Goal: Task Accomplishment & Management: Manage account settings

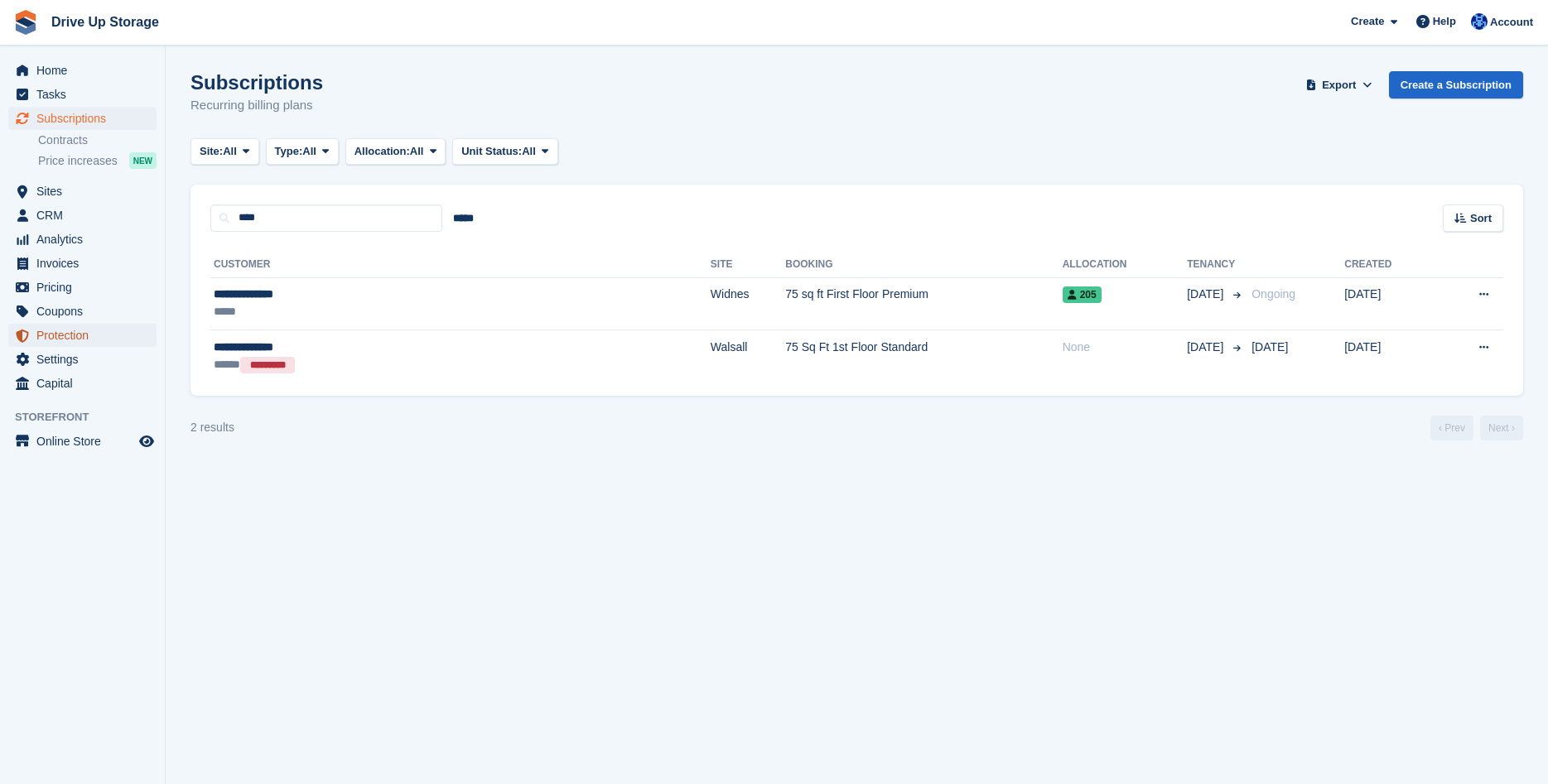
click at [89, 338] on span "Protection" at bounding box center [86, 335] width 99 height 24
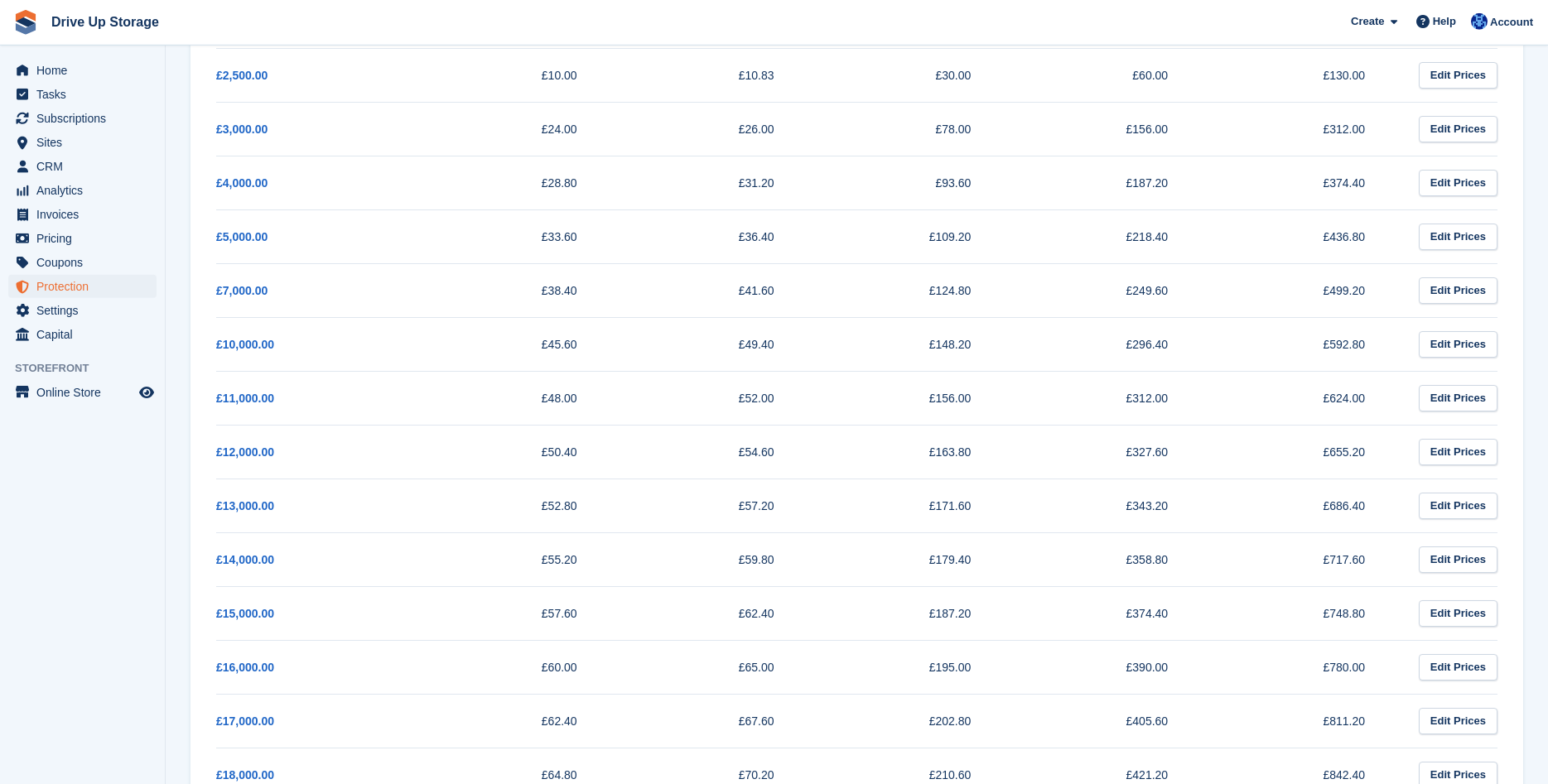
scroll to position [54, 0]
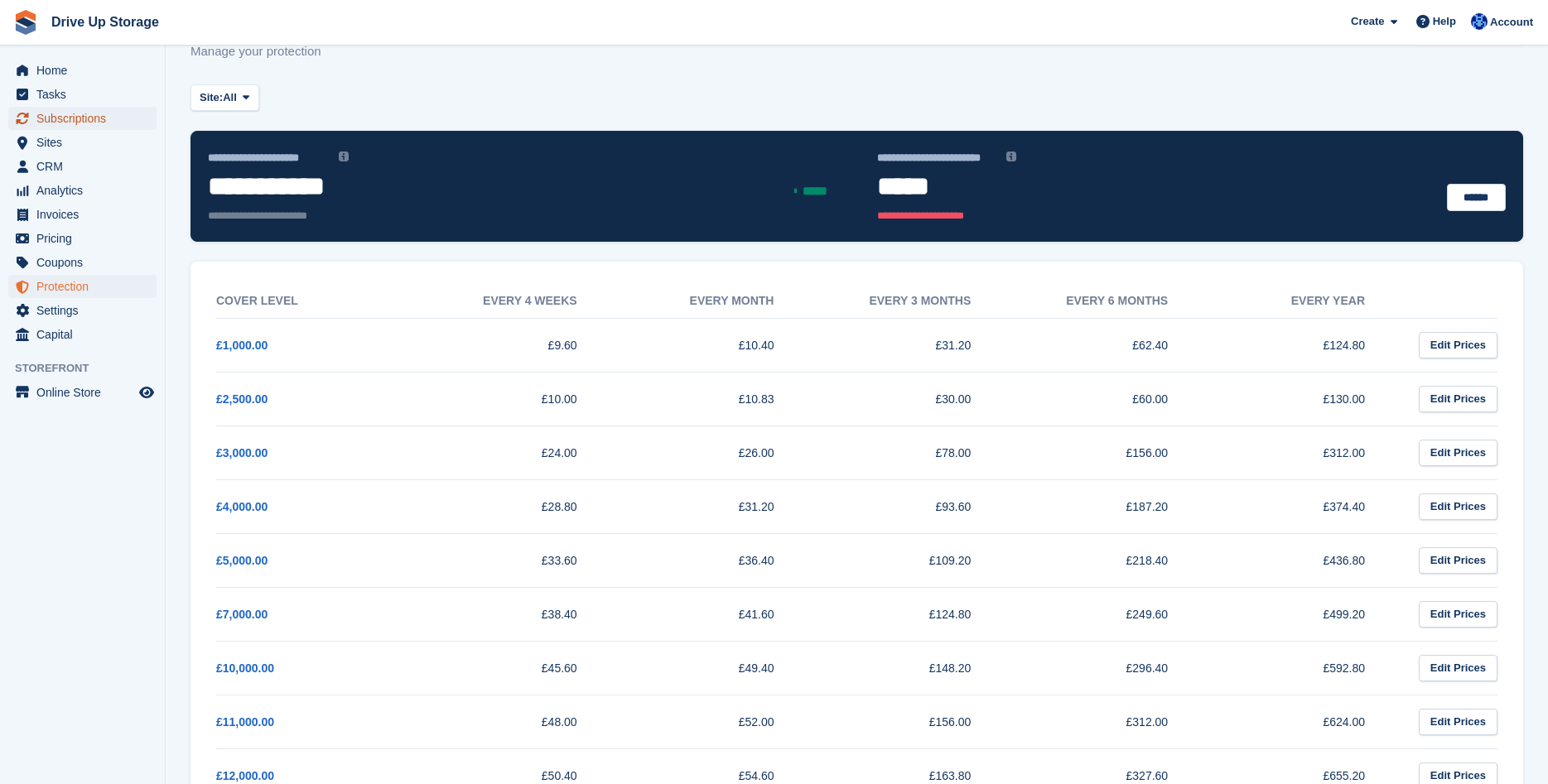
click at [109, 110] on span "Subscriptions" at bounding box center [86, 118] width 99 height 24
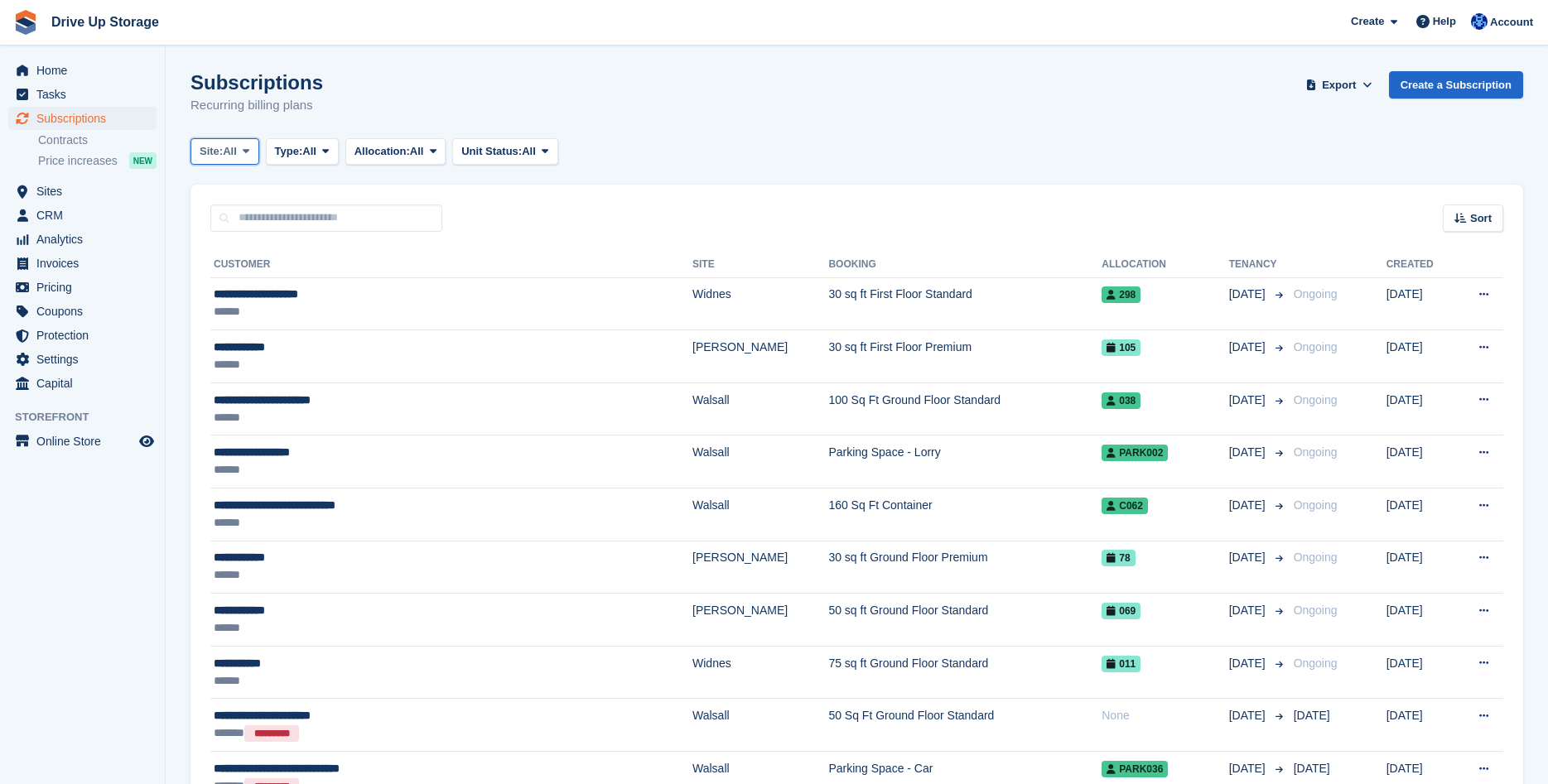
click at [249, 151] on icon at bounding box center [246, 150] width 7 height 10
click at [236, 274] on link "Widnes" at bounding box center [269, 280] width 145 height 30
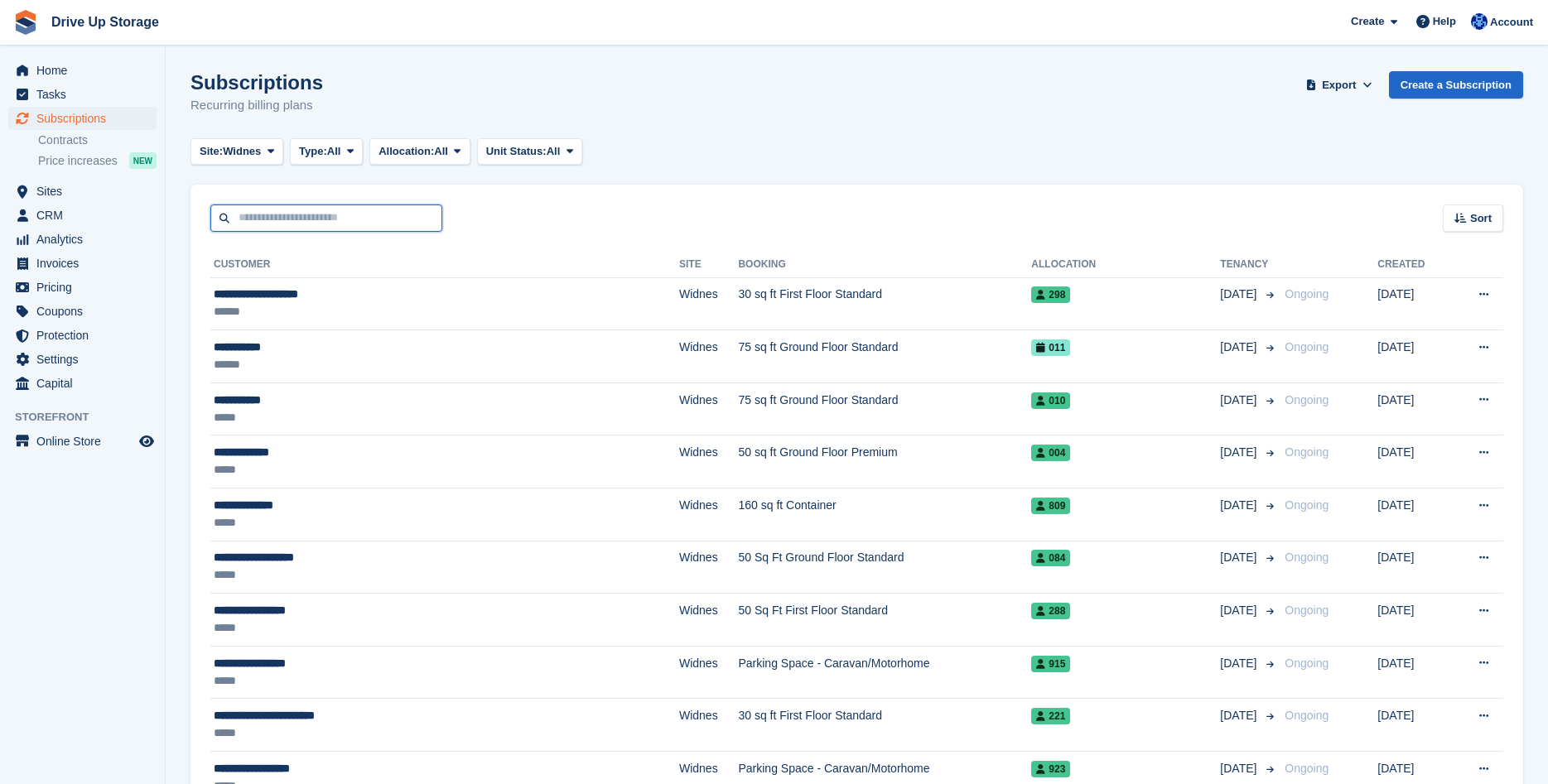
drag, startPoint x: 241, startPoint y: 217, endPoint x: 283, endPoint y: 223, distance: 42.4
click at [244, 218] on input "text" at bounding box center [326, 217] width 232 height 27
type input "*******"
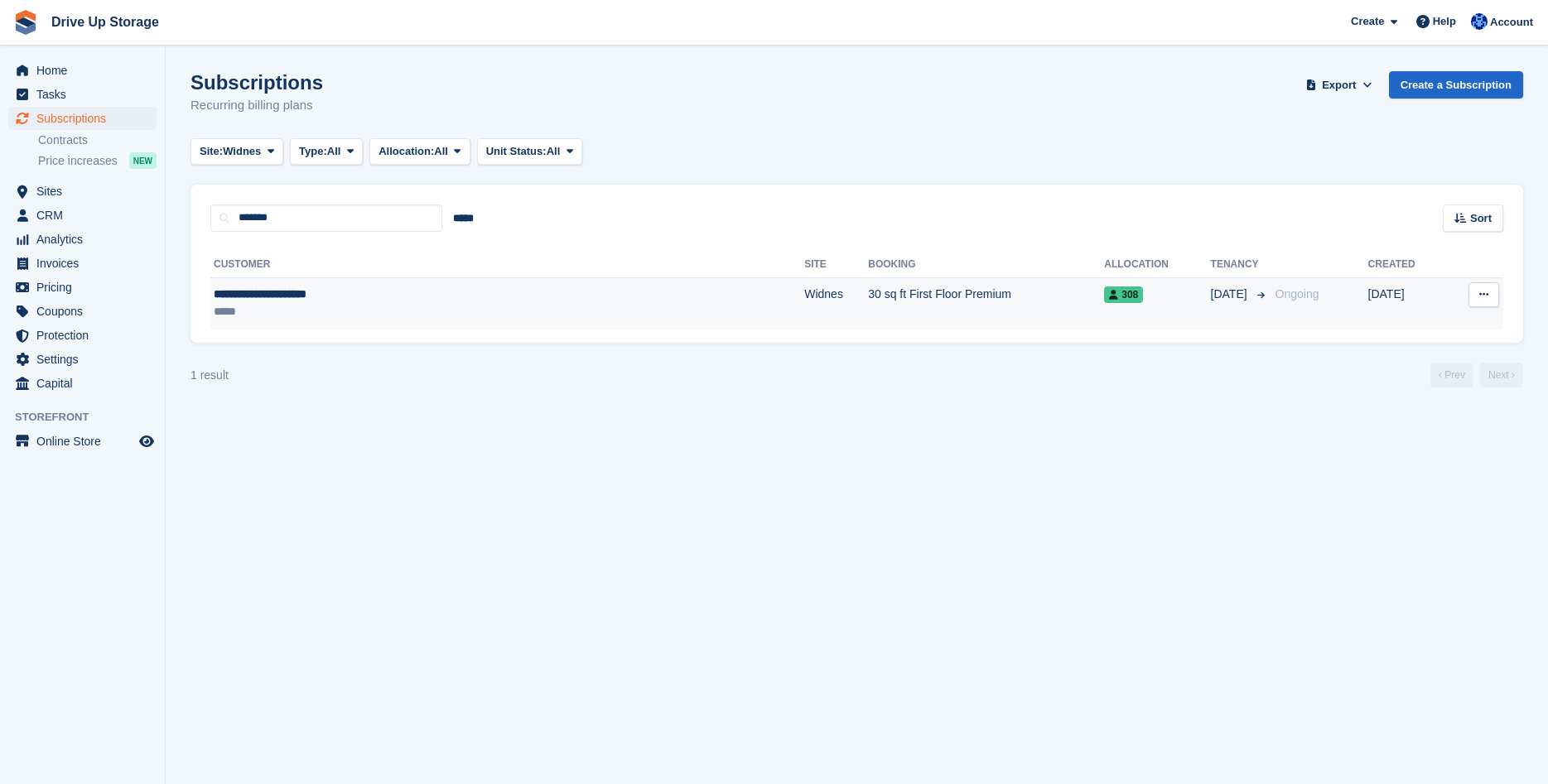
click at [292, 292] on div "**********" at bounding box center [392, 294] width 357 height 17
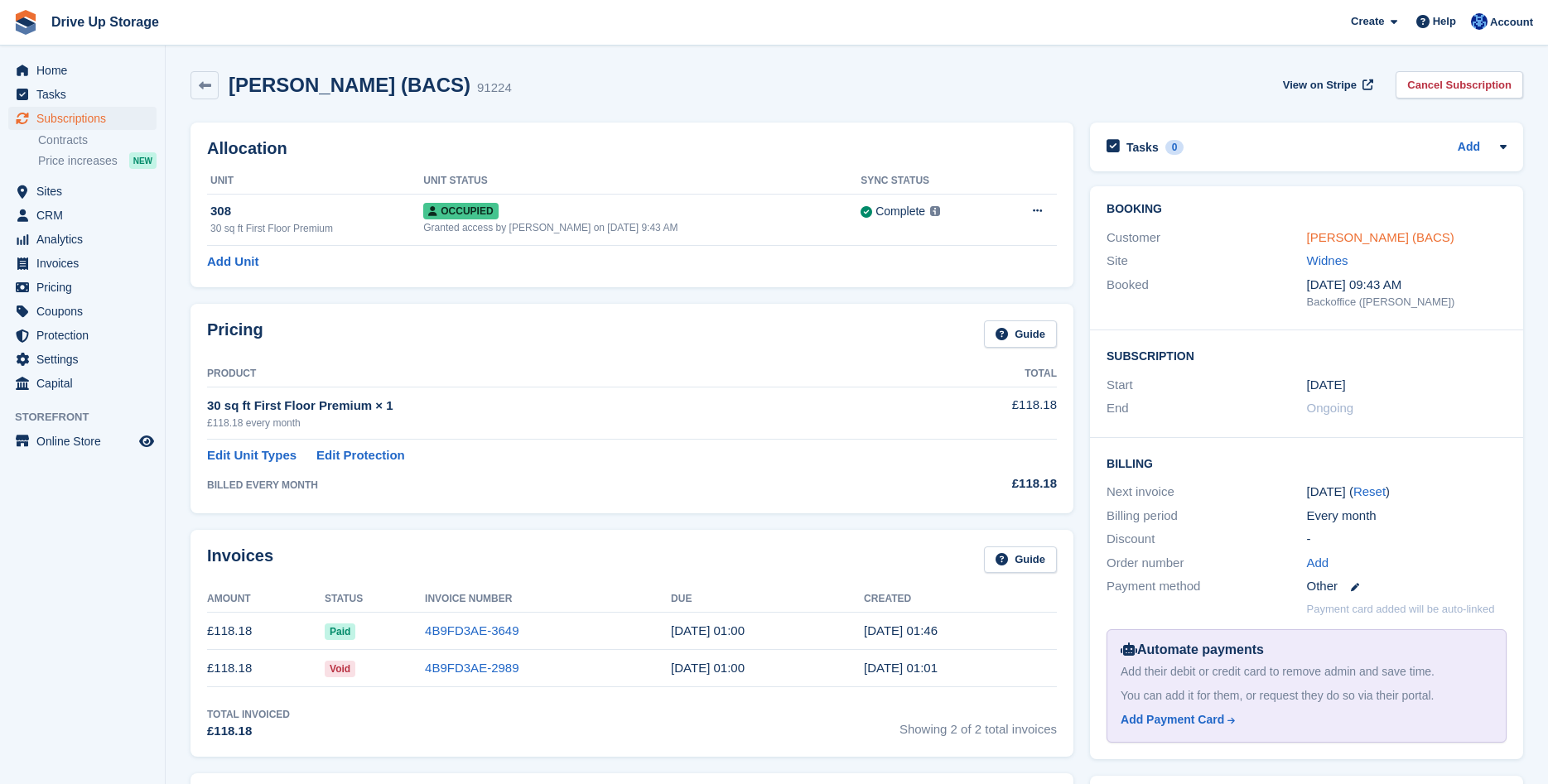
click at [1361, 234] on link "[PERSON_NAME] (BACS)" at bounding box center [1381, 237] width 147 height 14
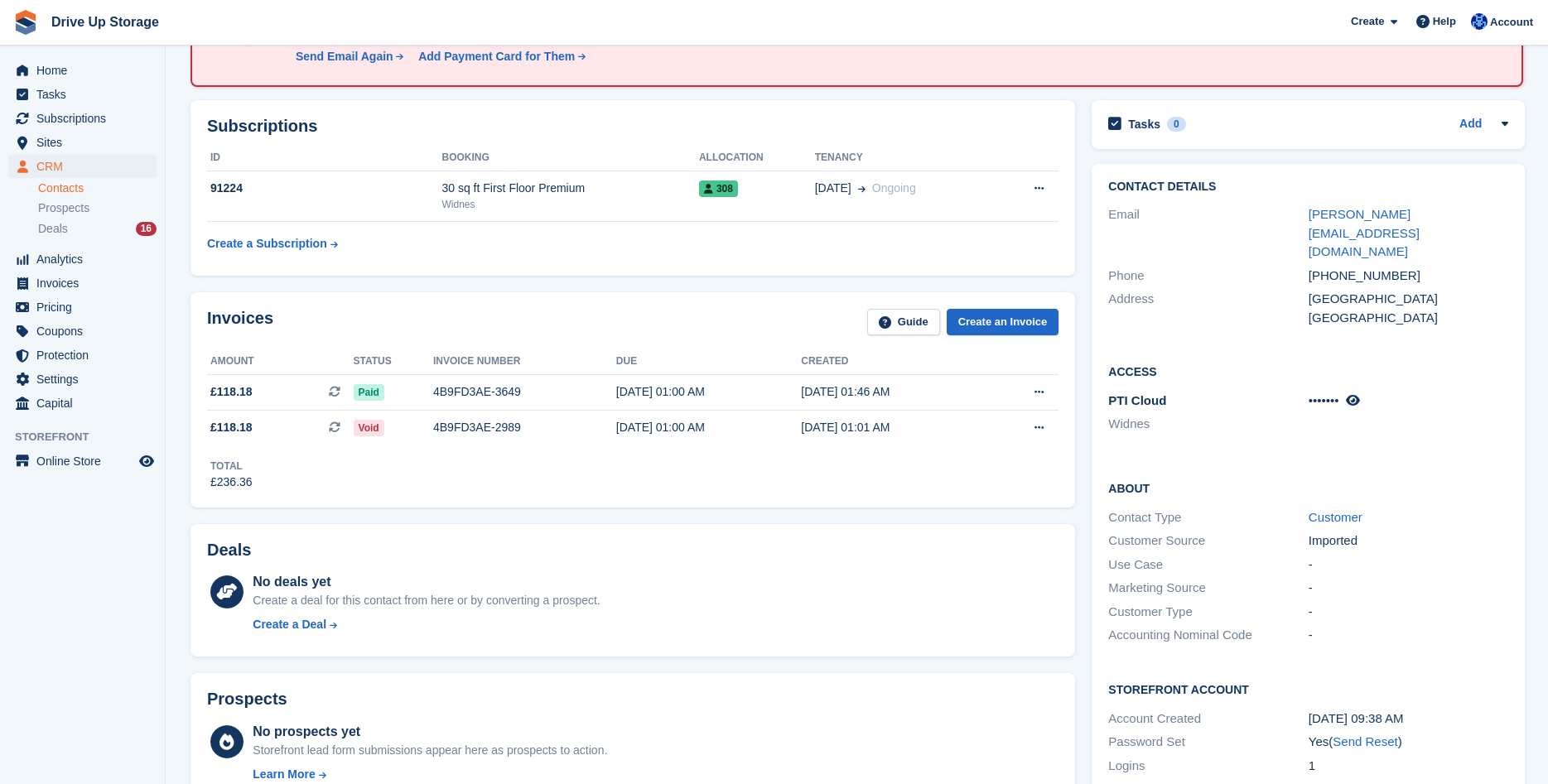
scroll to position [253, 0]
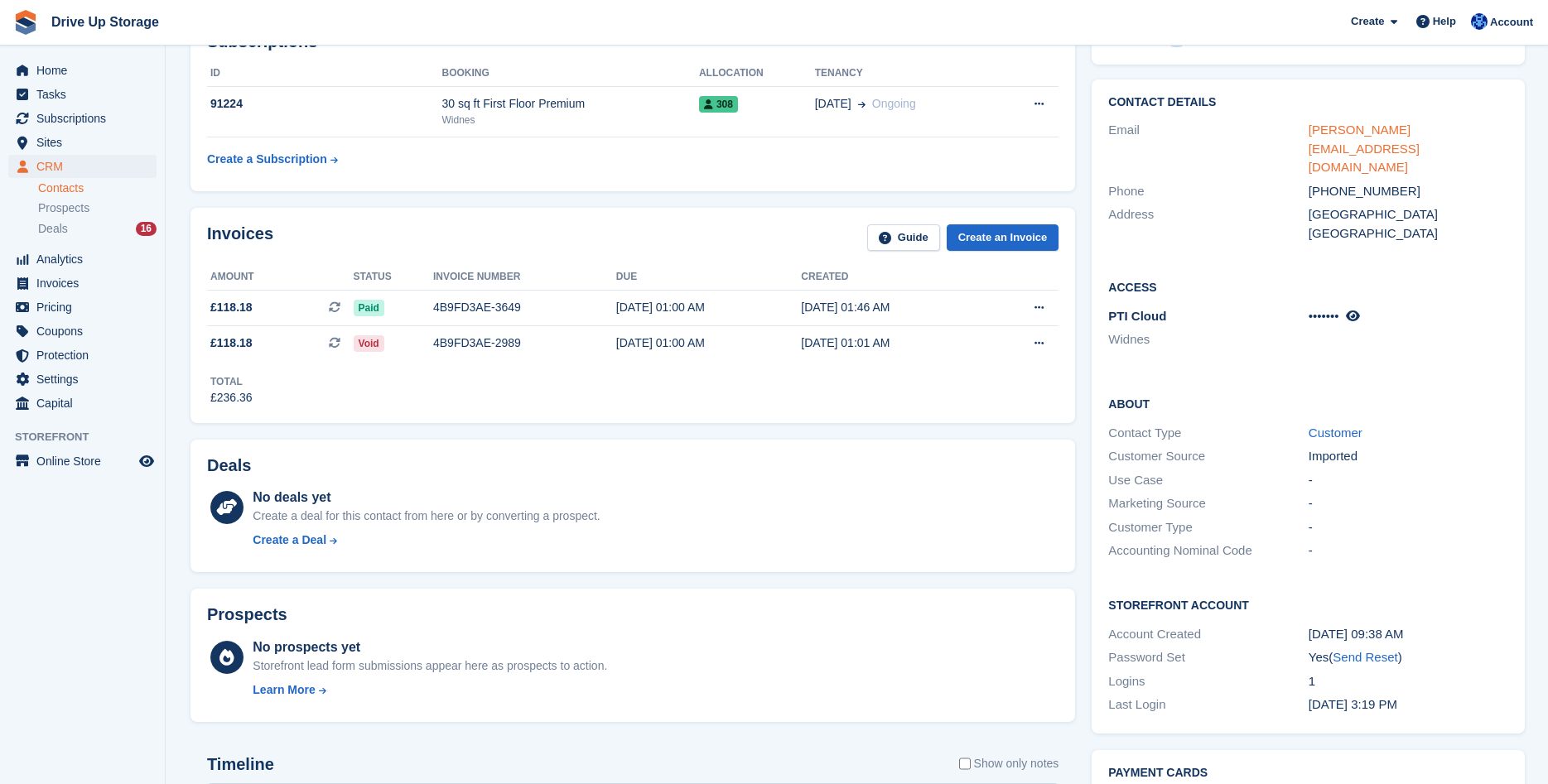
click at [1366, 127] on link "desmond_maughan@hotmail.com" at bounding box center [1364, 148] width 111 height 51
click at [996, 63] on th at bounding box center [1027, 74] width 62 height 26
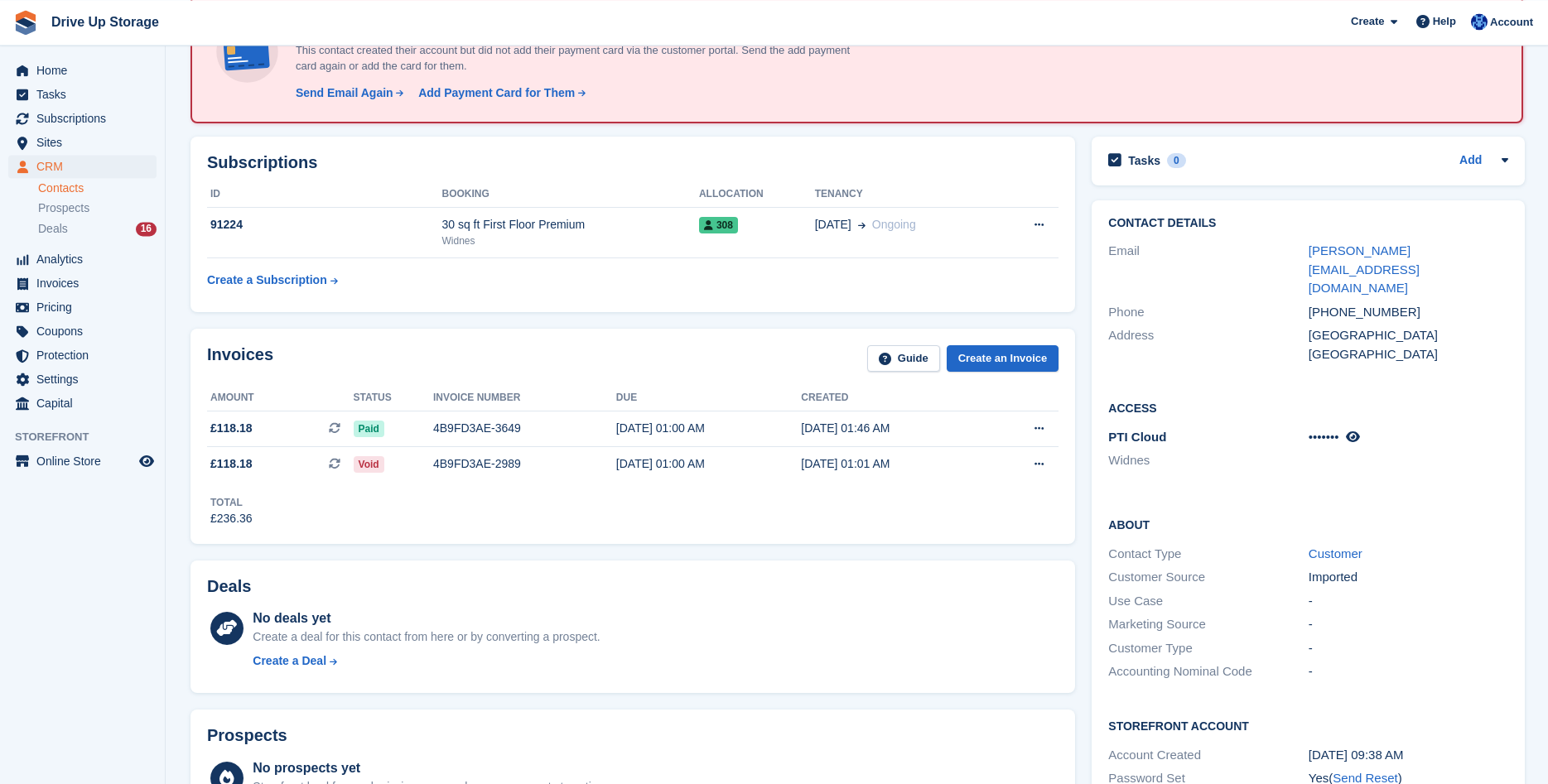
scroll to position [0, 0]
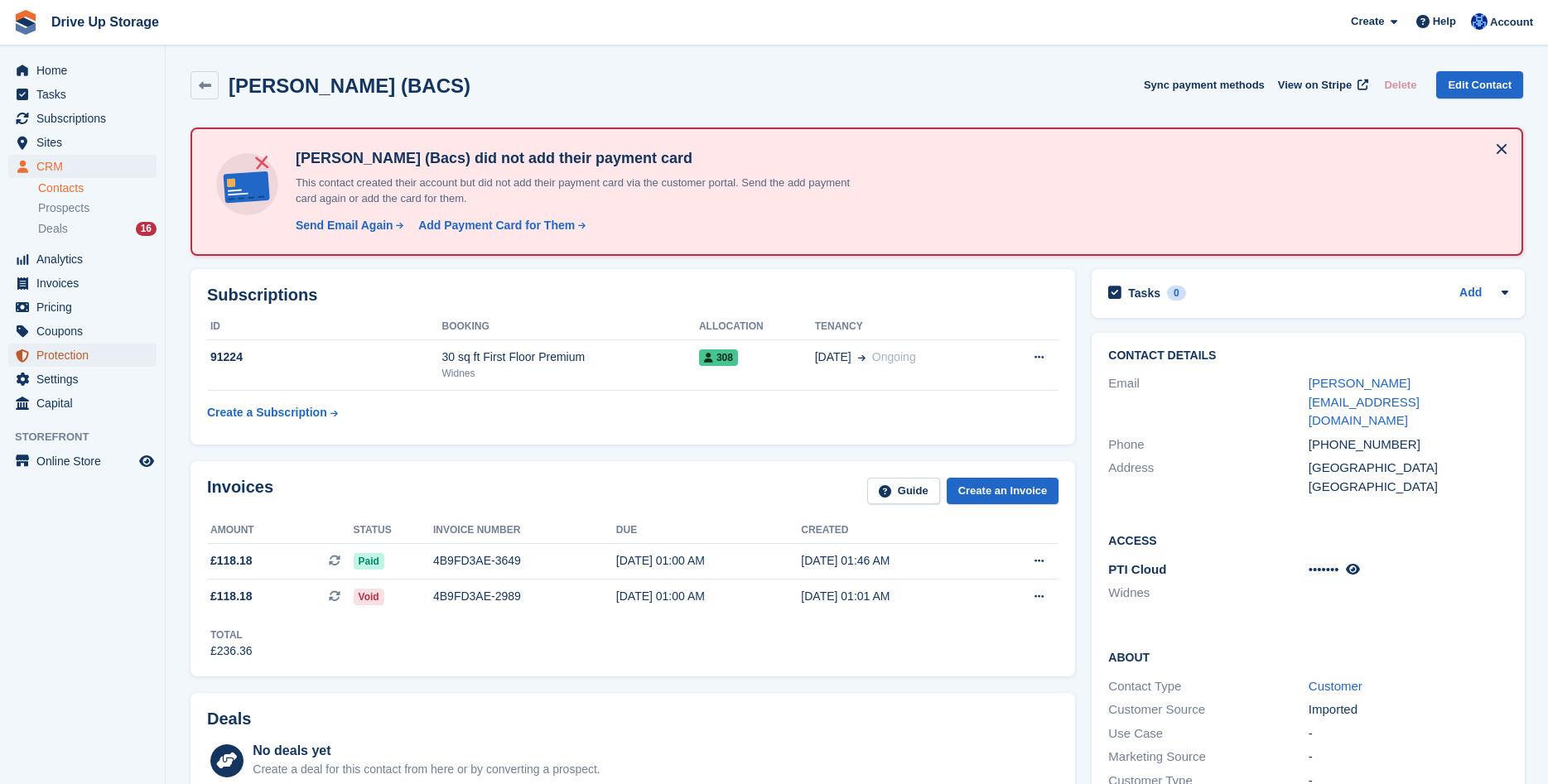
click at [70, 351] on span "Protection" at bounding box center [86, 355] width 99 height 24
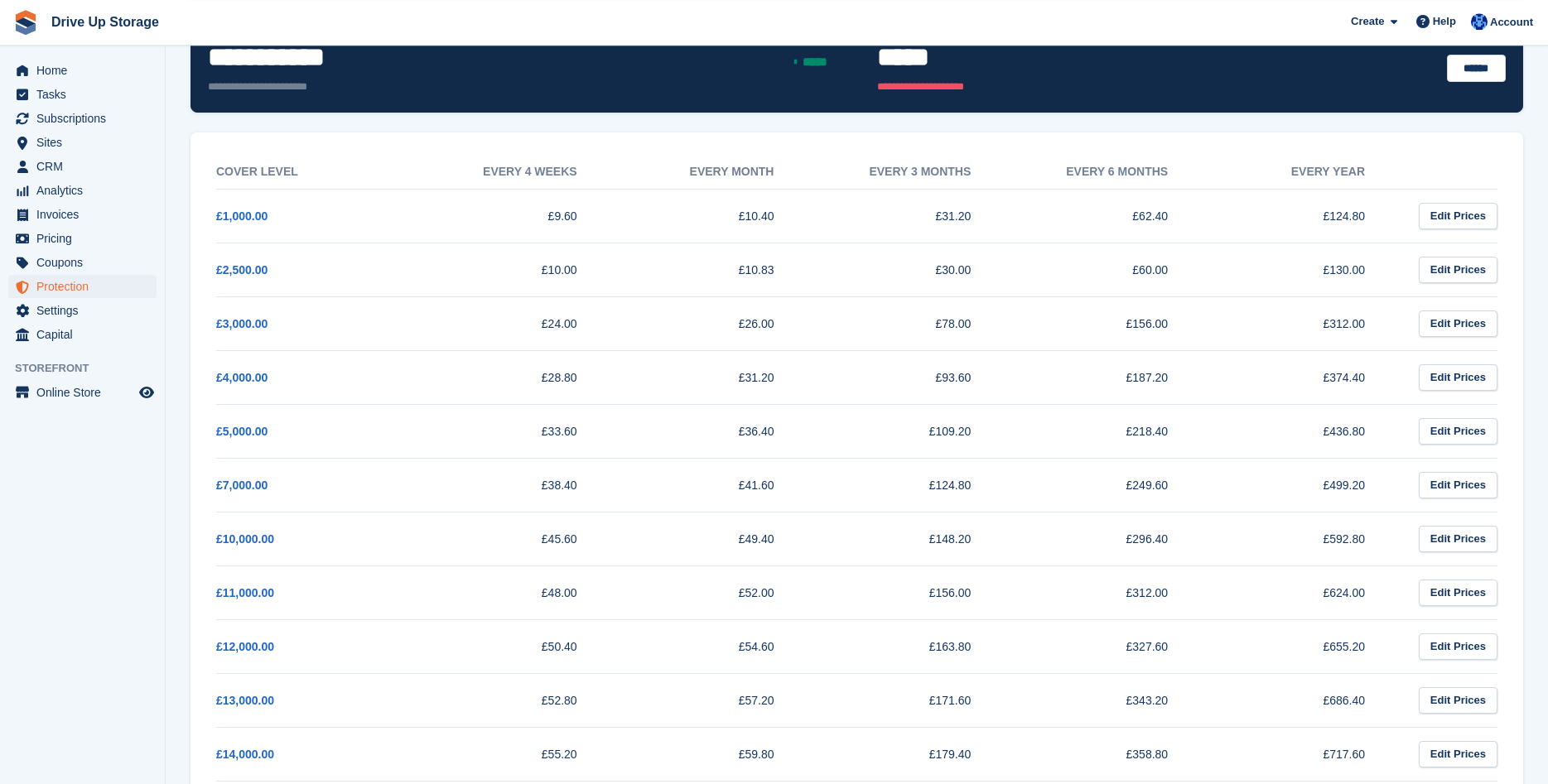
scroll to position [169, 0]
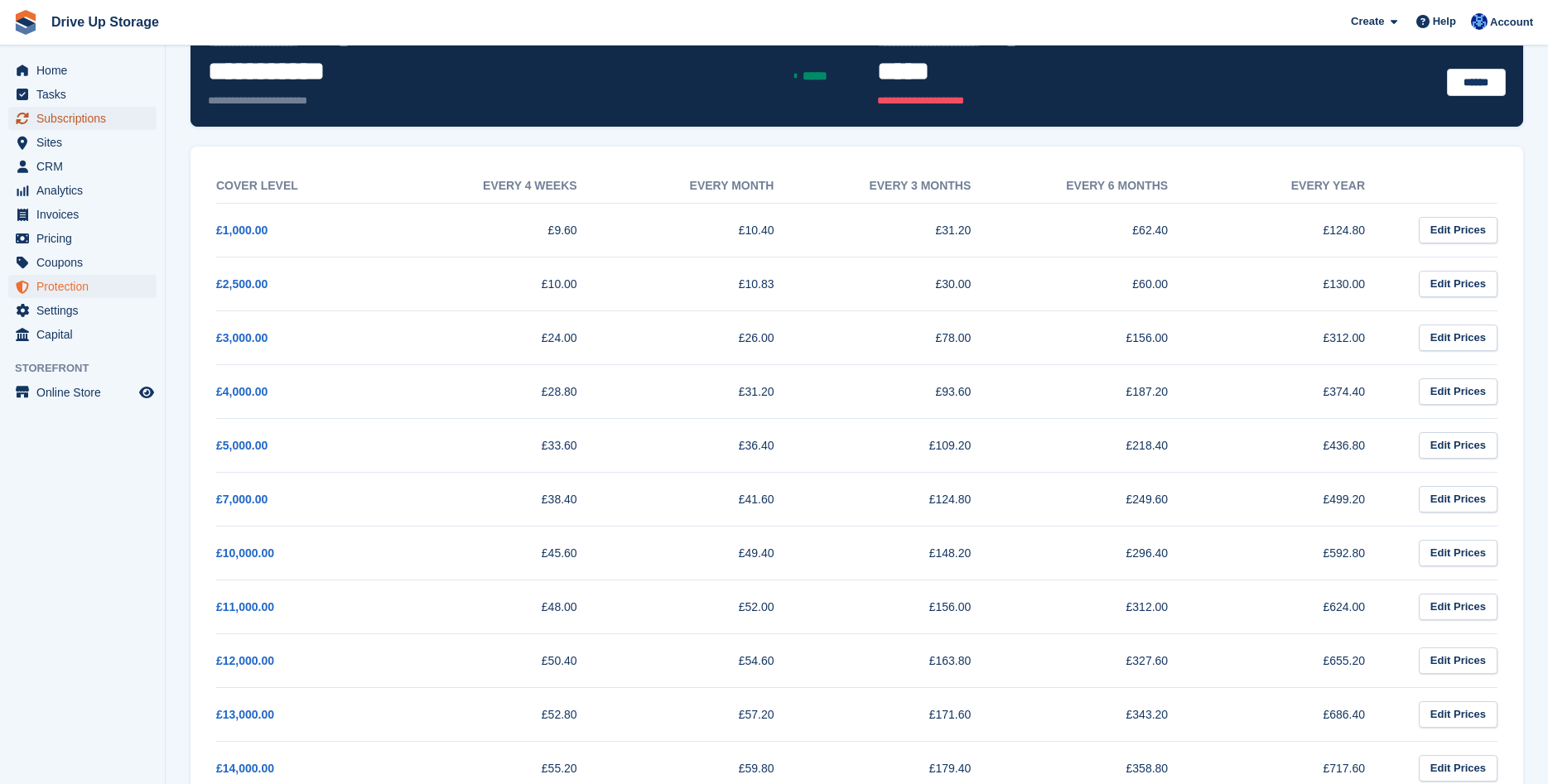
click at [68, 124] on span "Subscriptions" at bounding box center [86, 118] width 99 height 24
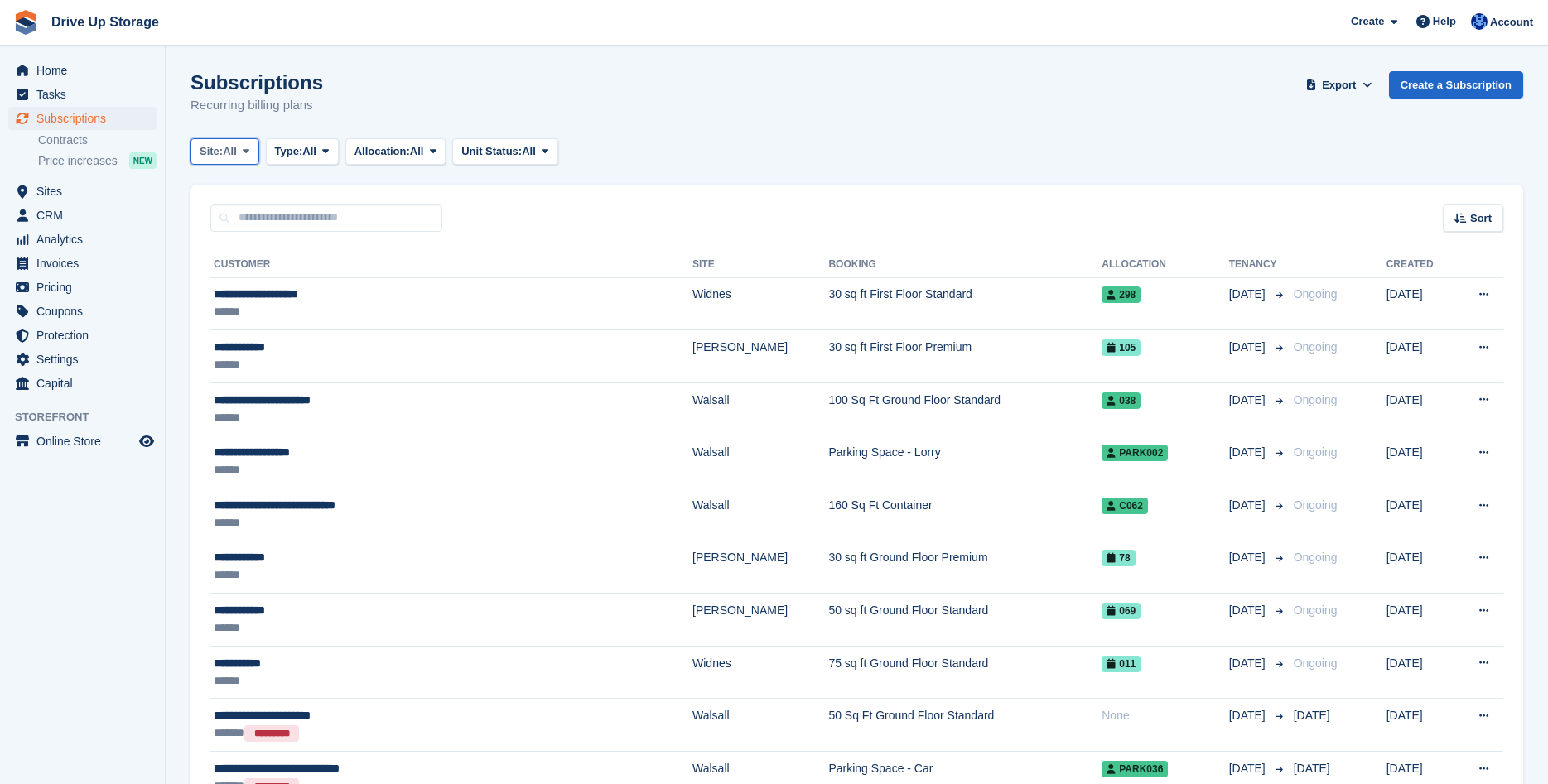
click at [249, 155] on icon at bounding box center [246, 150] width 7 height 10
click at [242, 280] on link "Widnes" at bounding box center [269, 280] width 145 height 30
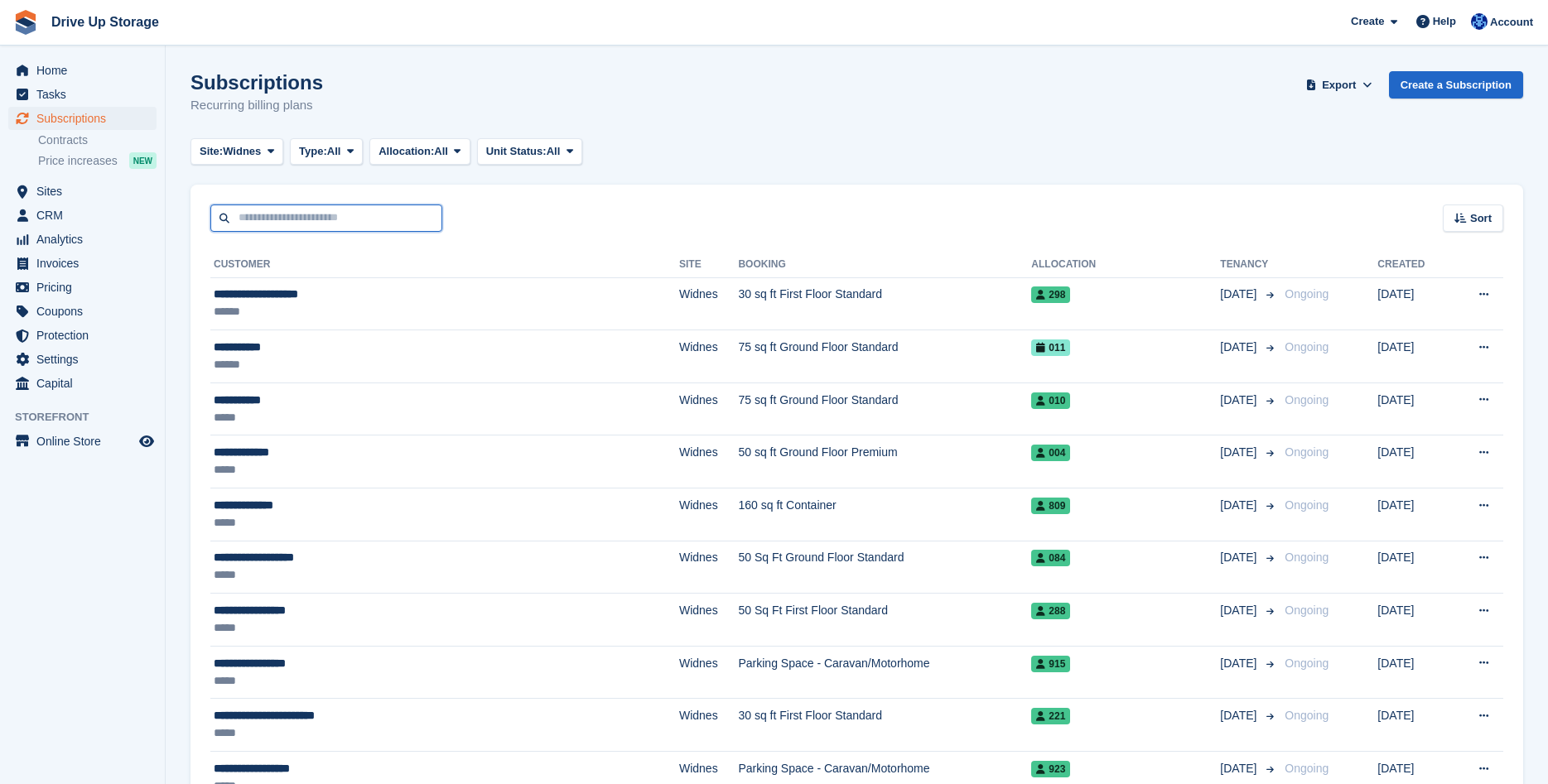
click at [294, 219] on input "text" at bounding box center [326, 217] width 232 height 27
type input "*******"
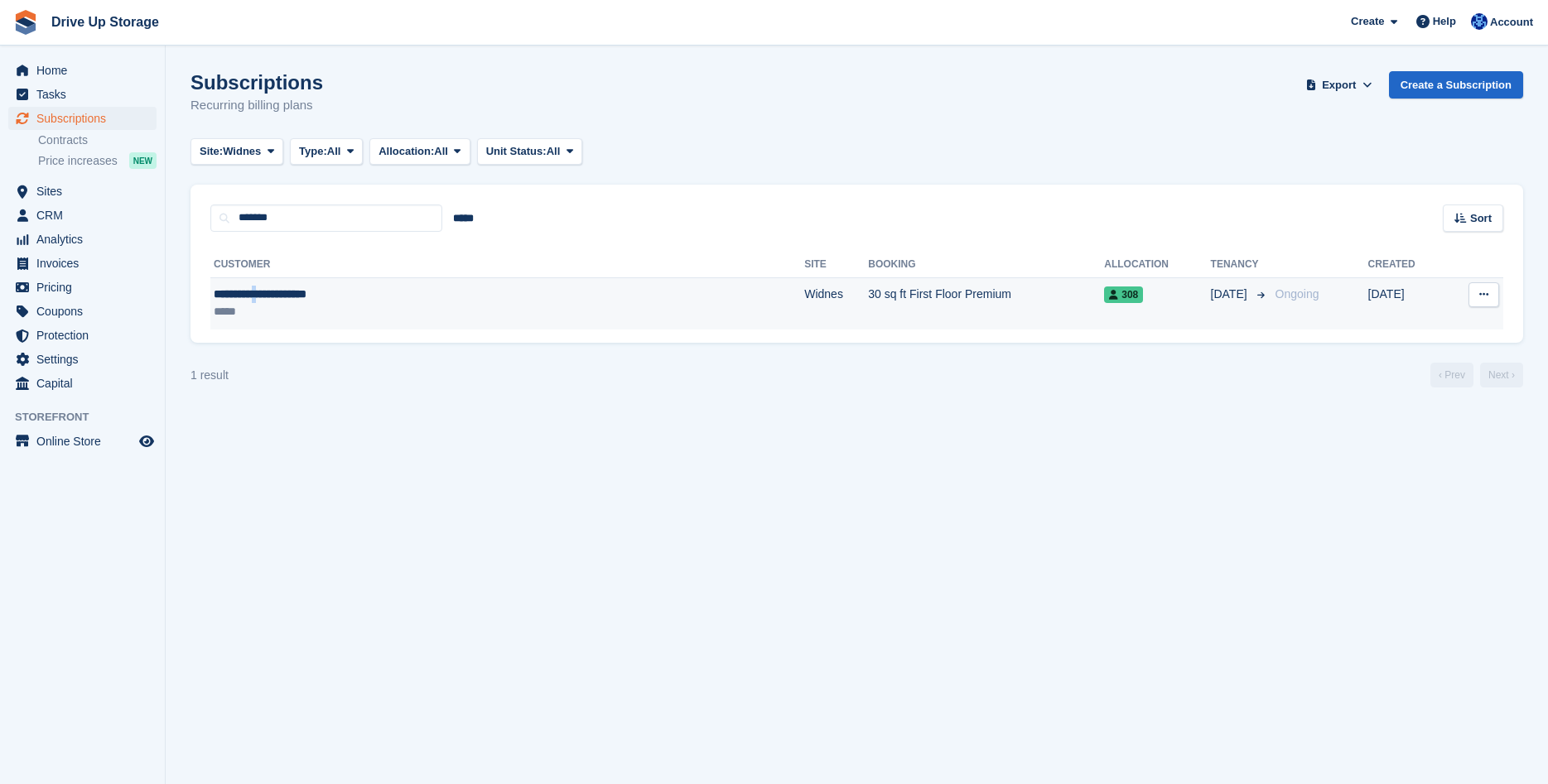
click at [283, 298] on div "**********" at bounding box center [392, 294] width 357 height 17
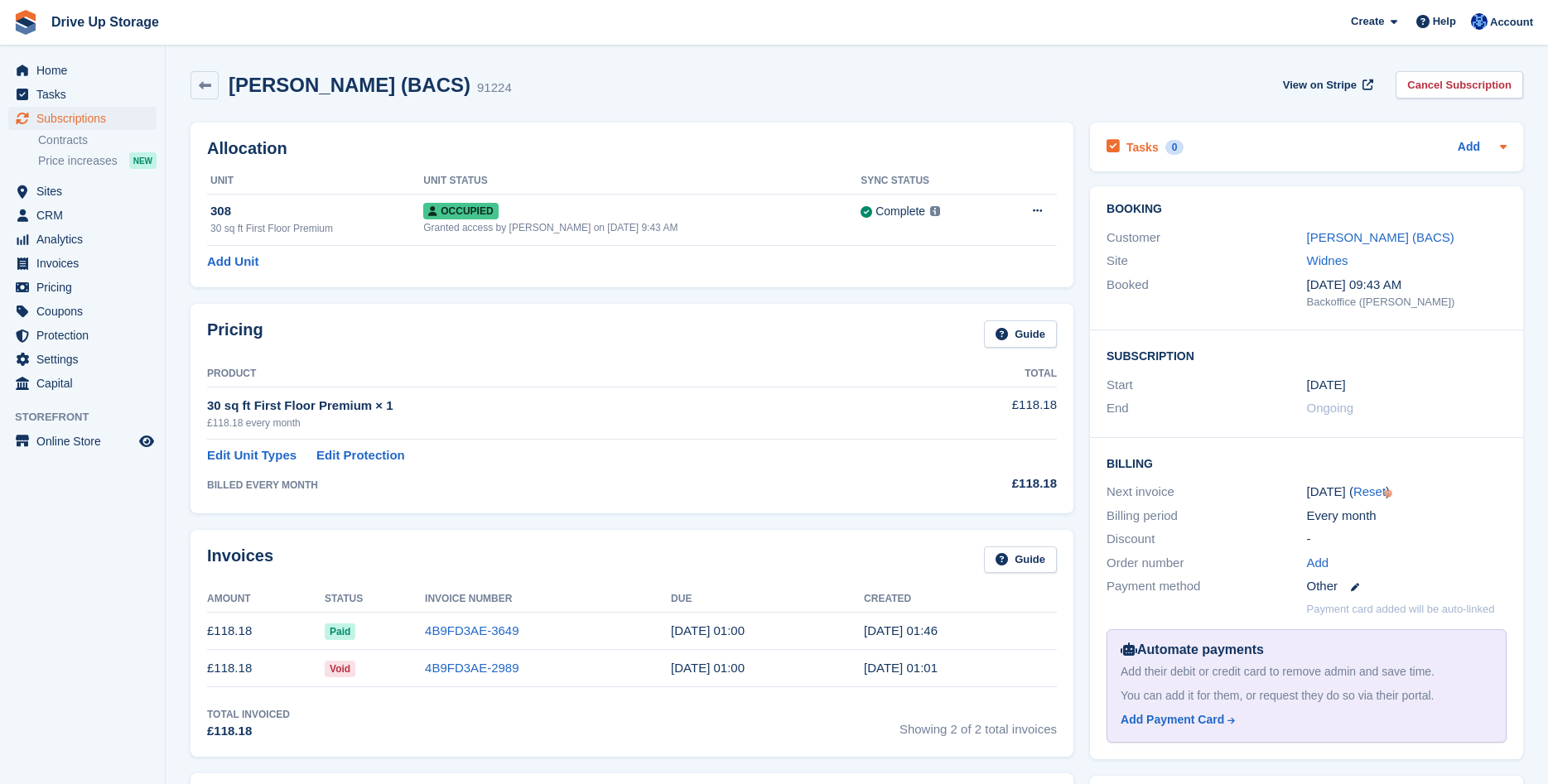
click at [1498, 137] on div "Tasks 0 Add" at bounding box center [1306, 147] width 400 height 23
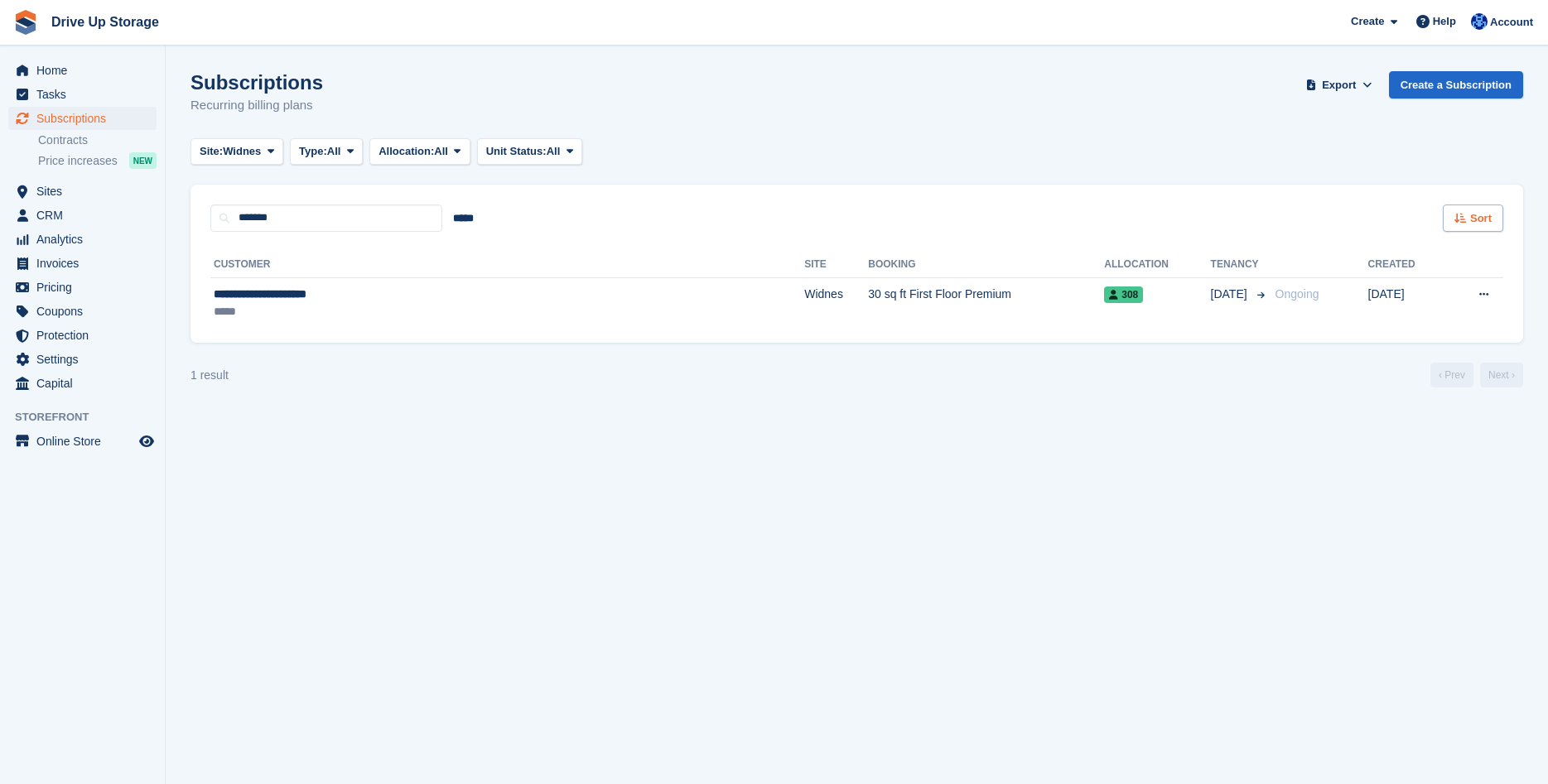
click at [1461, 218] on icon at bounding box center [1460, 217] width 12 height 10
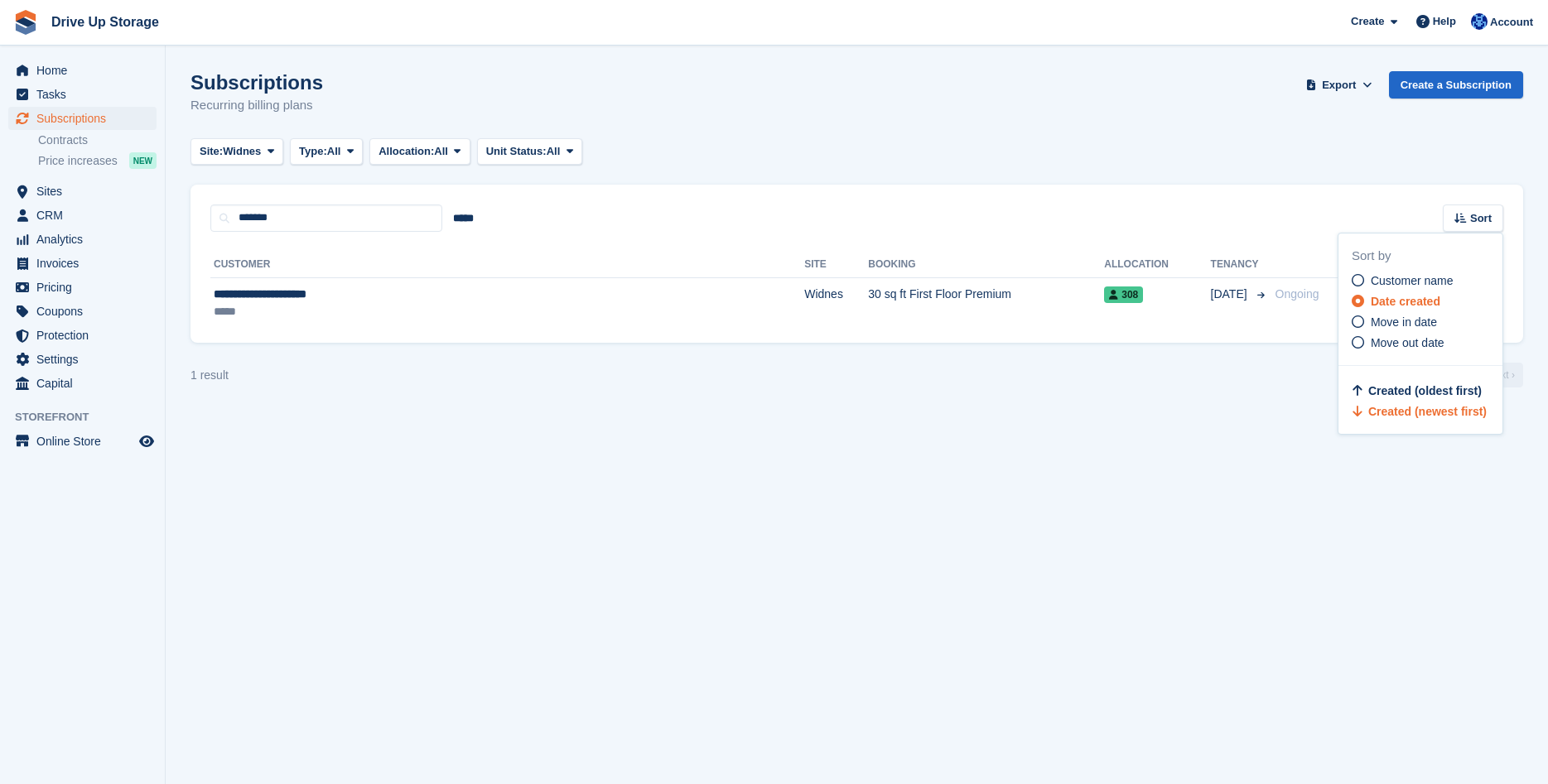
click at [1226, 151] on div "Site: Widnes All Stroud Walsall Widnes Type: All All Upcoming Previous Active E…" at bounding box center [857, 151] width 1333 height 27
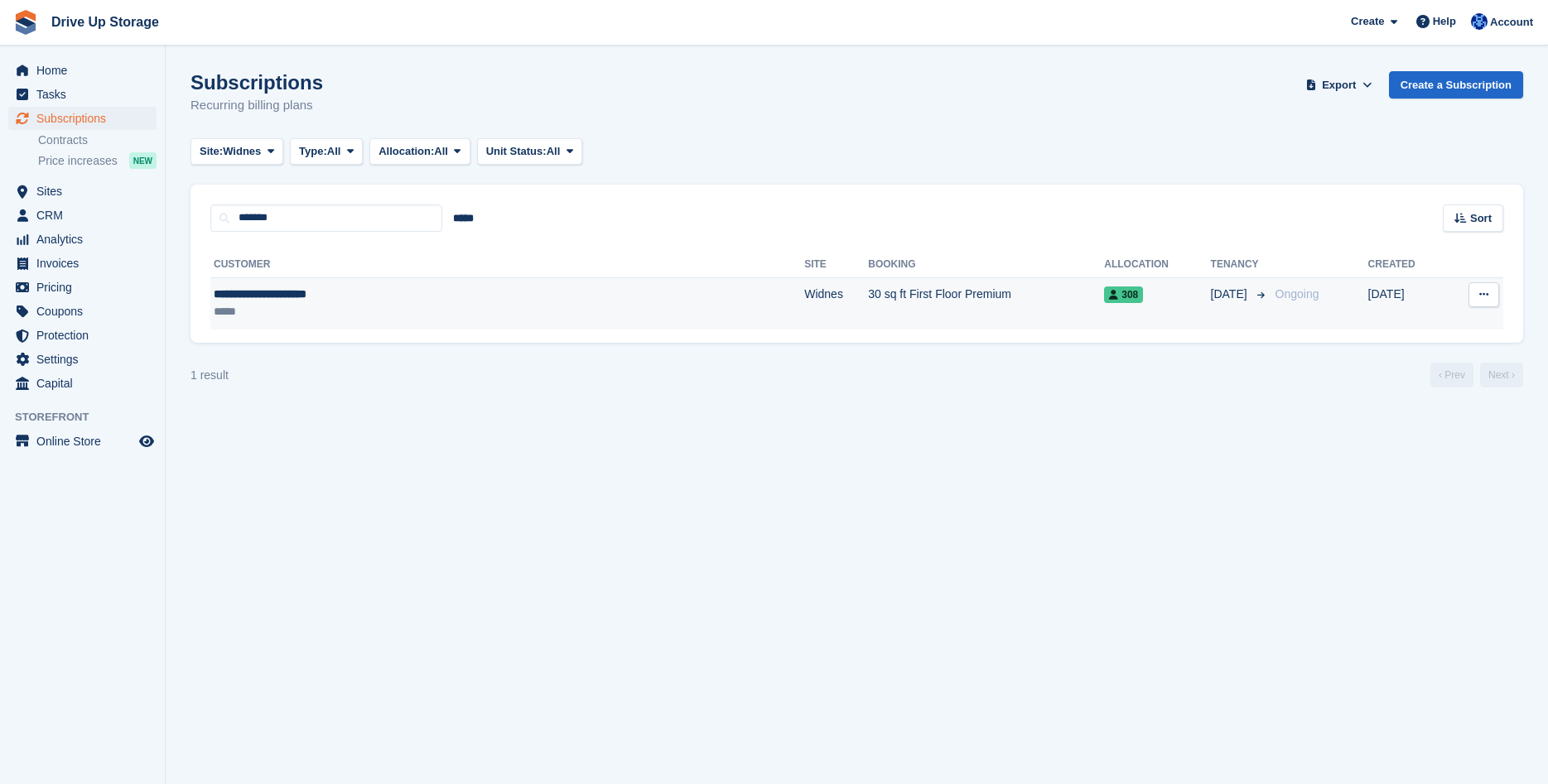
click at [1480, 296] on icon at bounding box center [1484, 294] width 9 height 10
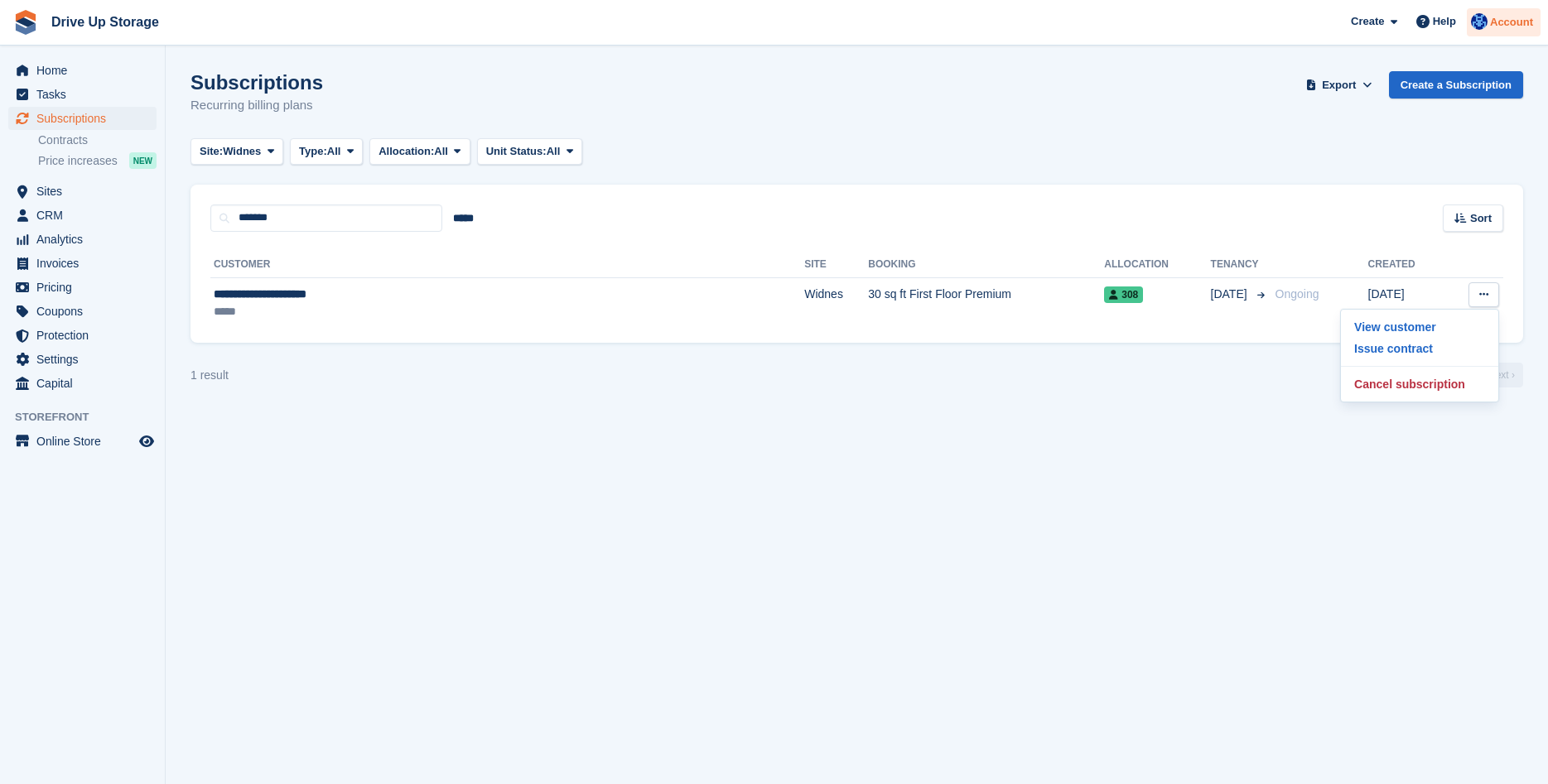
click at [1520, 27] on span "Account" at bounding box center [1512, 23] width 43 height 17
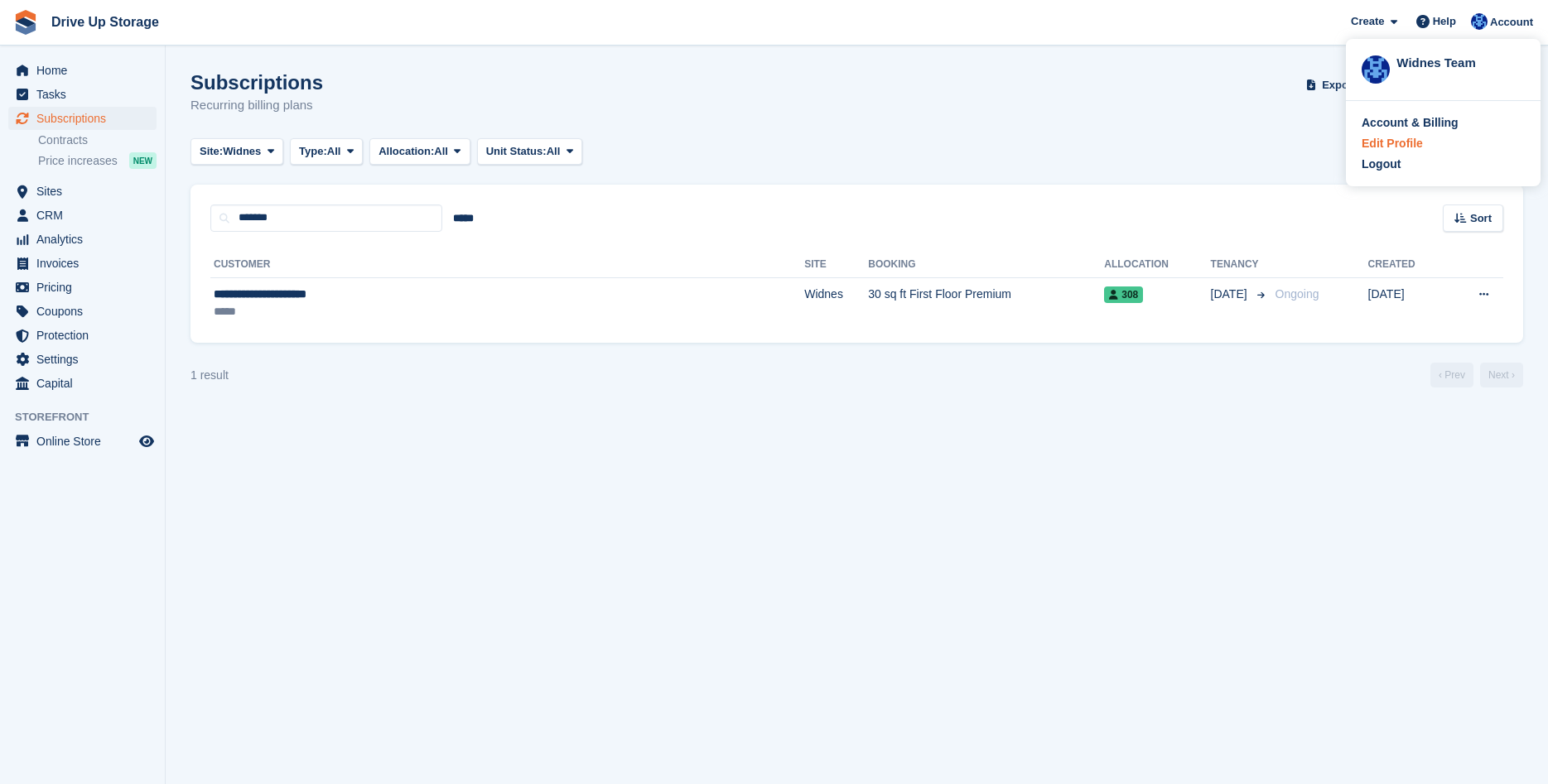
click at [1402, 144] on div "Edit Profile" at bounding box center [1392, 144] width 61 height 17
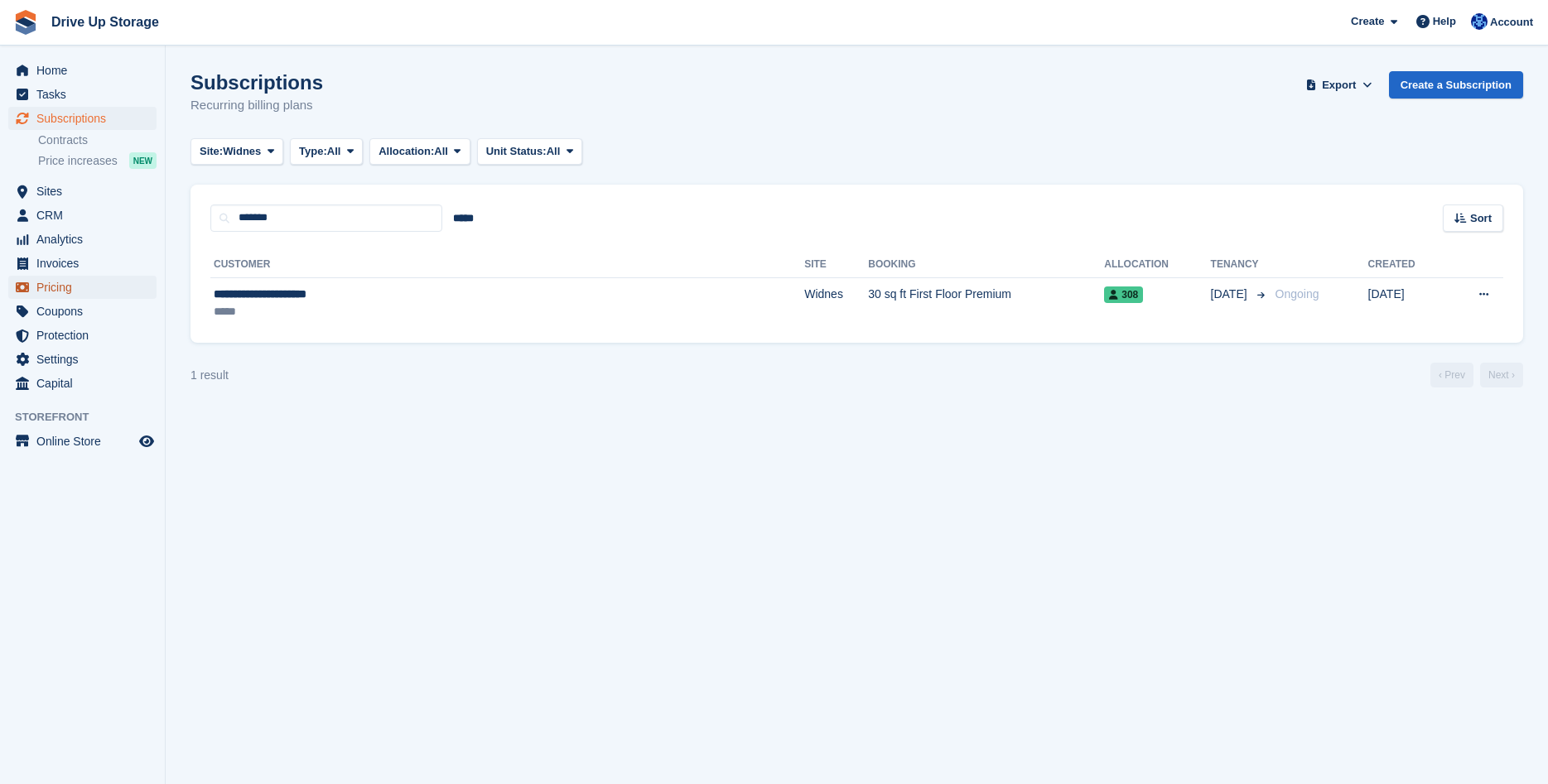
click at [97, 292] on span "Pricing" at bounding box center [86, 287] width 99 height 24
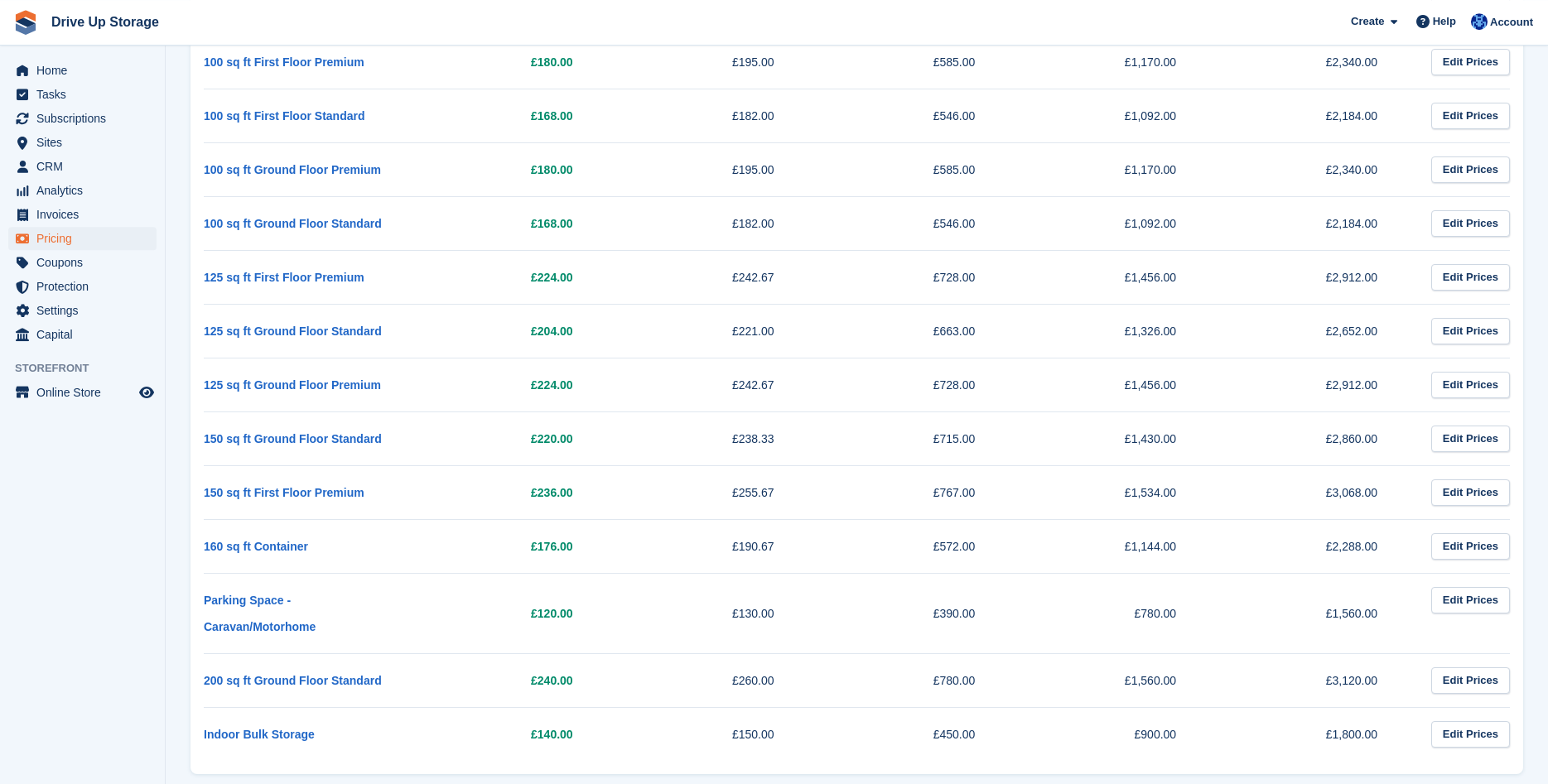
scroll to position [1056, 0]
click at [119, 286] on span "Protection" at bounding box center [86, 286] width 99 height 24
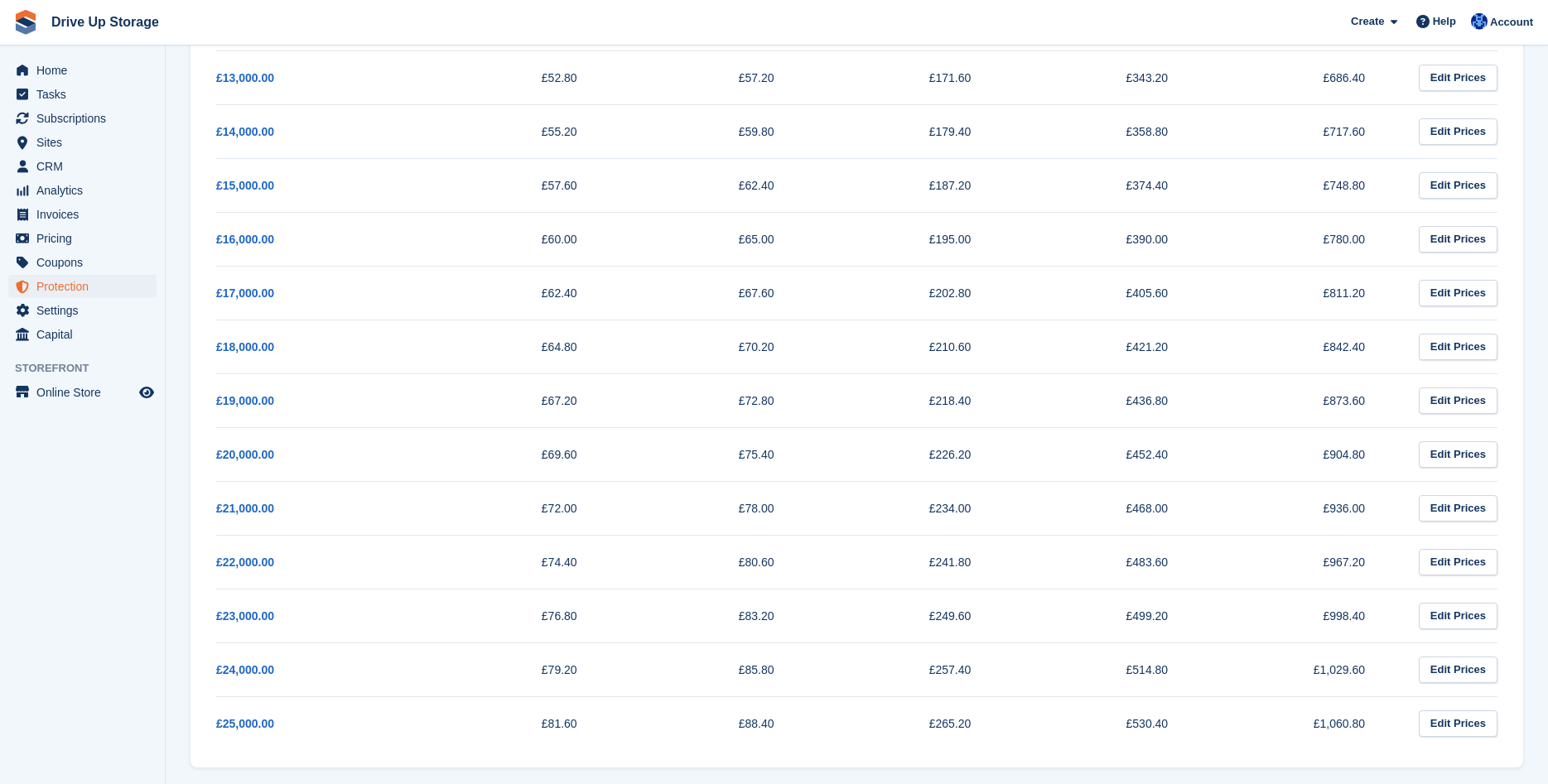
scroll to position [814, 0]
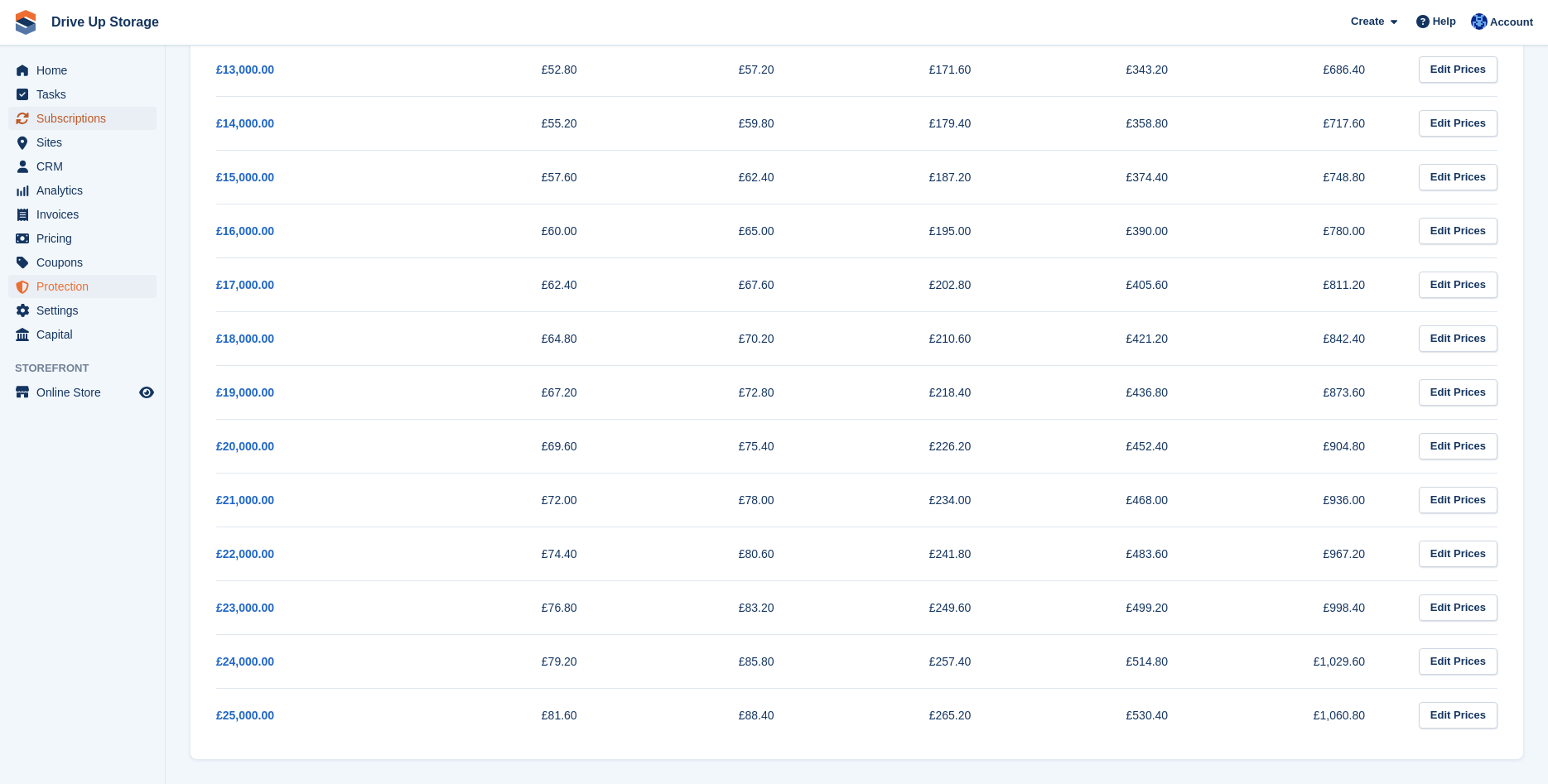
click at [77, 117] on span "Subscriptions" at bounding box center [86, 118] width 99 height 24
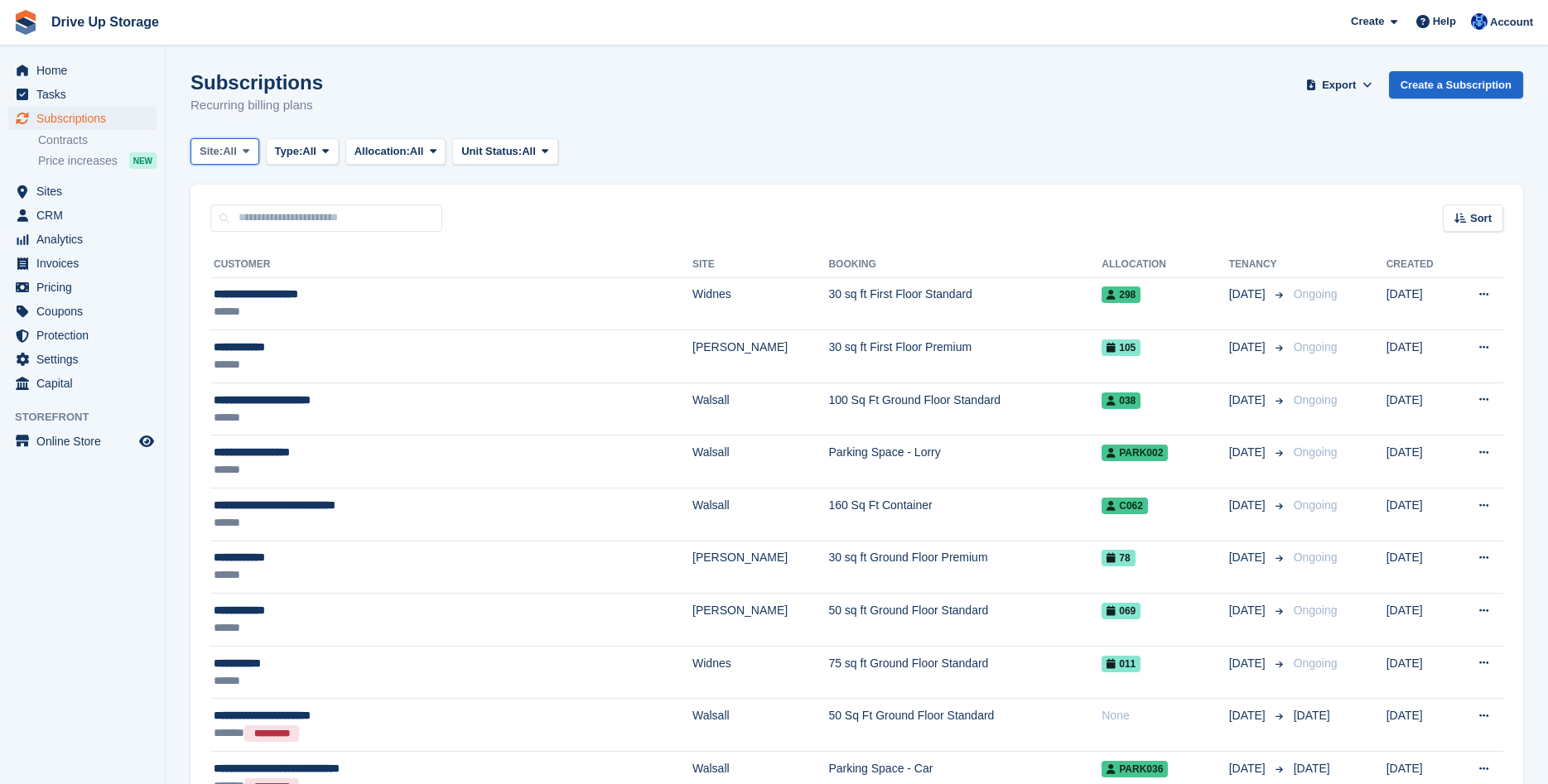
click at [249, 151] on icon at bounding box center [246, 150] width 7 height 10
click at [249, 280] on link "Widnes" at bounding box center [269, 280] width 145 height 30
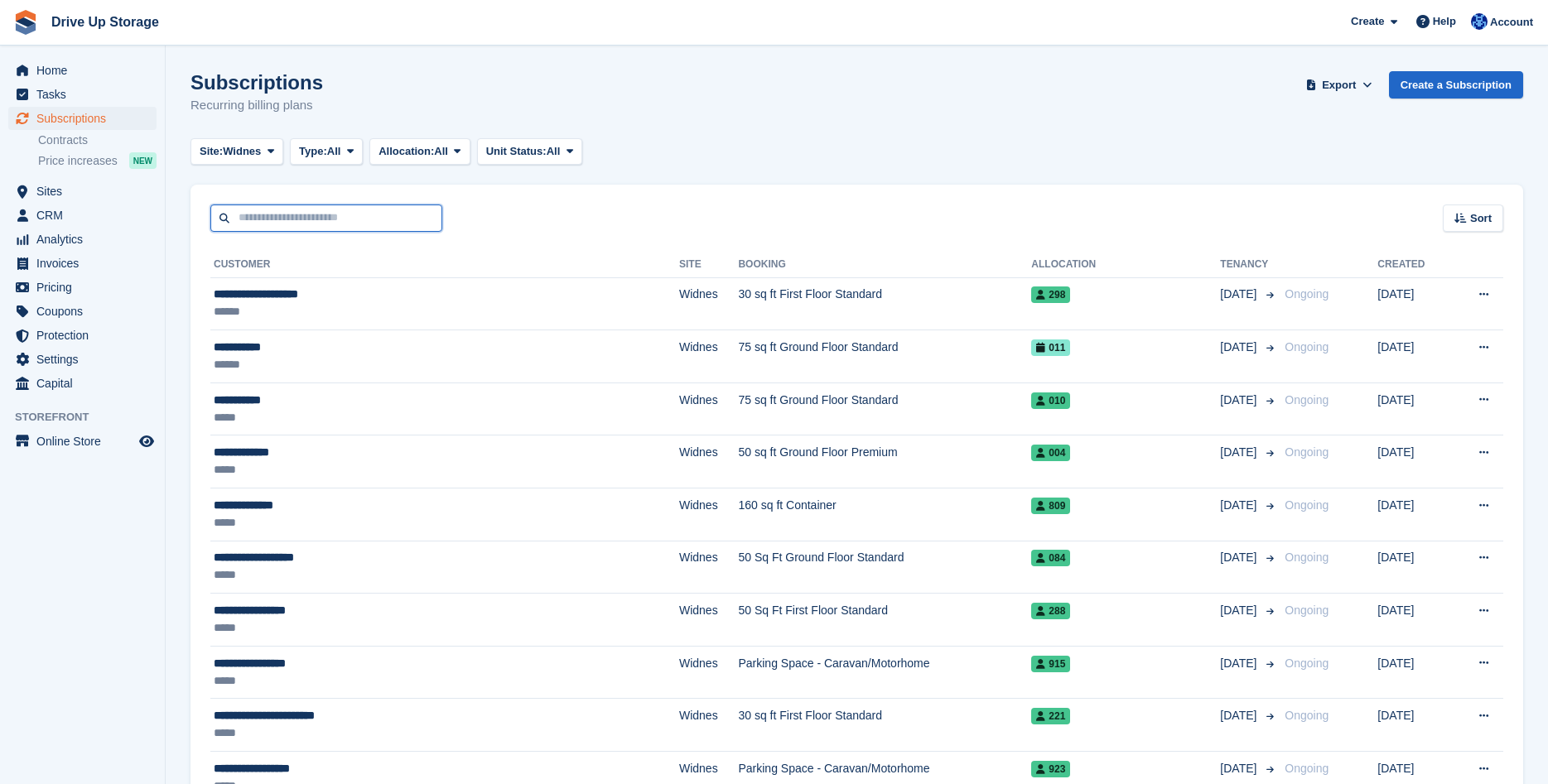
click at [264, 214] on input "text" at bounding box center [326, 217] width 232 height 27
type input "*******"
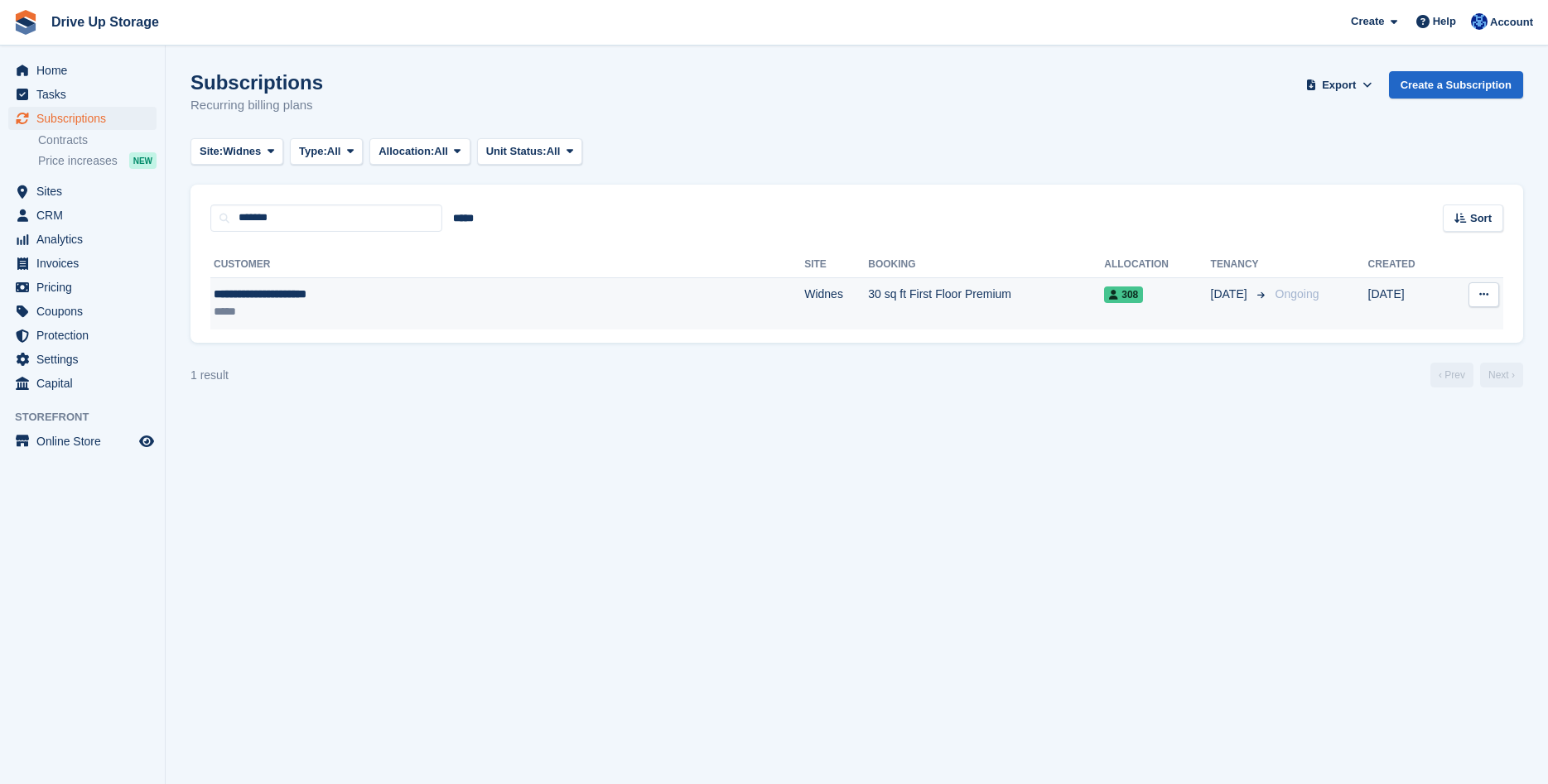
click at [1488, 298] on icon at bounding box center [1484, 294] width 9 height 10
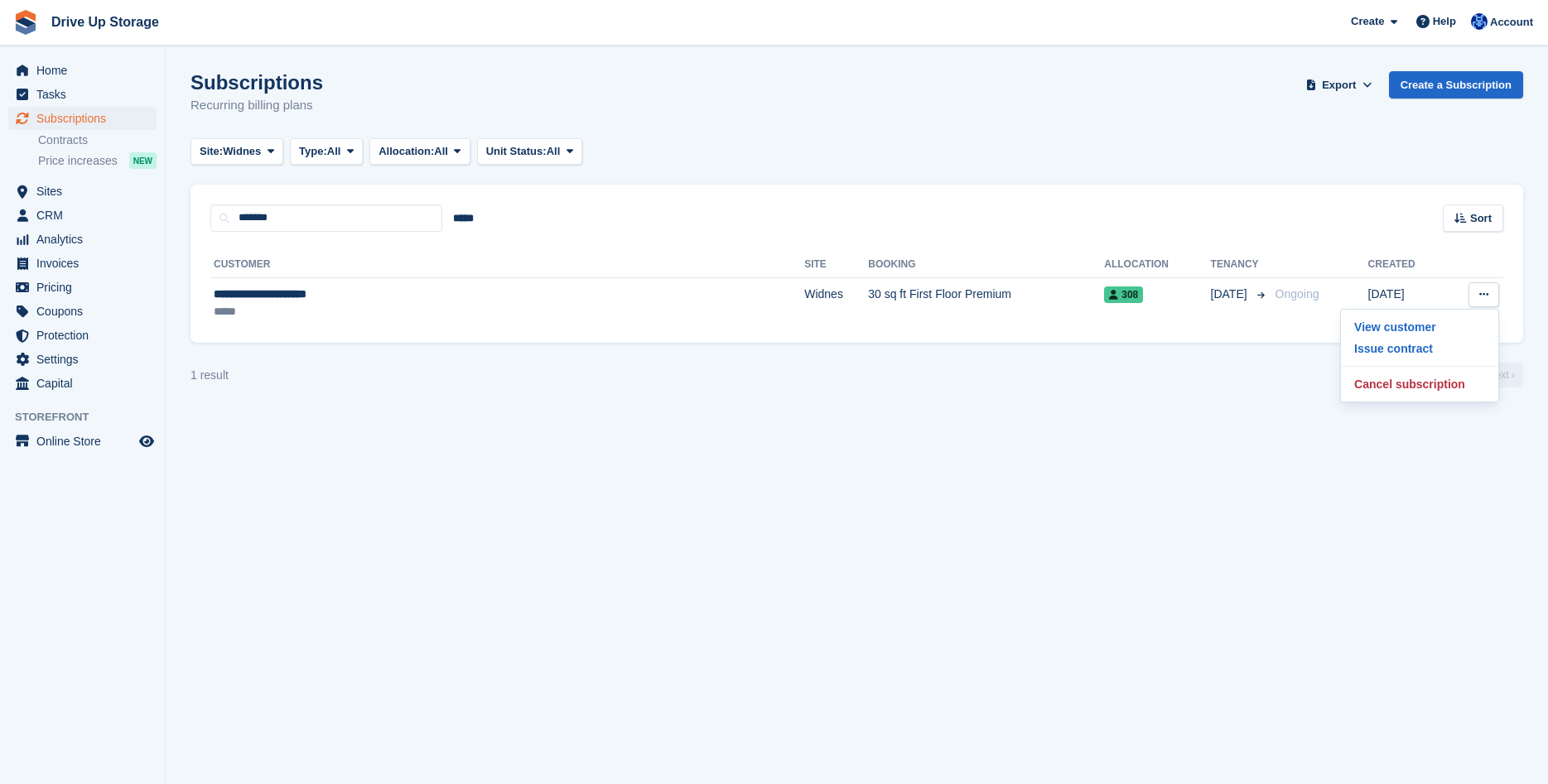
click at [1350, 172] on section "Subscriptions Recurring billing plans Export Export Subscriptions Export a CSV …" at bounding box center [856, 392] width 1383 height 784
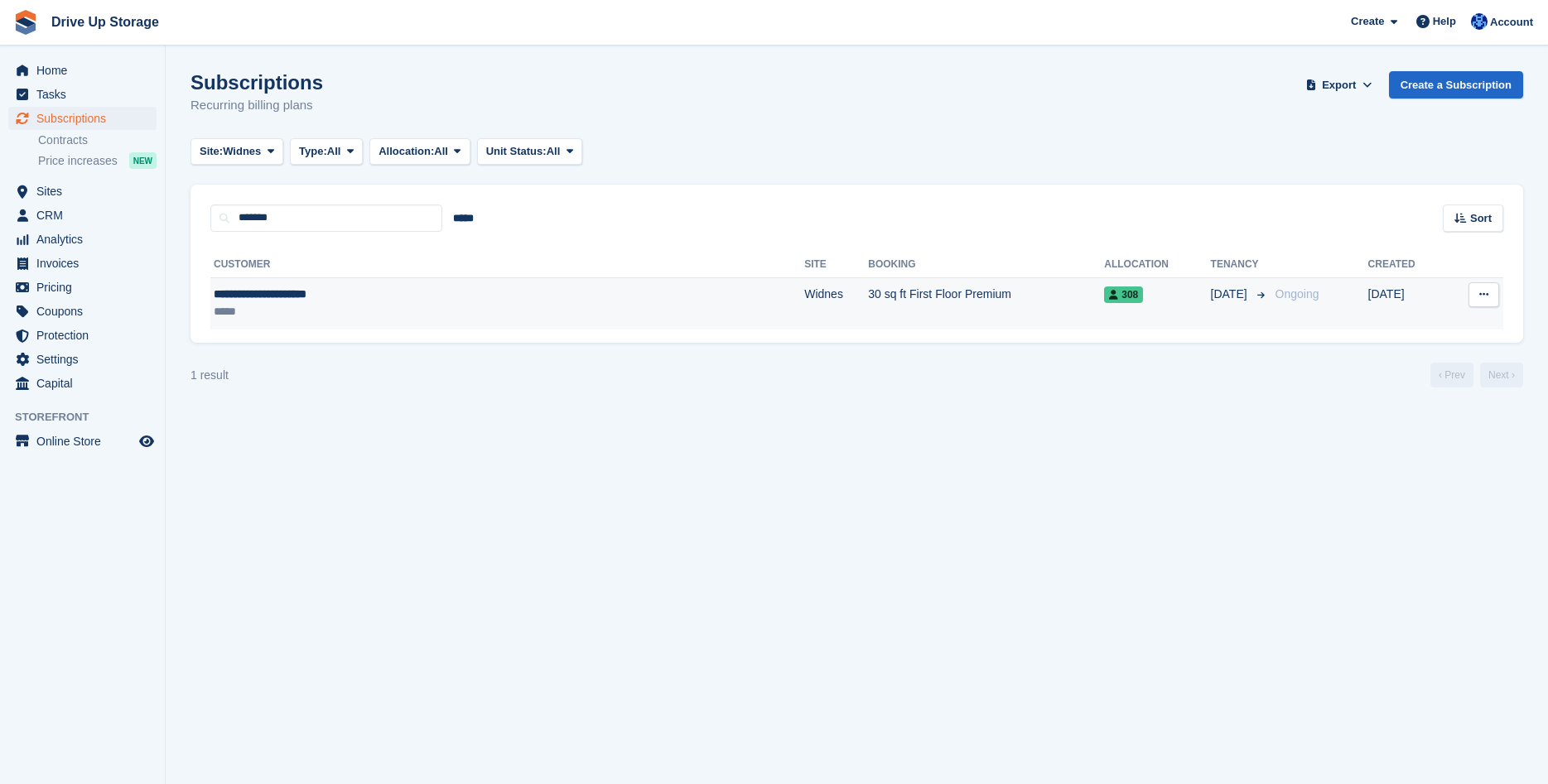
click at [1481, 293] on icon at bounding box center [1484, 294] width 9 height 10
click at [1428, 325] on p "View customer" at bounding box center [1419, 327] width 145 height 22
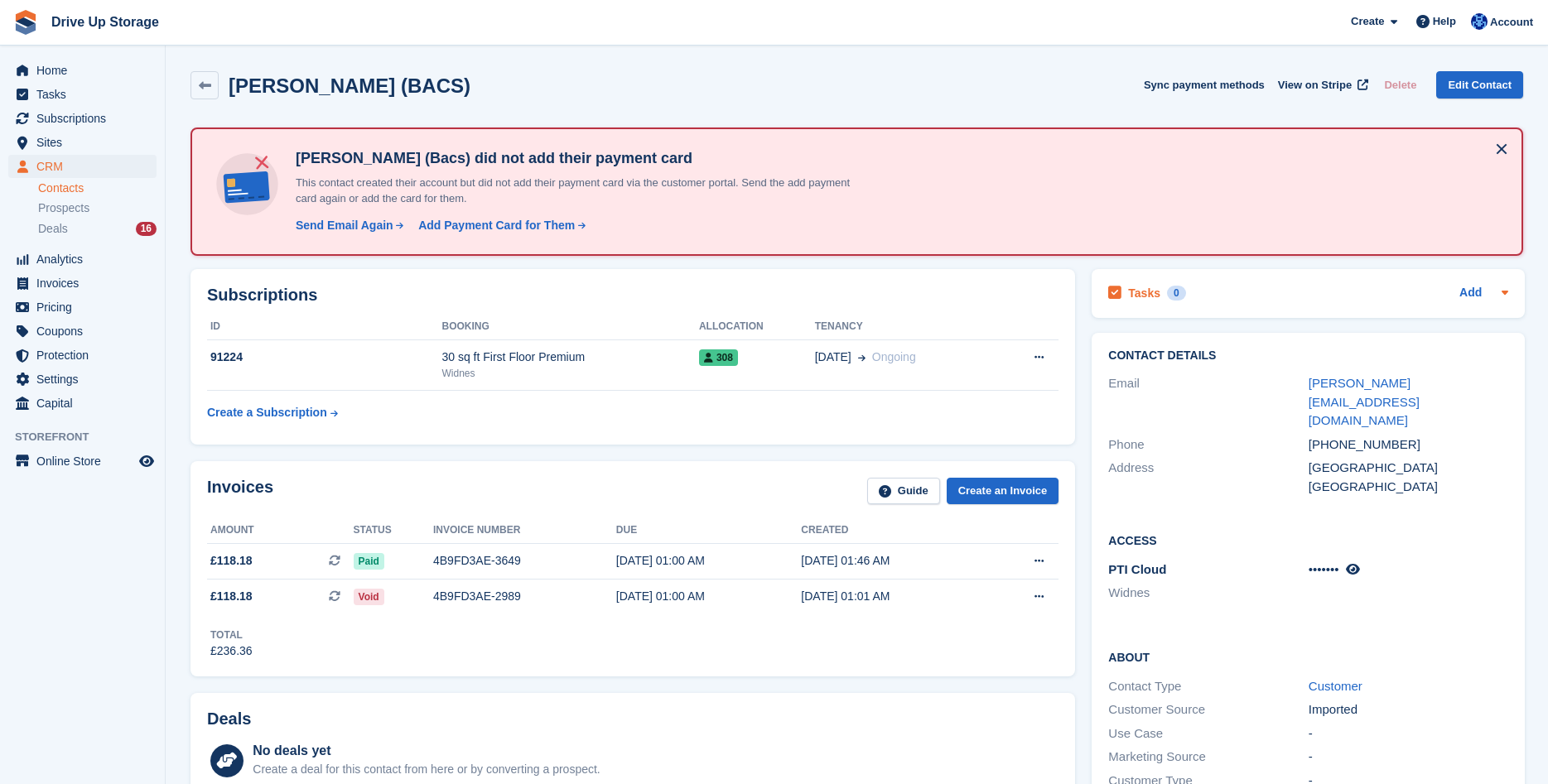
click at [1503, 294] on icon at bounding box center [1505, 293] width 7 height 4
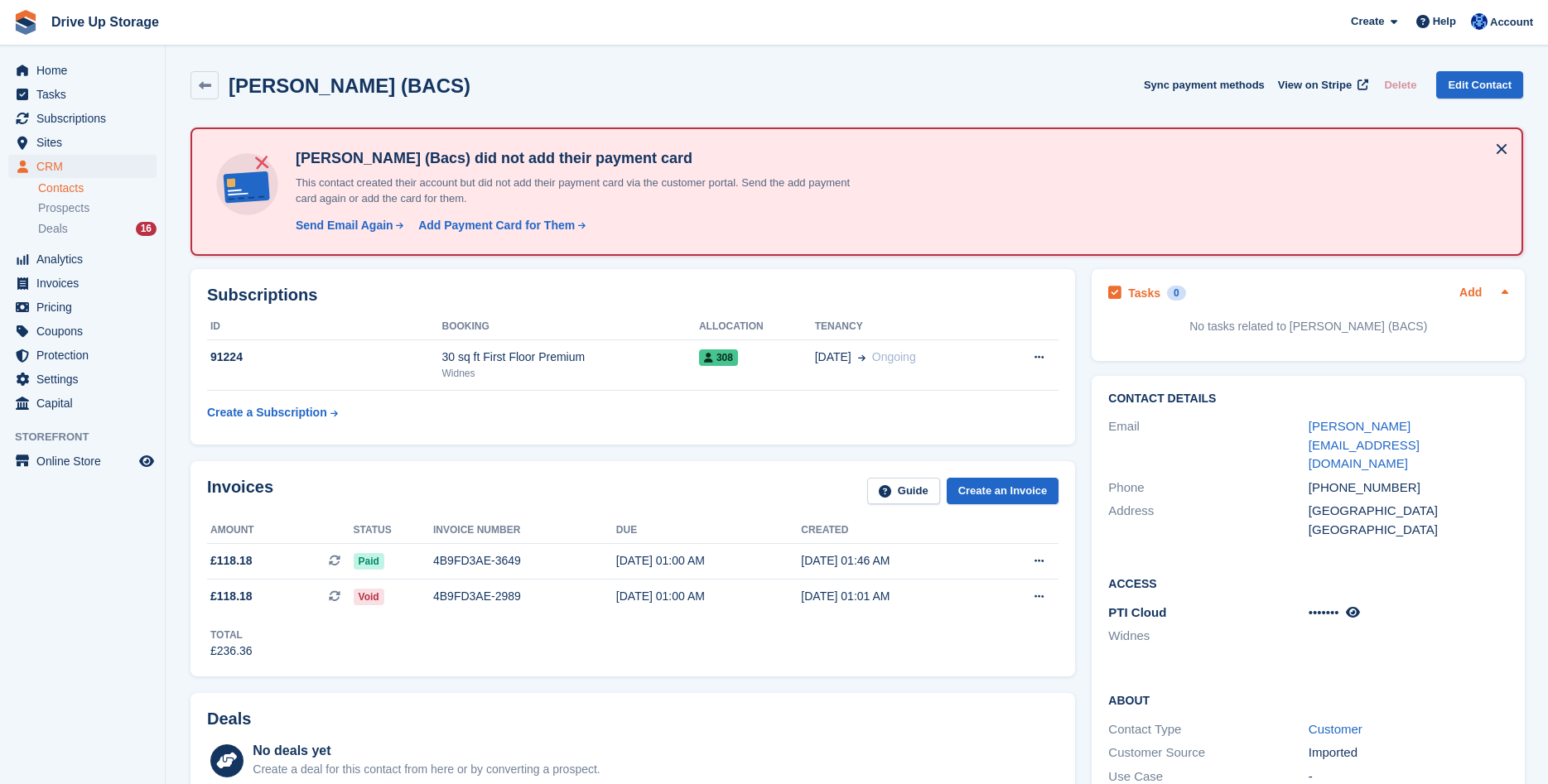
click at [1478, 293] on link "Add" at bounding box center [1471, 294] width 23 height 19
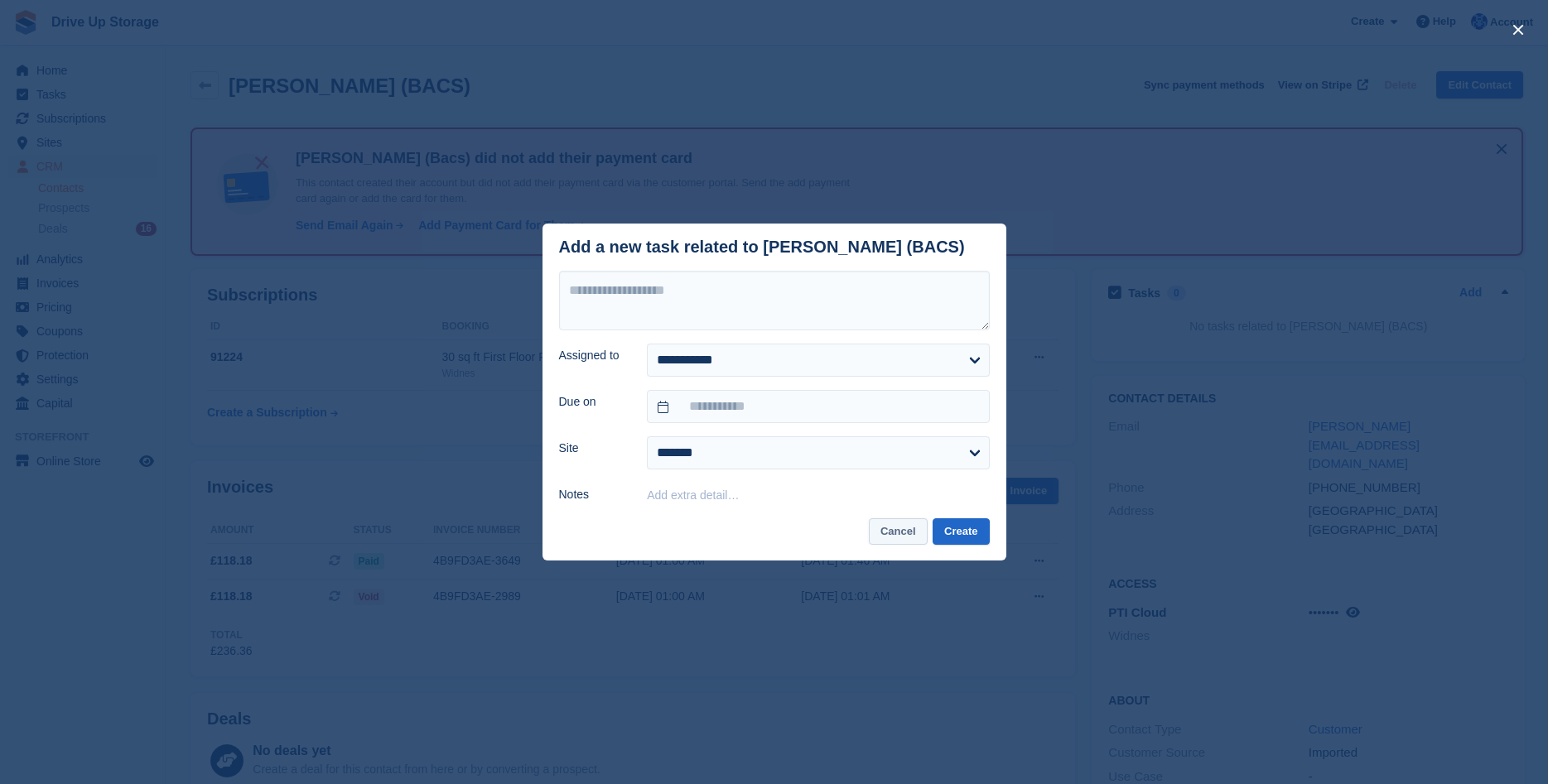
click at [909, 527] on button "Cancel" at bounding box center [898, 532] width 59 height 27
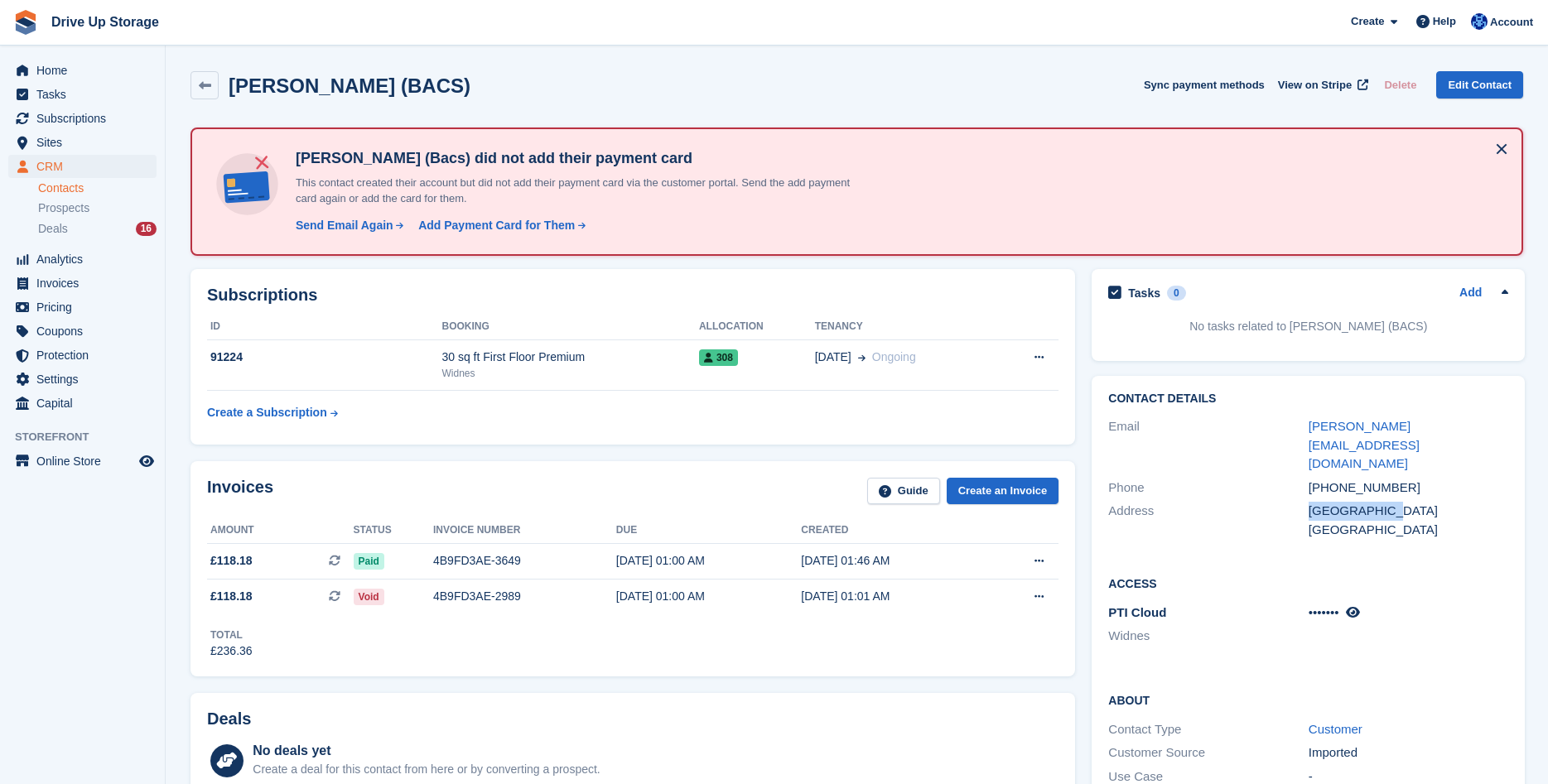
drag, startPoint x: 1381, startPoint y: 466, endPoint x: 1310, endPoint y: 472, distance: 71.3
click at [1309, 502] on div "Saudi Arabia" at bounding box center [1408, 511] width 199 height 19
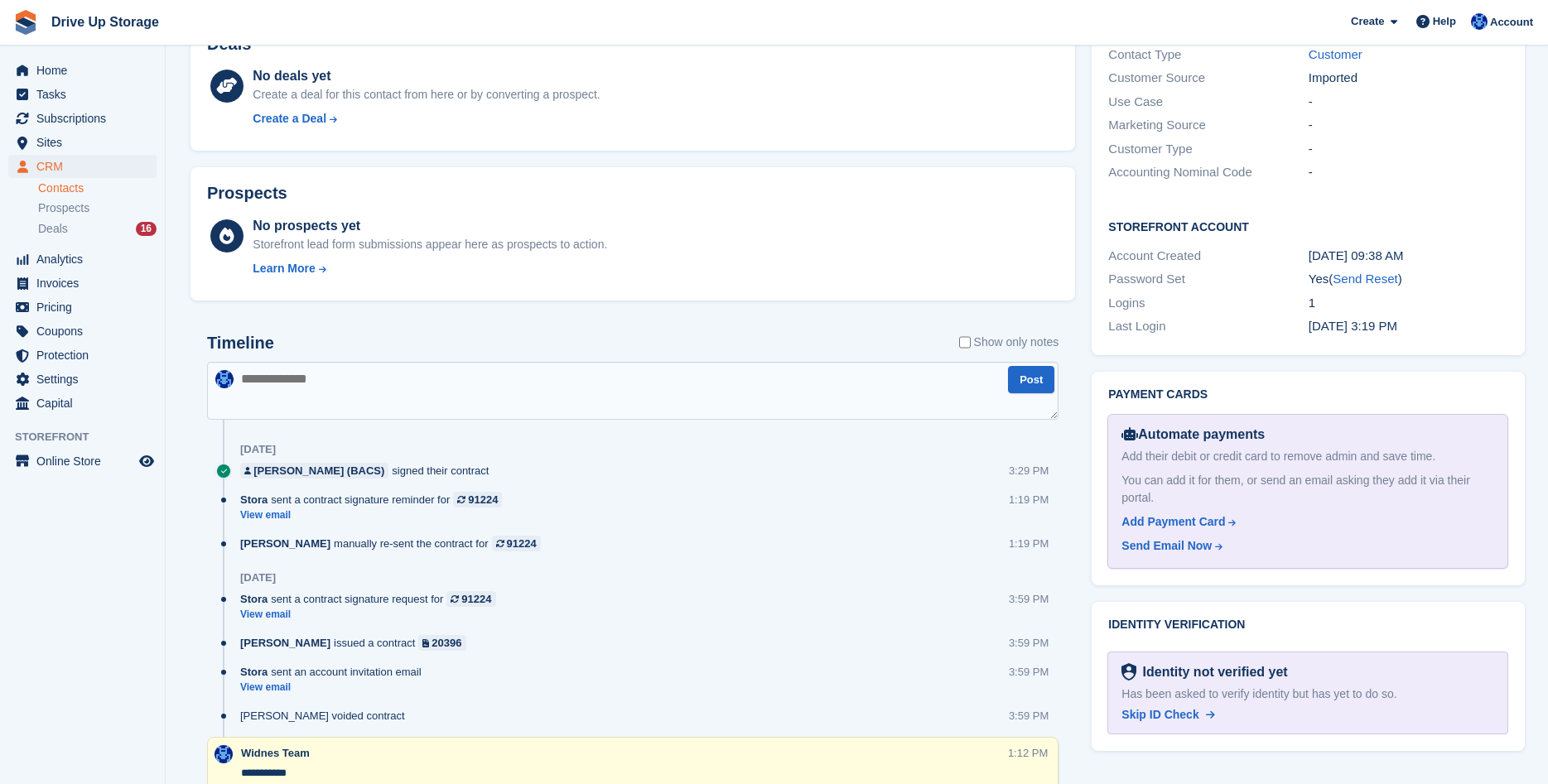
scroll to position [675, 0]
click at [368, 385] on textarea at bounding box center [632, 389] width 851 height 58
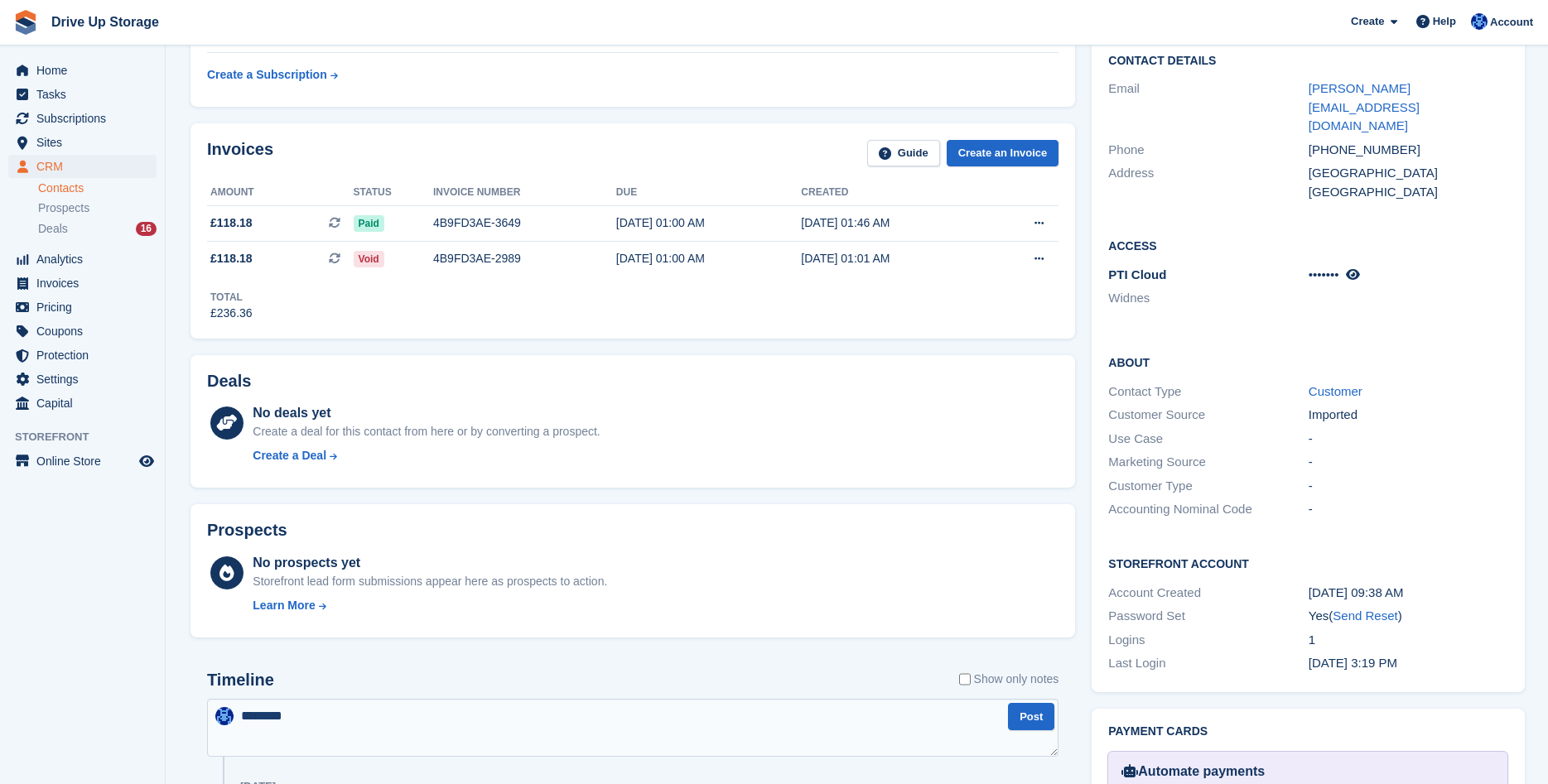
scroll to position [506, 0]
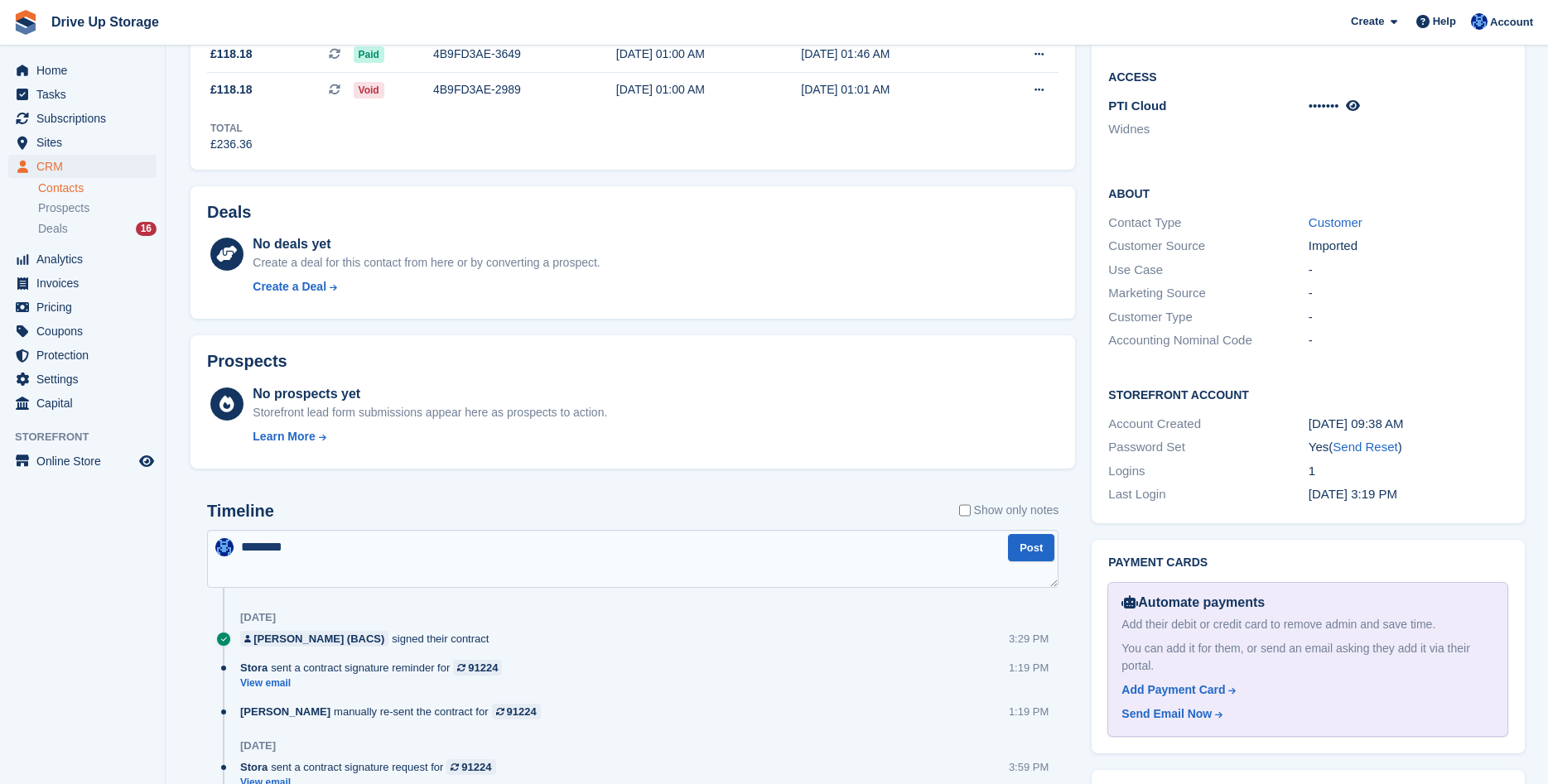
click at [310, 549] on textarea "********" at bounding box center [632, 558] width 851 height 58
click at [259, 542] on textarea "********" at bounding box center [632, 558] width 851 height 58
click at [251, 546] on textarea "********" at bounding box center [632, 558] width 851 height 58
click at [328, 543] on textarea "********" at bounding box center [632, 558] width 851 height 58
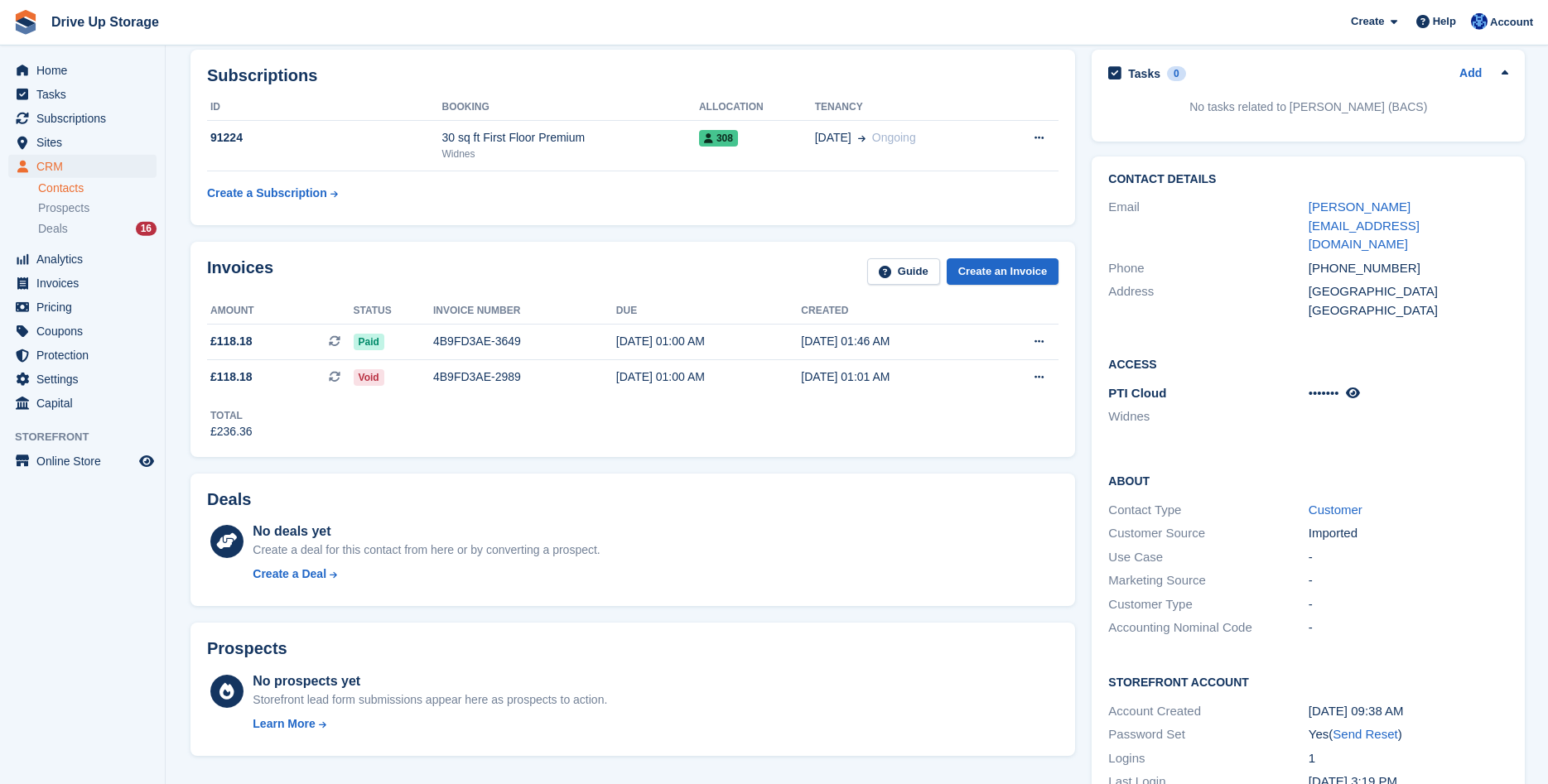
scroll to position [169, 0]
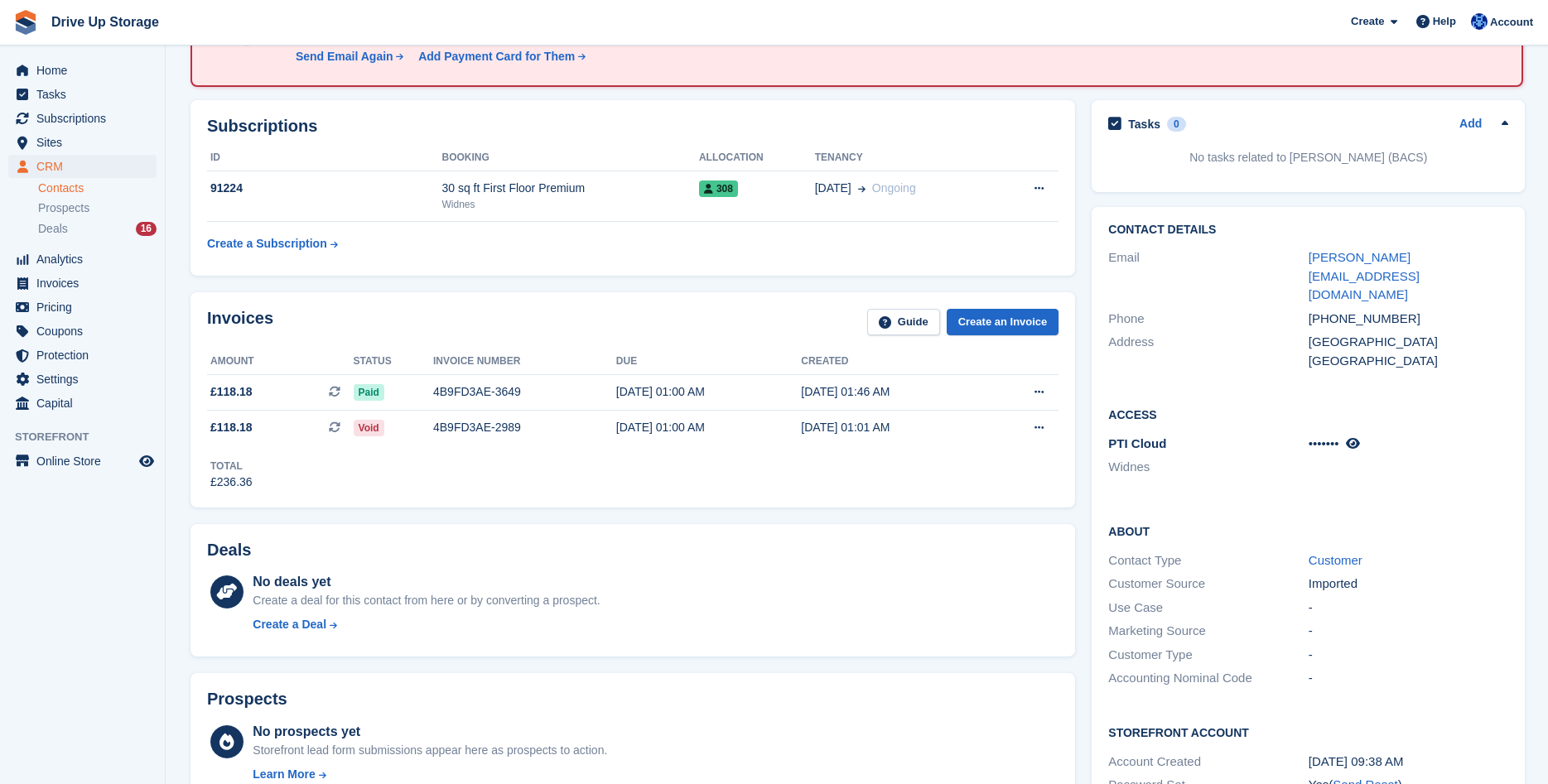
type textarea "**********"
click at [1358, 437] on icon at bounding box center [1352, 443] width 14 height 12
click at [1400, 435] on div "193644" at bounding box center [1408, 444] width 199 height 19
click at [1332, 447] on div "Access PTI Cloud Widnes 193644" at bounding box center [1308, 448] width 433 height 117
click at [1357, 437] on icon at bounding box center [1365, 443] width 16 height 12
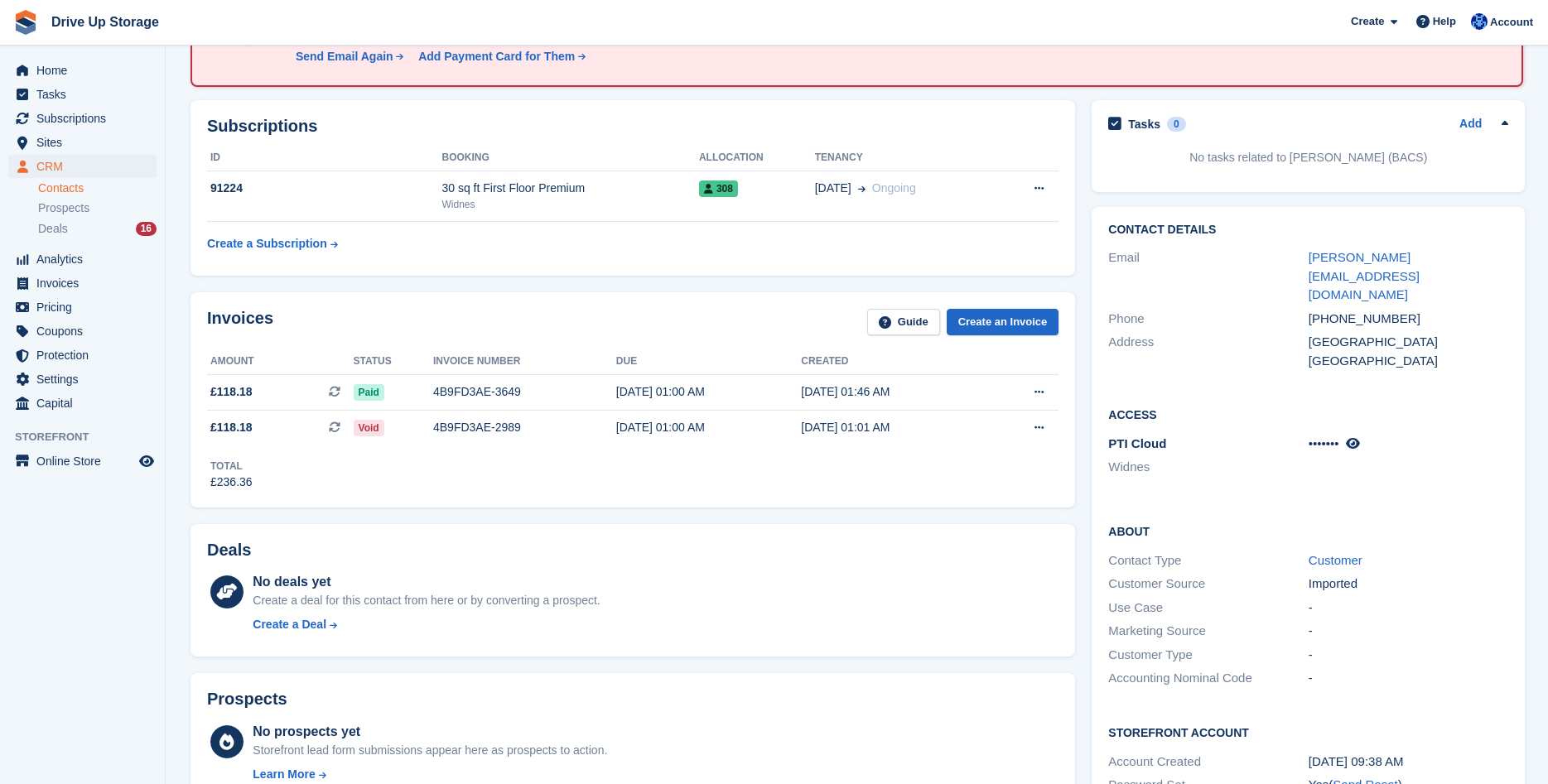
scroll to position [0, 0]
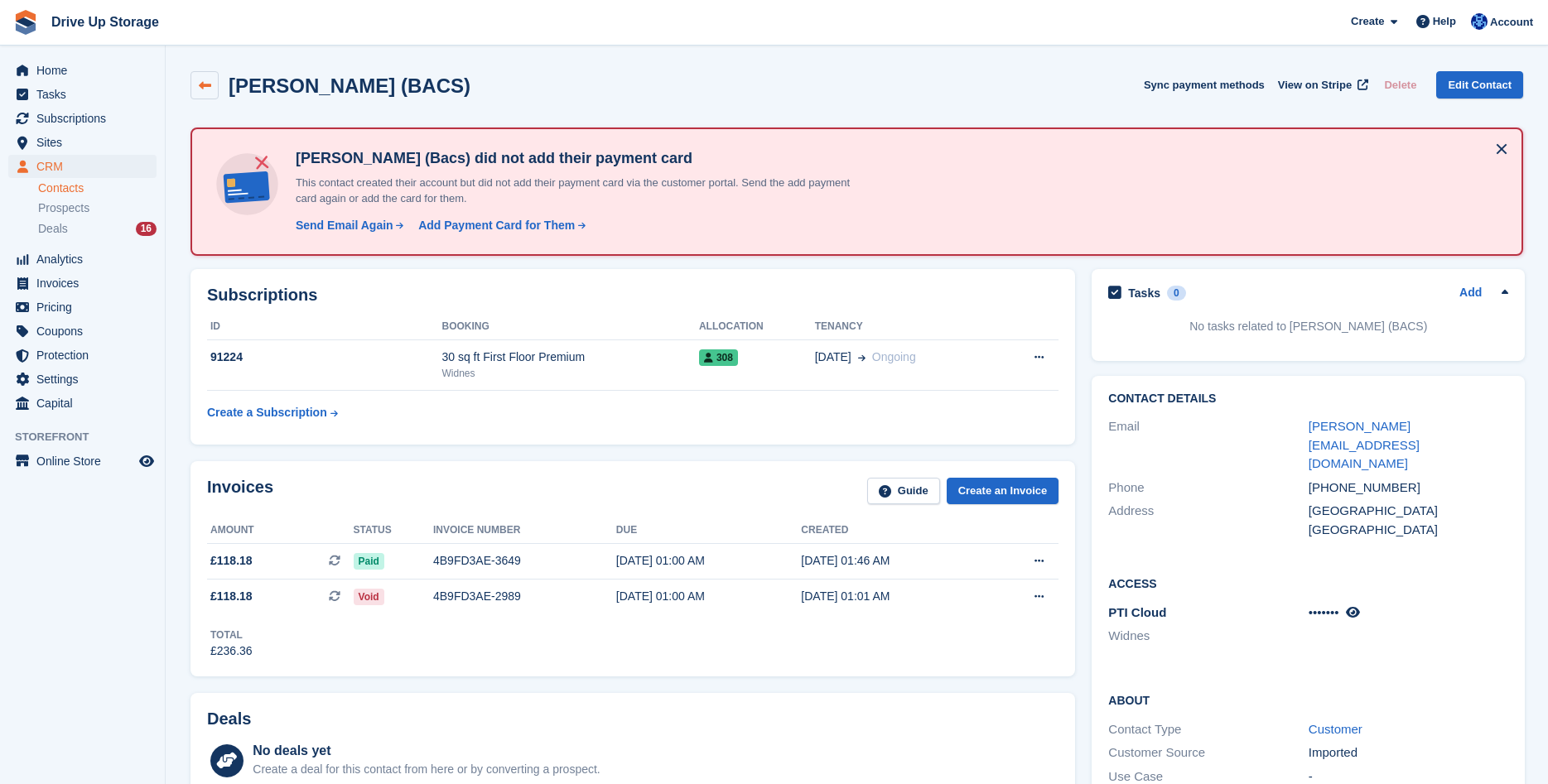
click at [200, 87] on icon at bounding box center [204, 85] width 12 height 12
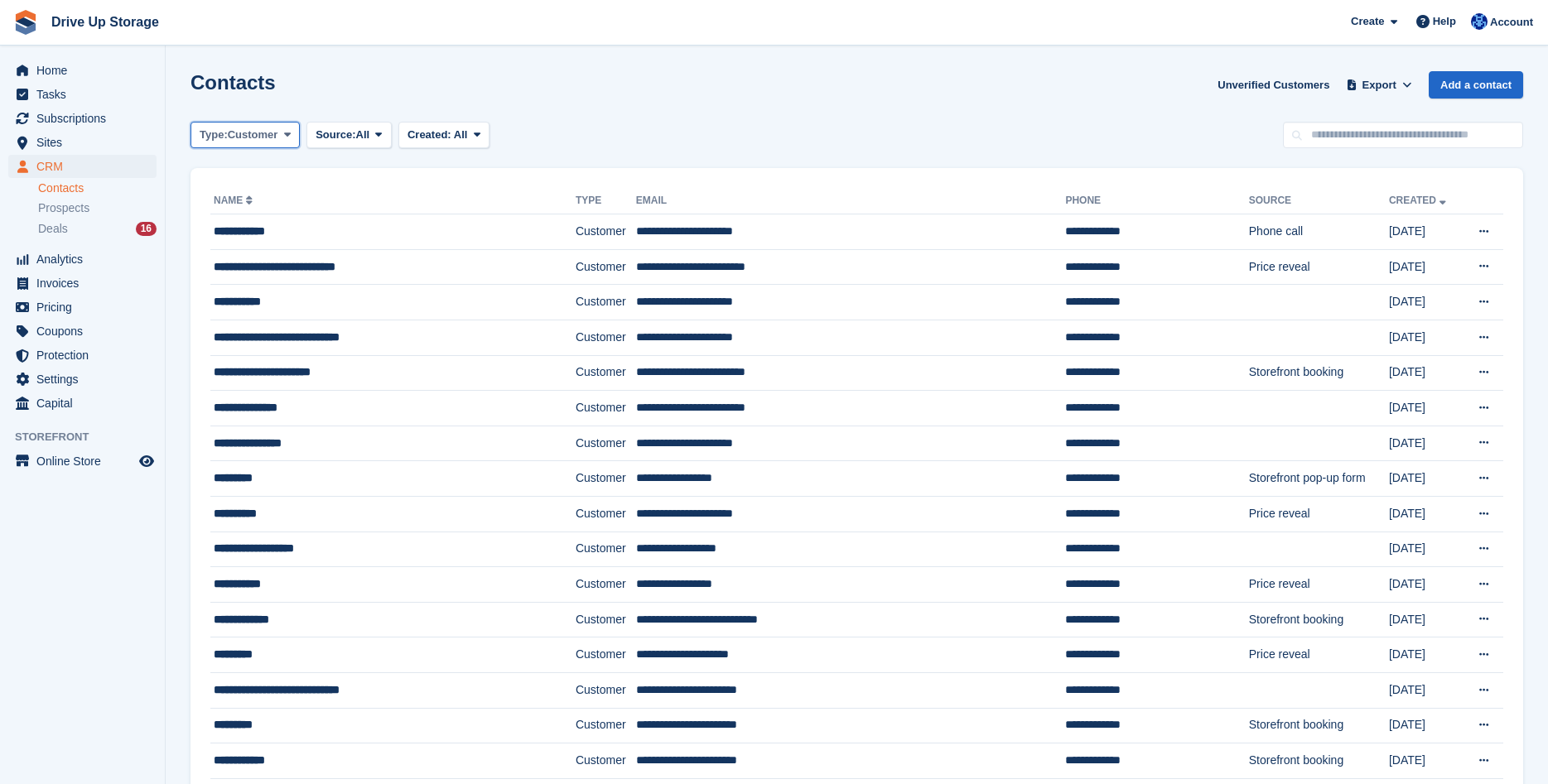
click at [282, 137] on button "Type: Customer" at bounding box center [246, 135] width 110 height 27
click at [116, 130] on span "Sites" at bounding box center [86, 142] width 99 height 24
click at [113, 120] on span "Subscriptions" at bounding box center [86, 118] width 99 height 24
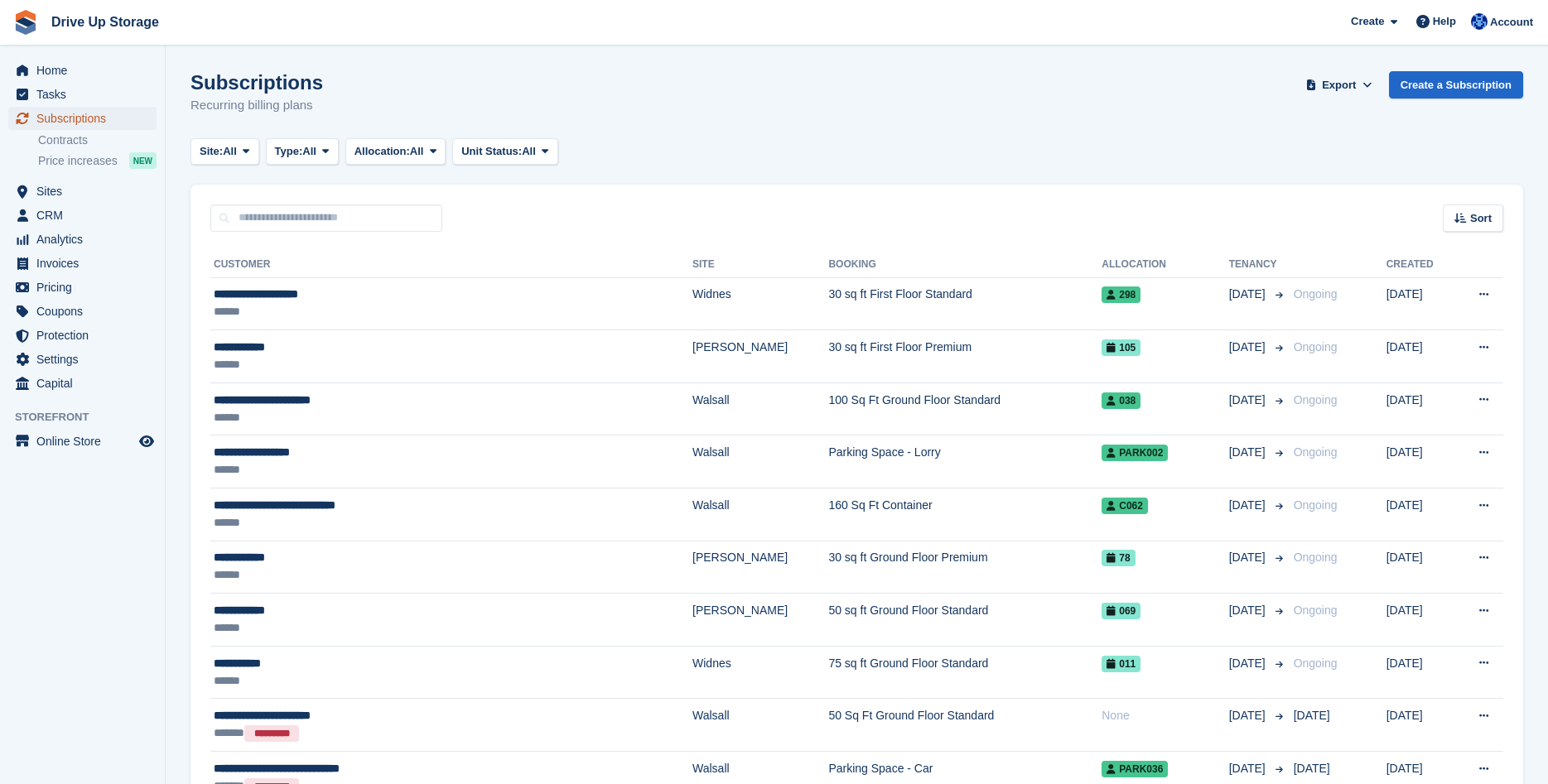
click at [124, 118] on span "Subscriptions" at bounding box center [86, 118] width 99 height 24
click at [91, 118] on span "Subscriptions" at bounding box center [86, 118] width 99 height 24
click at [247, 148] on icon at bounding box center [246, 150] width 7 height 10
click at [226, 279] on link "Widnes" at bounding box center [269, 280] width 145 height 30
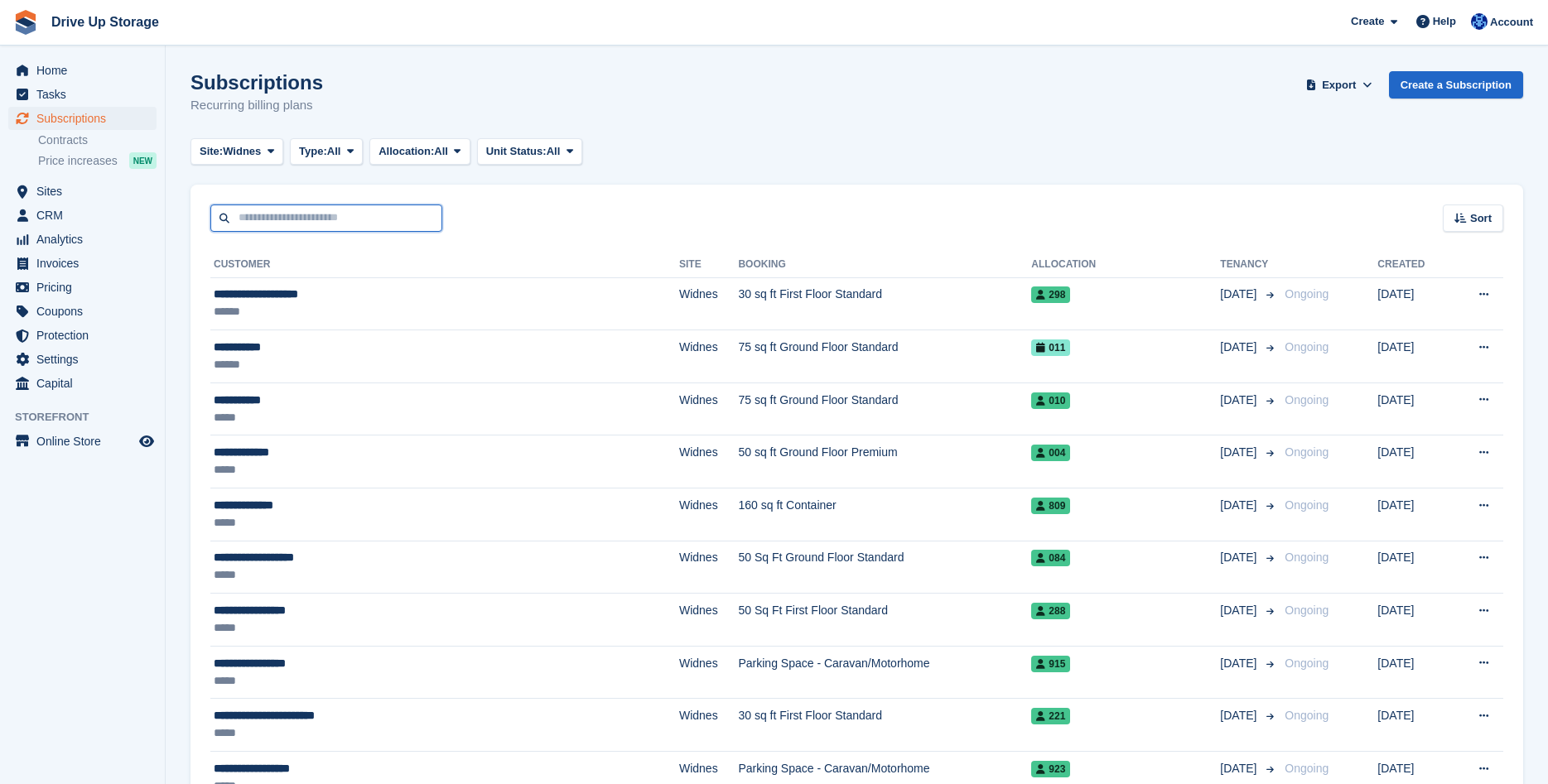
click at [261, 217] on input "text" at bounding box center [326, 217] width 232 height 27
type input "**********"
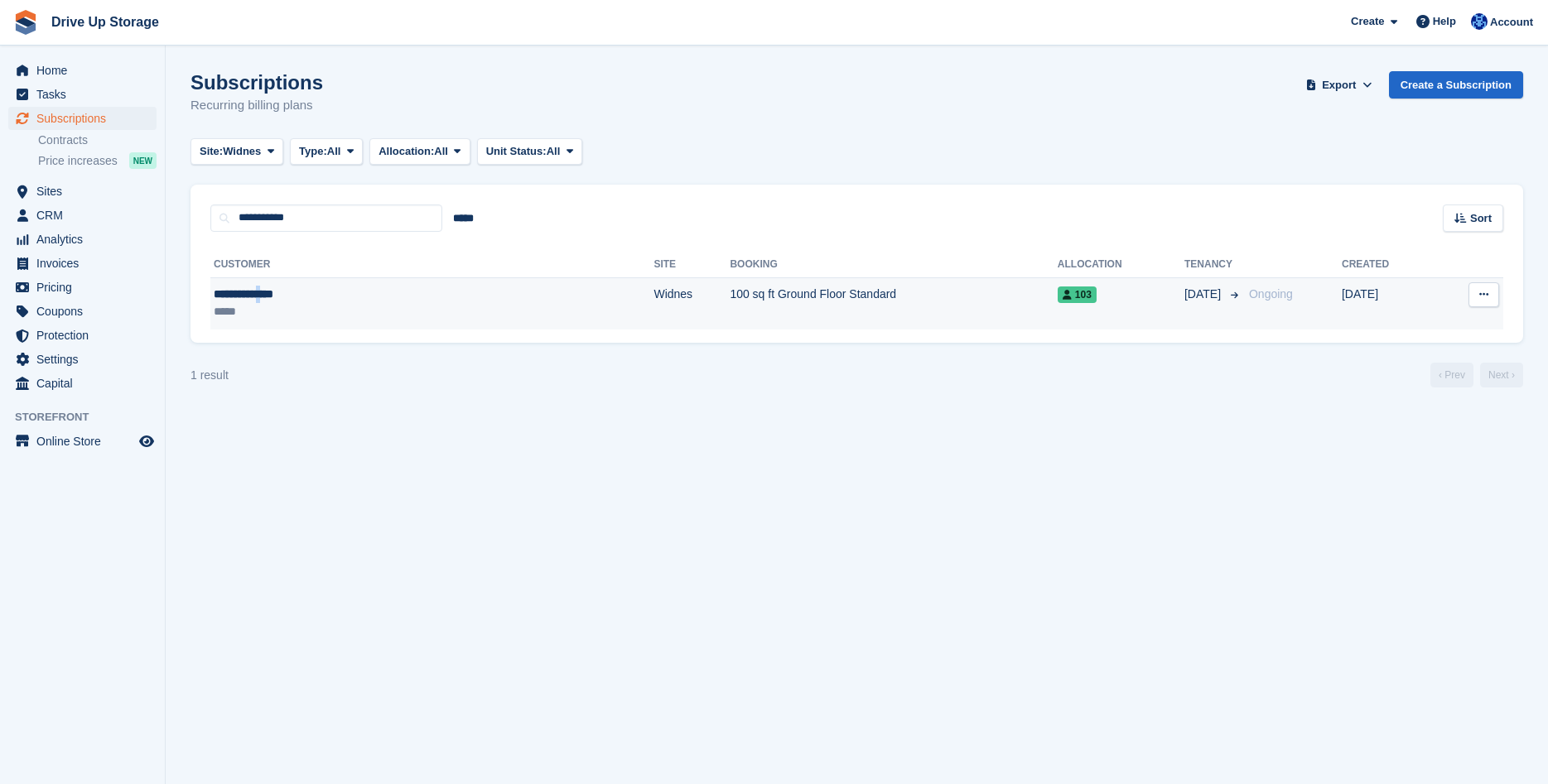
click at [278, 289] on div "**********" at bounding box center [324, 294] width 222 height 17
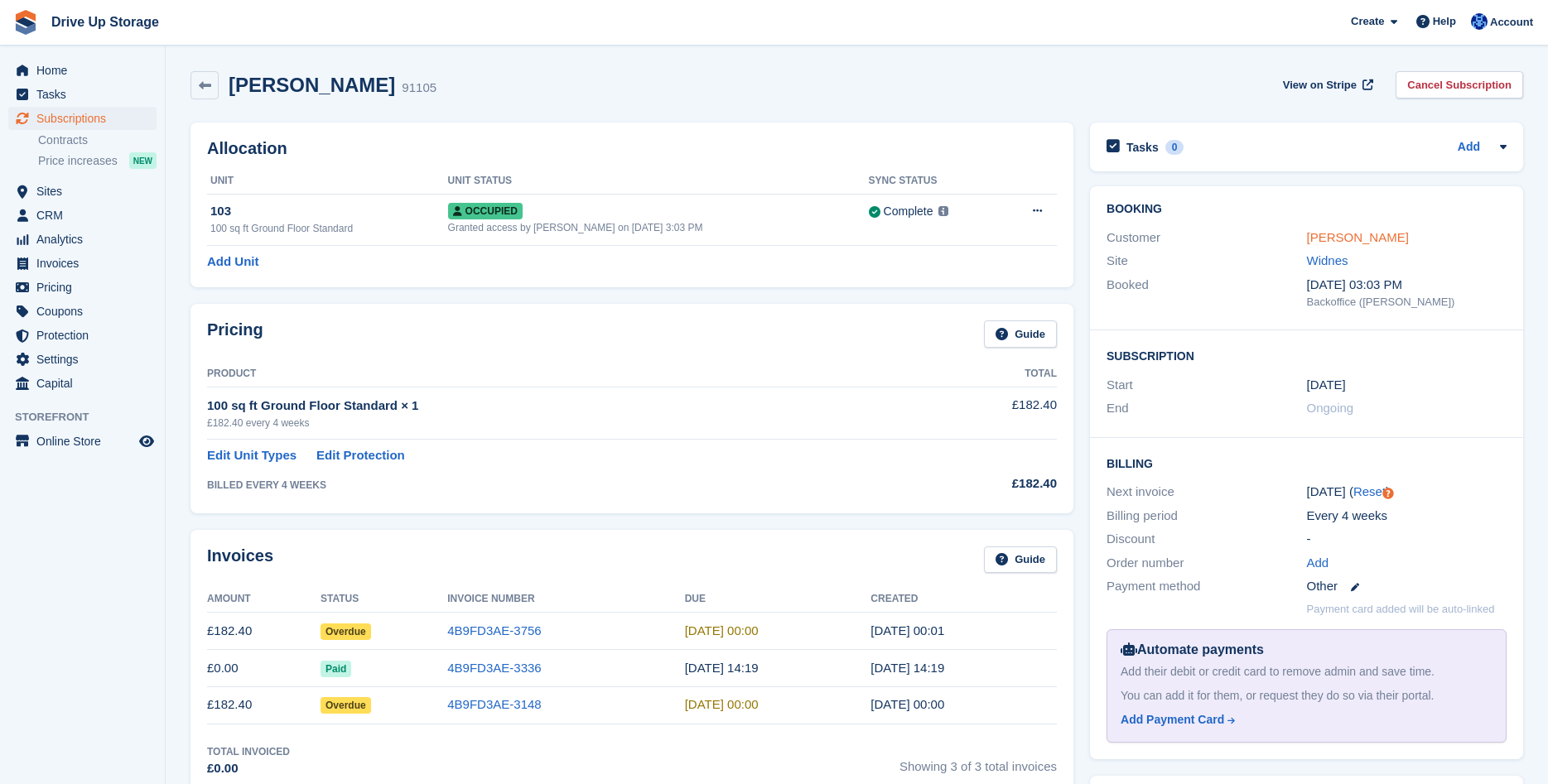
click at [1339, 240] on link "[PERSON_NAME]" at bounding box center [1358, 237] width 102 height 14
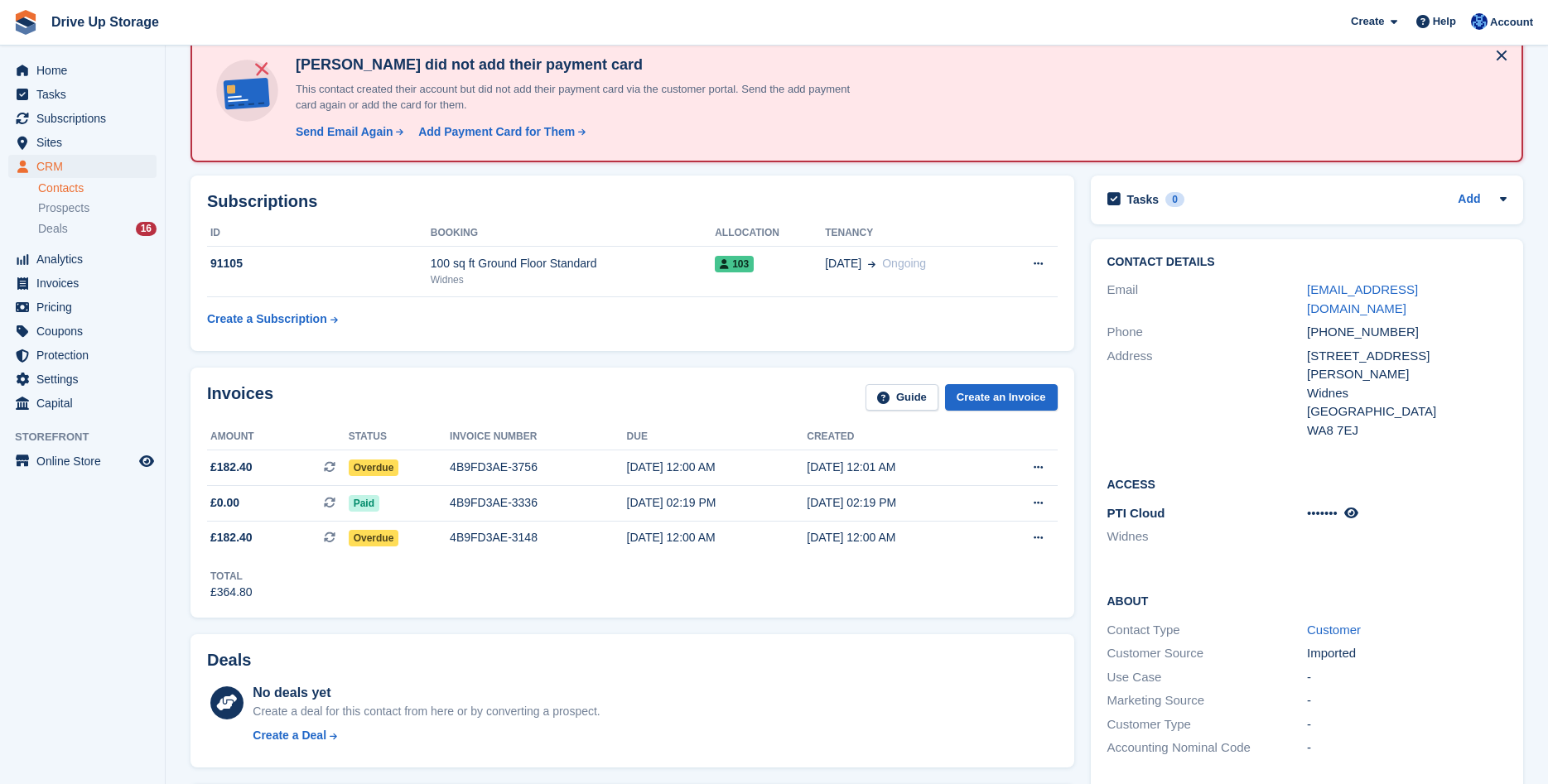
scroll to position [253, 0]
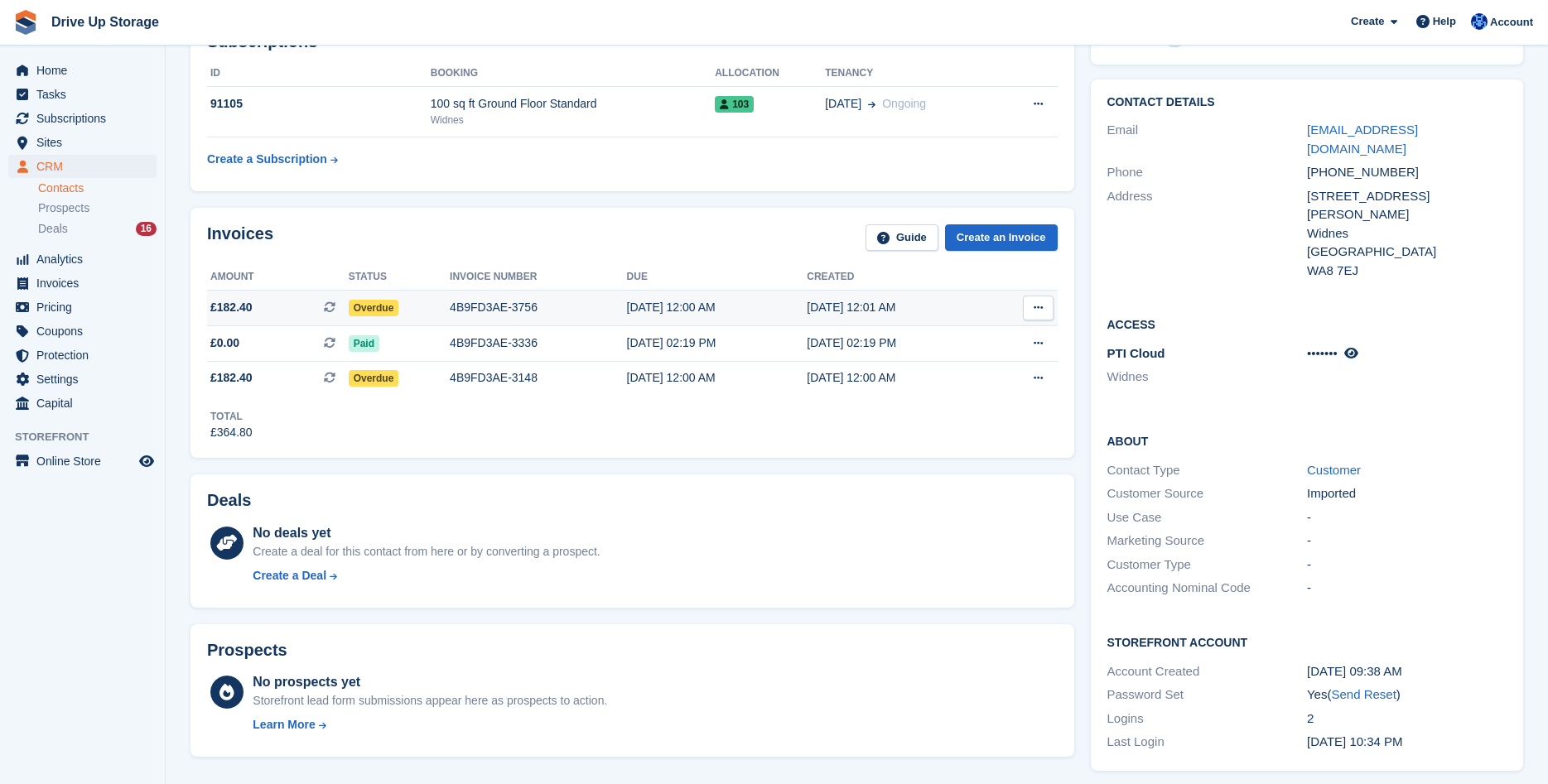
click at [464, 312] on div "4B9FD3AE-3756" at bounding box center [539, 307] width 178 height 17
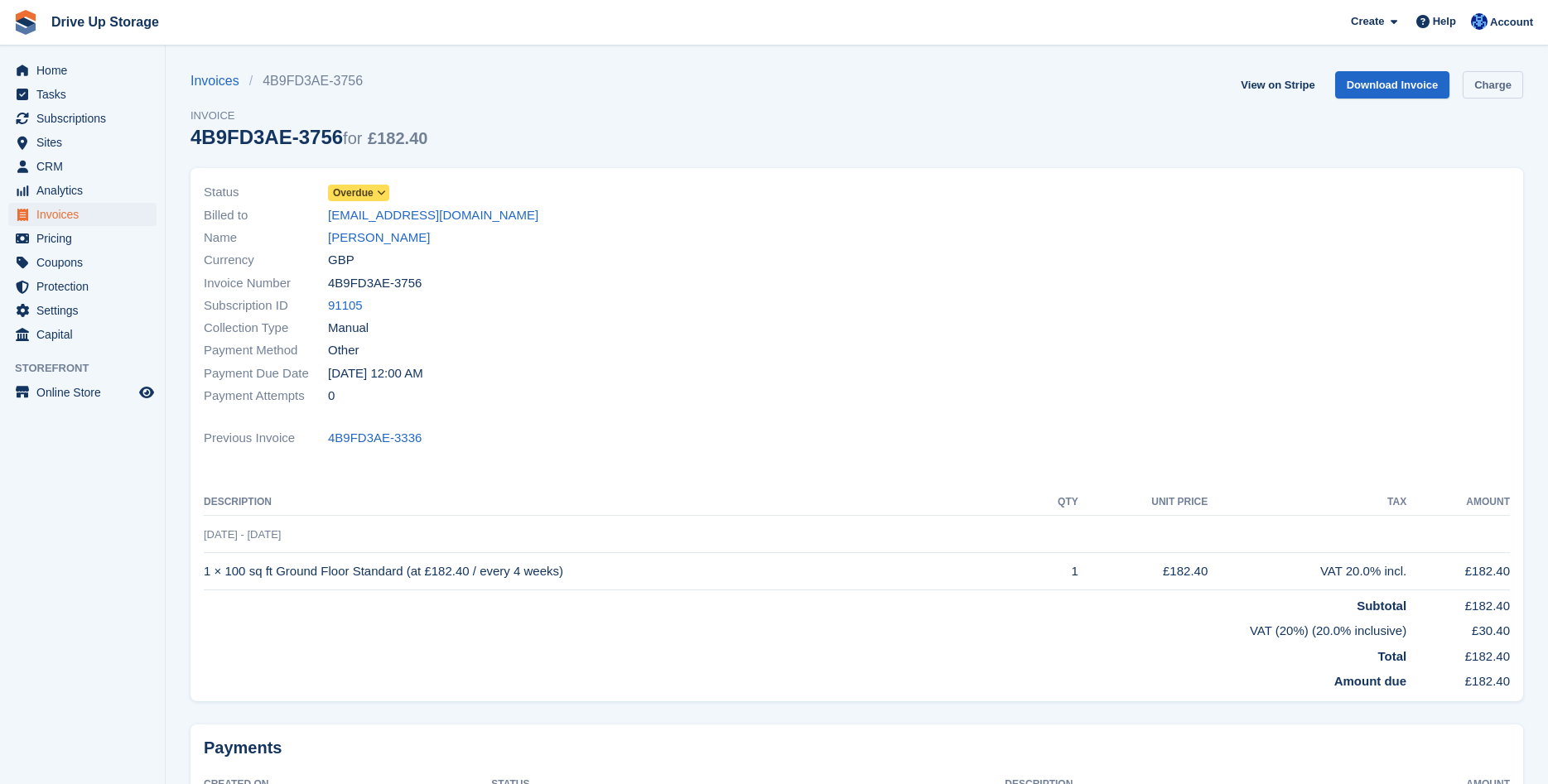
click at [1488, 88] on link "Charge" at bounding box center [1493, 84] width 60 height 27
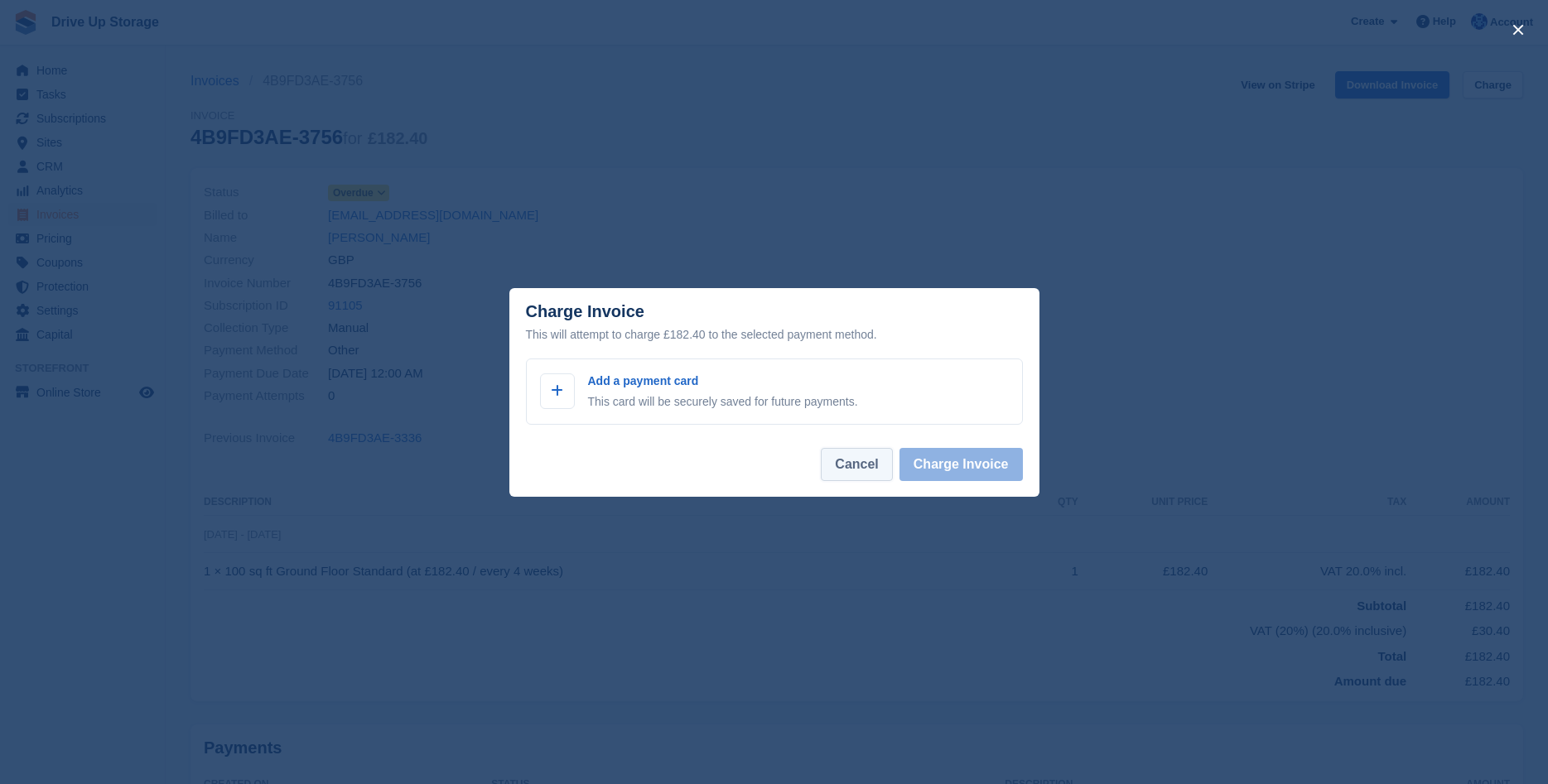
click at [873, 461] on button "Cancel" at bounding box center [856, 464] width 71 height 33
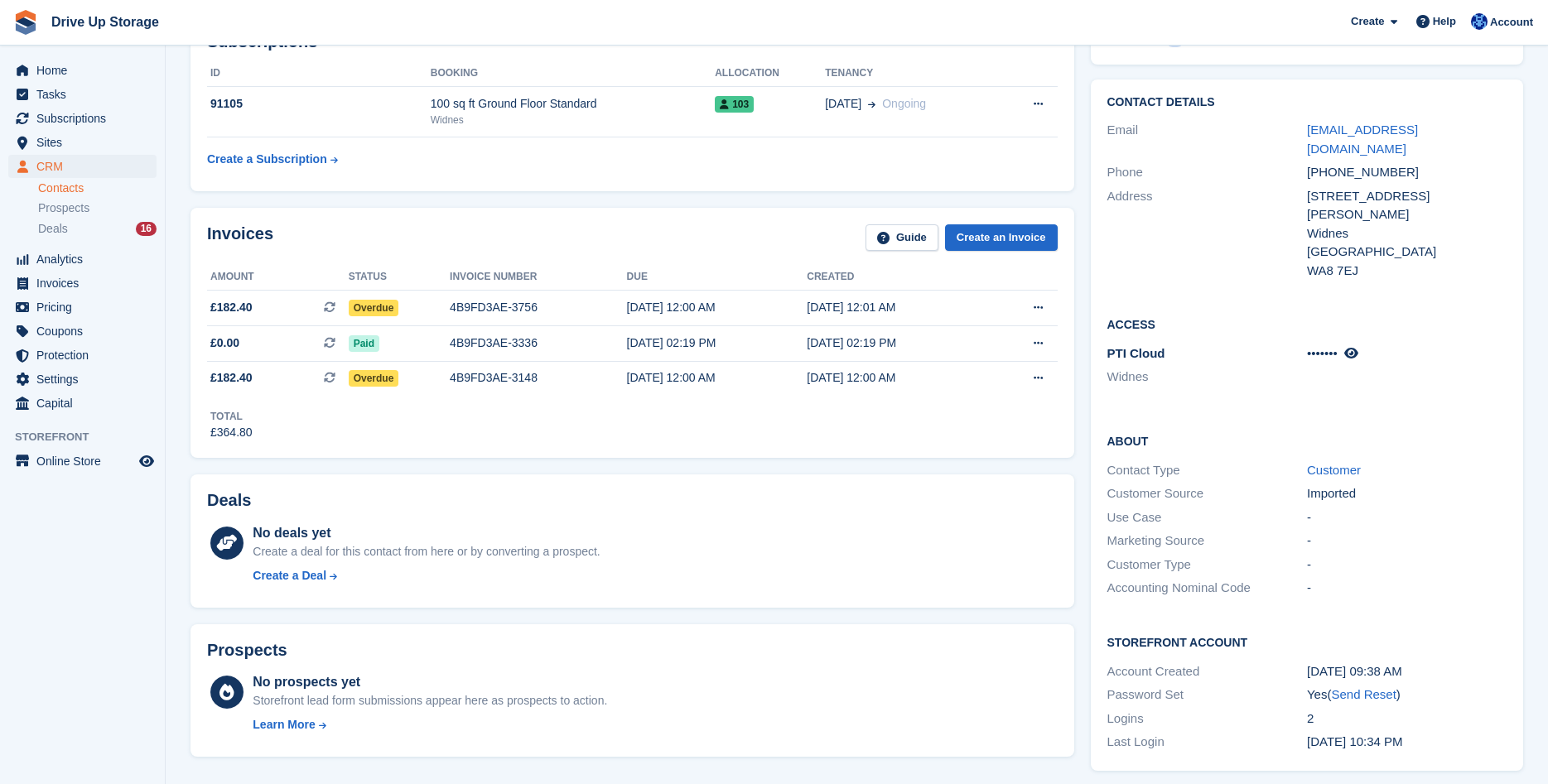
scroll to position [253, 0]
click at [1039, 310] on icon at bounding box center [1039, 307] width 9 height 10
click at [379, 307] on span "Overdue" at bounding box center [373, 308] width 50 height 17
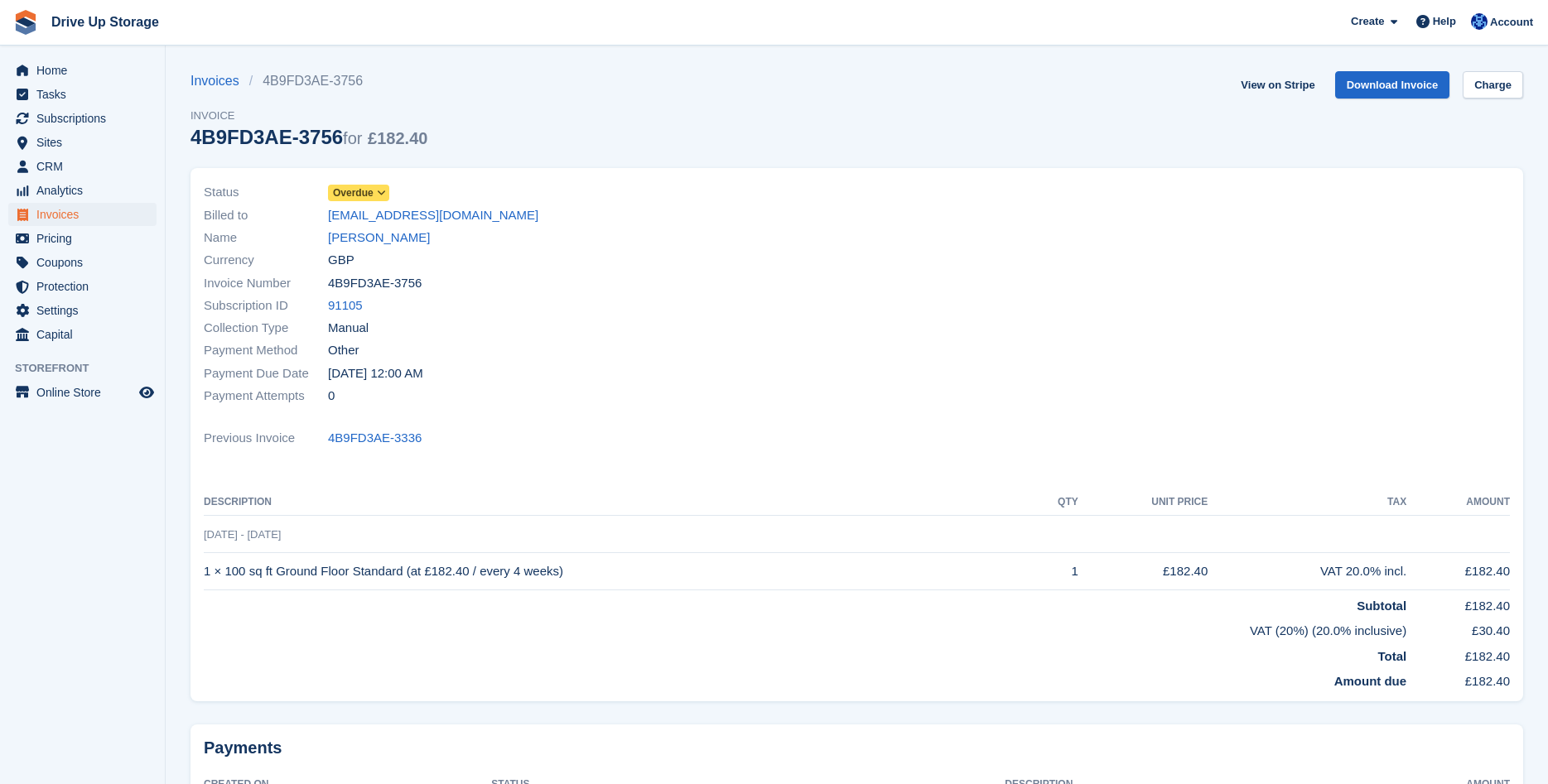
click at [385, 195] on icon at bounding box center [382, 193] width 9 height 10
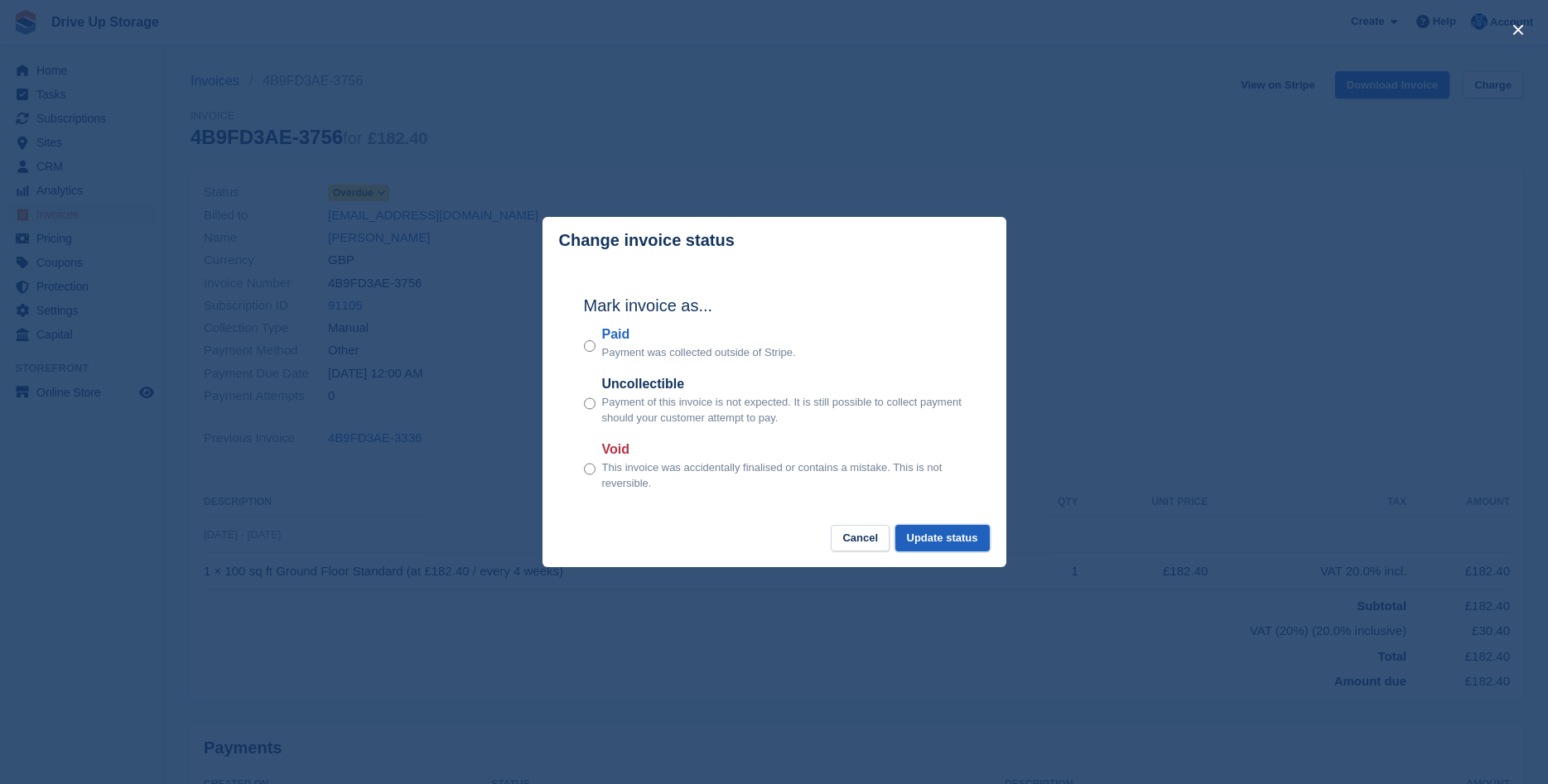
click at [928, 535] on button "Update status" at bounding box center [942, 538] width 95 height 27
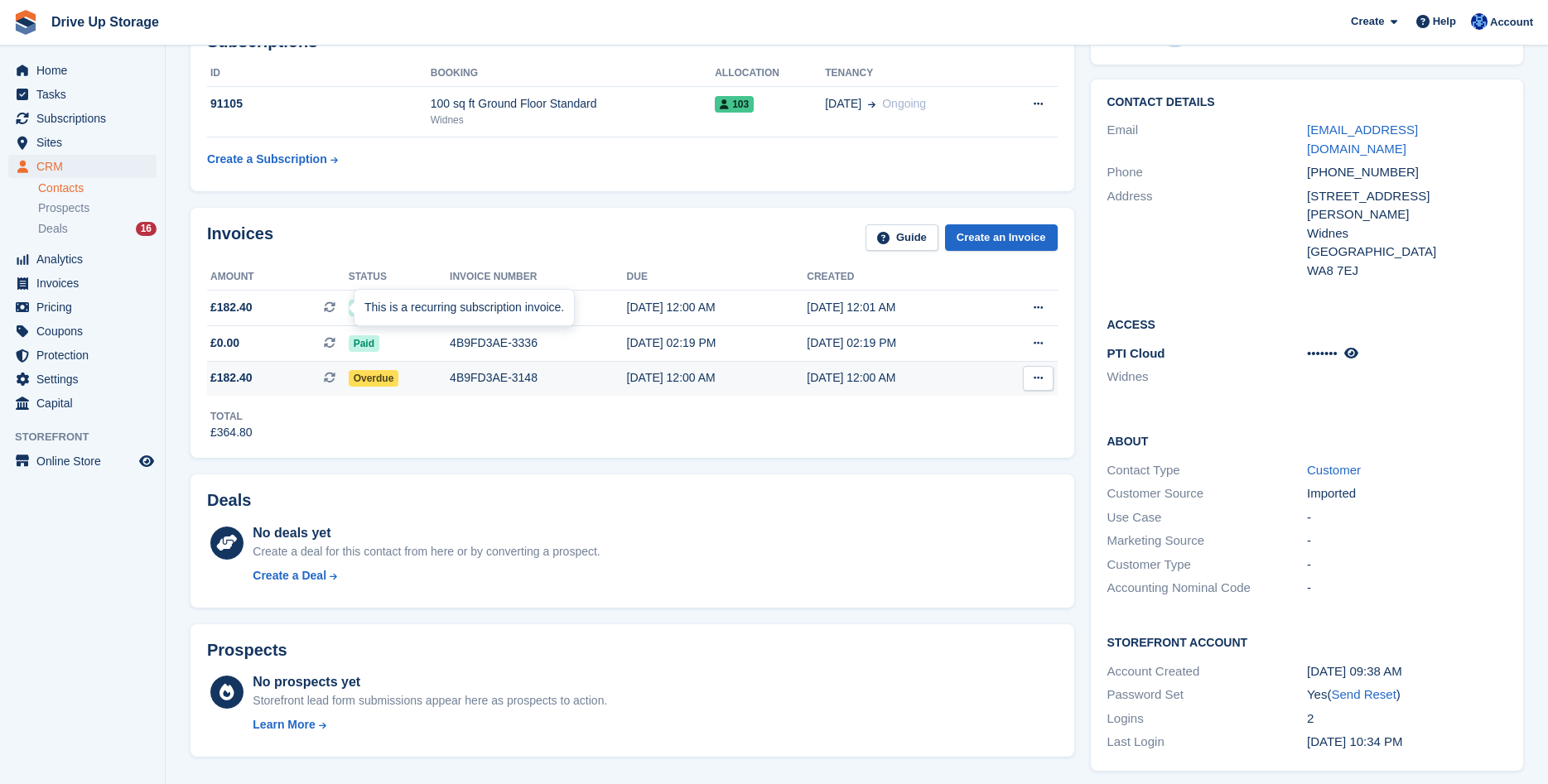
scroll to position [253, 0]
click at [372, 377] on span "Overdue" at bounding box center [373, 379] width 50 height 17
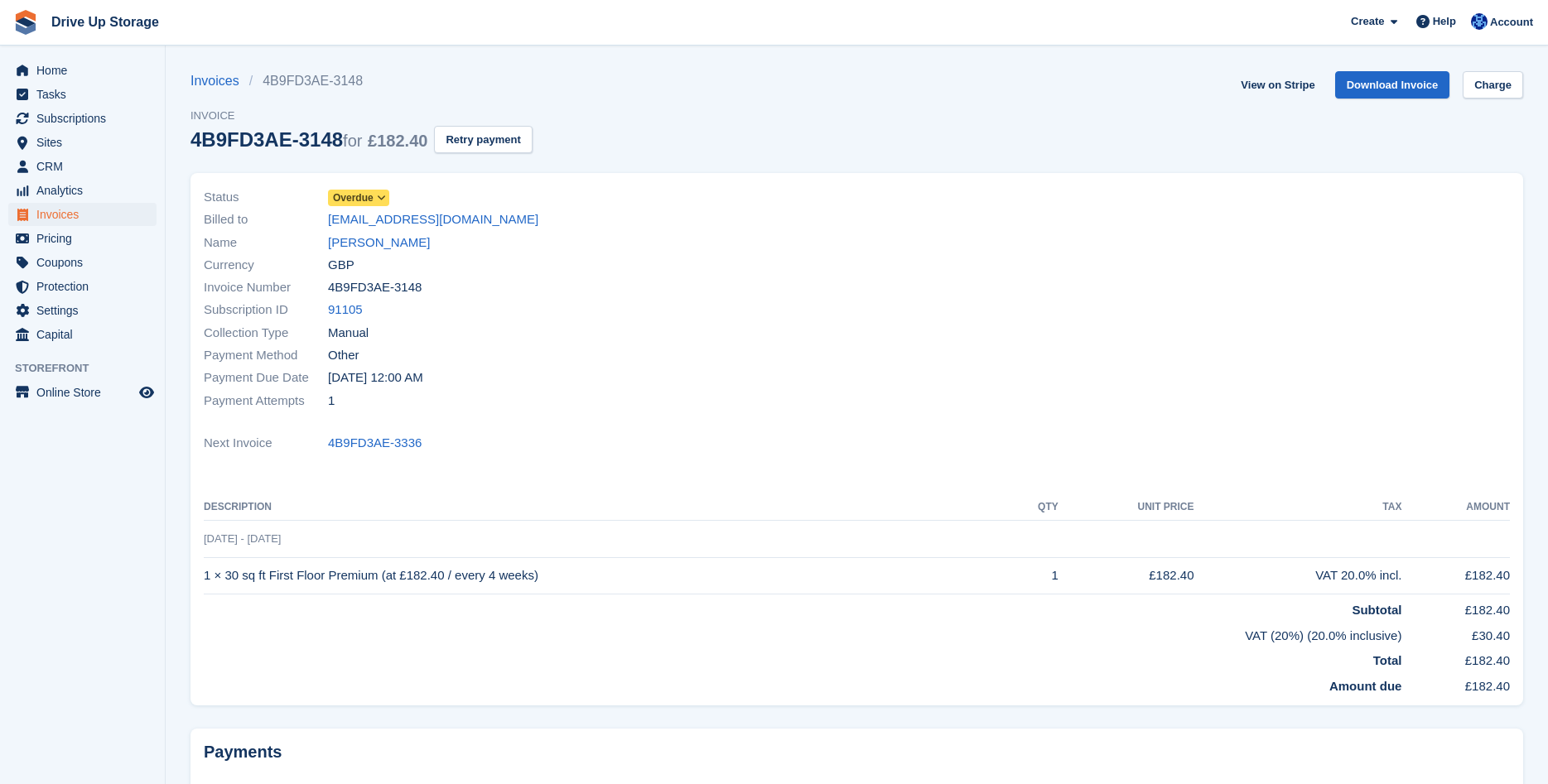
click at [379, 203] on icon at bounding box center [382, 197] width 9 height 10
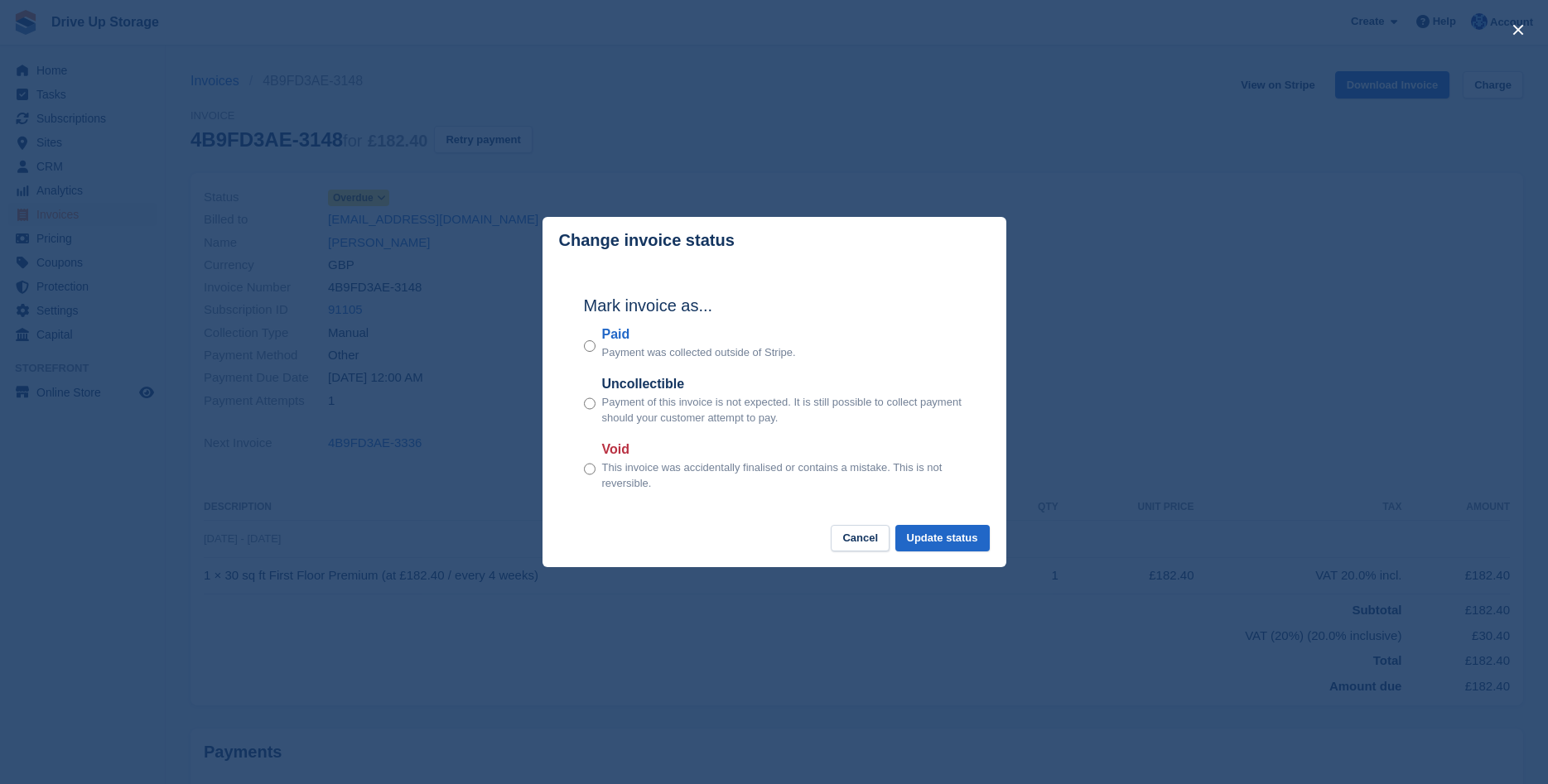
click at [622, 337] on label "Paid" at bounding box center [698, 334] width 194 height 20
click at [950, 546] on button "Update status" at bounding box center [942, 538] width 95 height 27
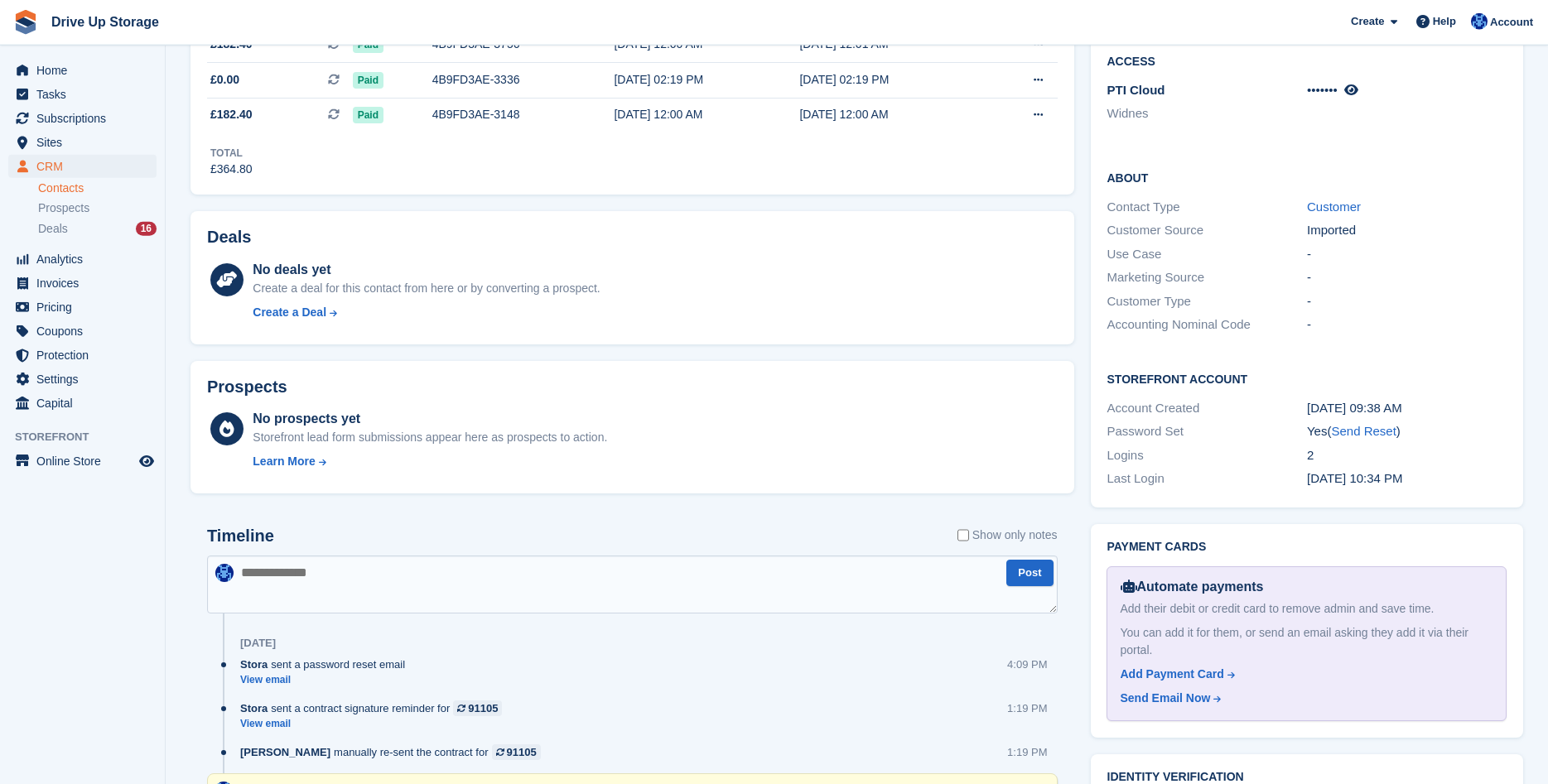
scroll to position [844, 0]
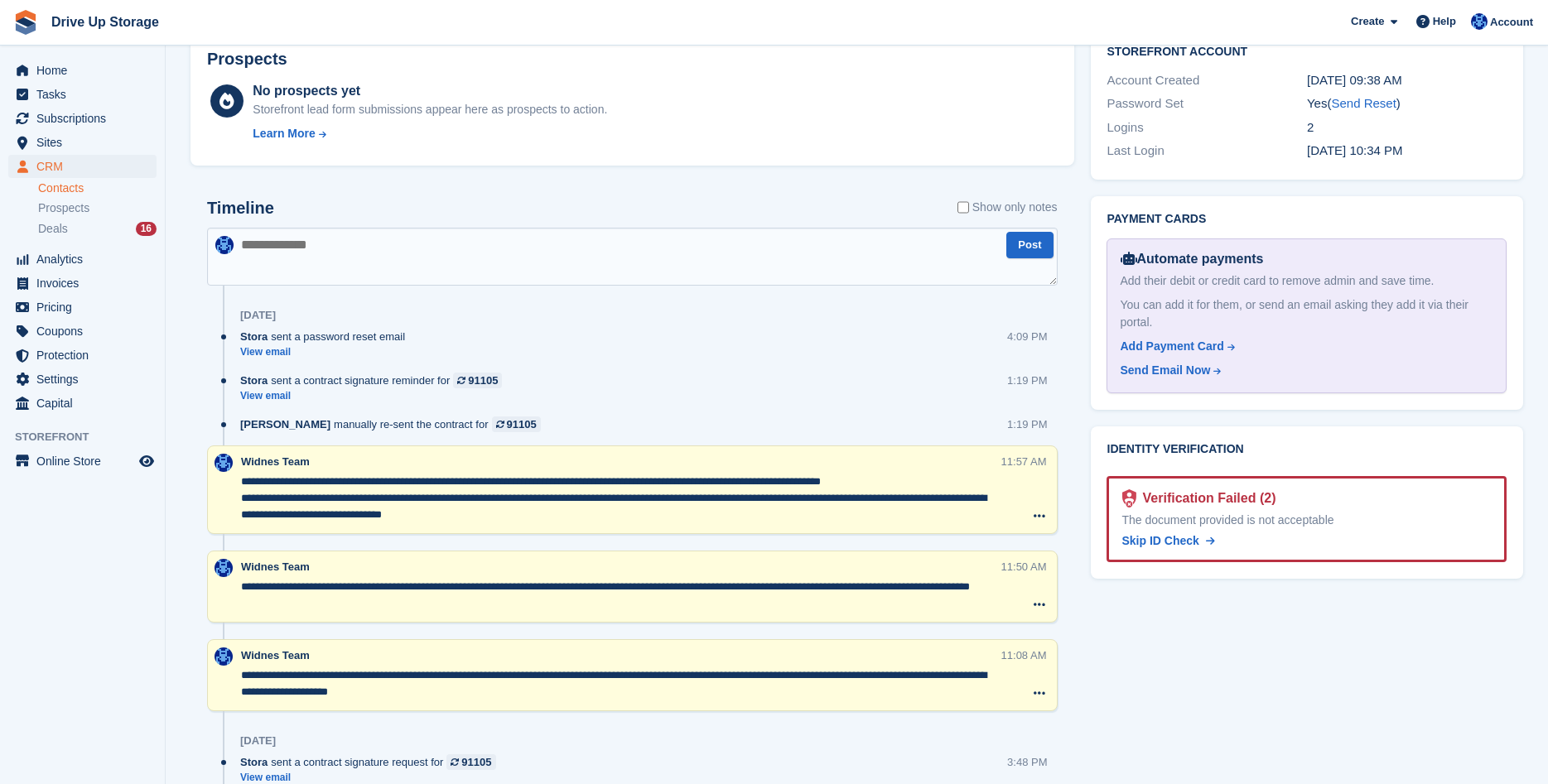
click at [315, 251] on textarea at bounding box center [632, 256] width 851 height 58
click at [520, 238] on textarea "**********" at bounding box center [632, 256] width 851 height 58
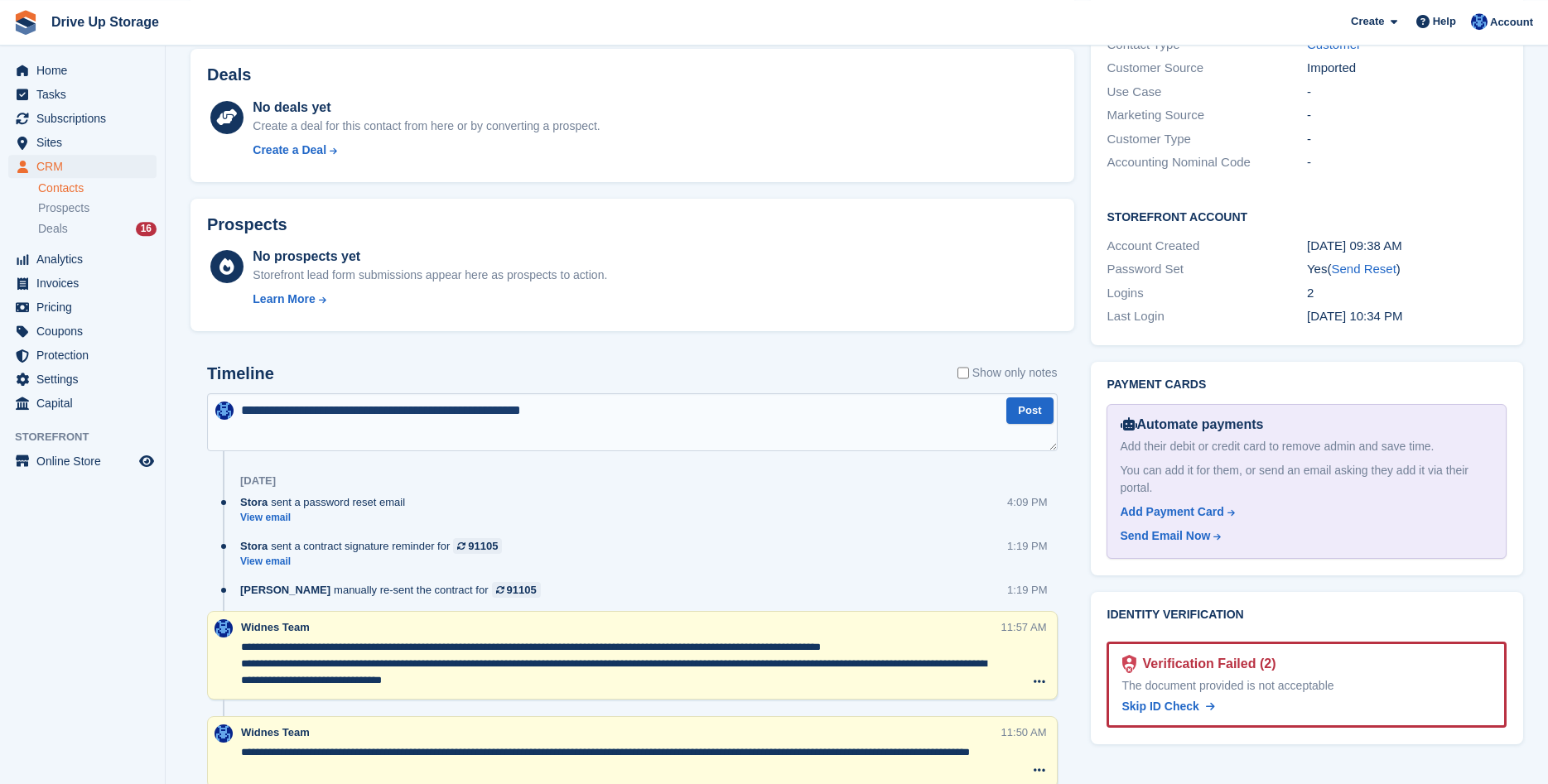
scroll to position [760, 0]
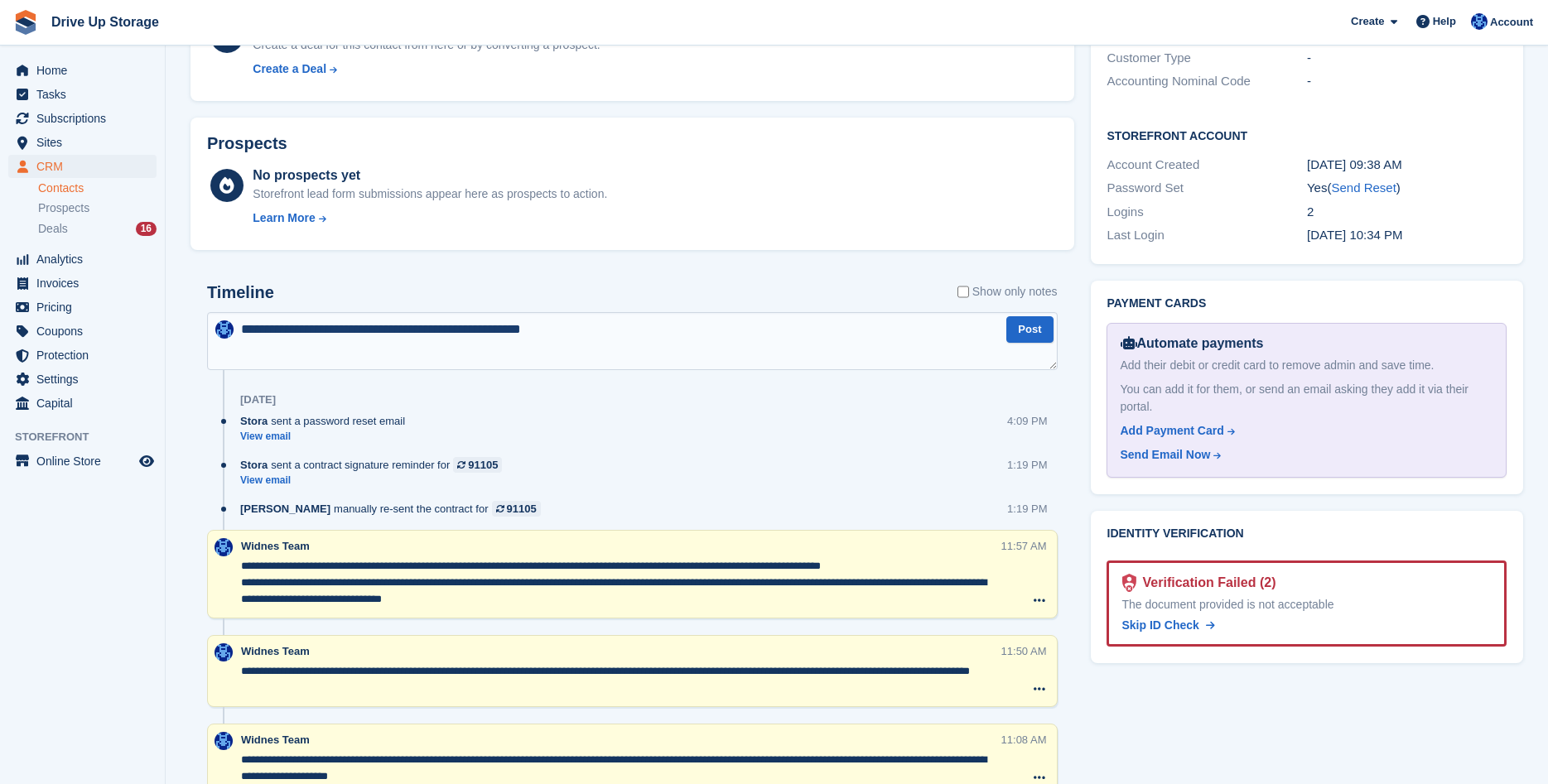
click at [579, 324] on textarea "**********" at bounding box center [632, 340] width 851 height 58
type textarea "**********"
click at [1030, 324] on button "Post" at bounding box center [1029, 330] width 46 height 27
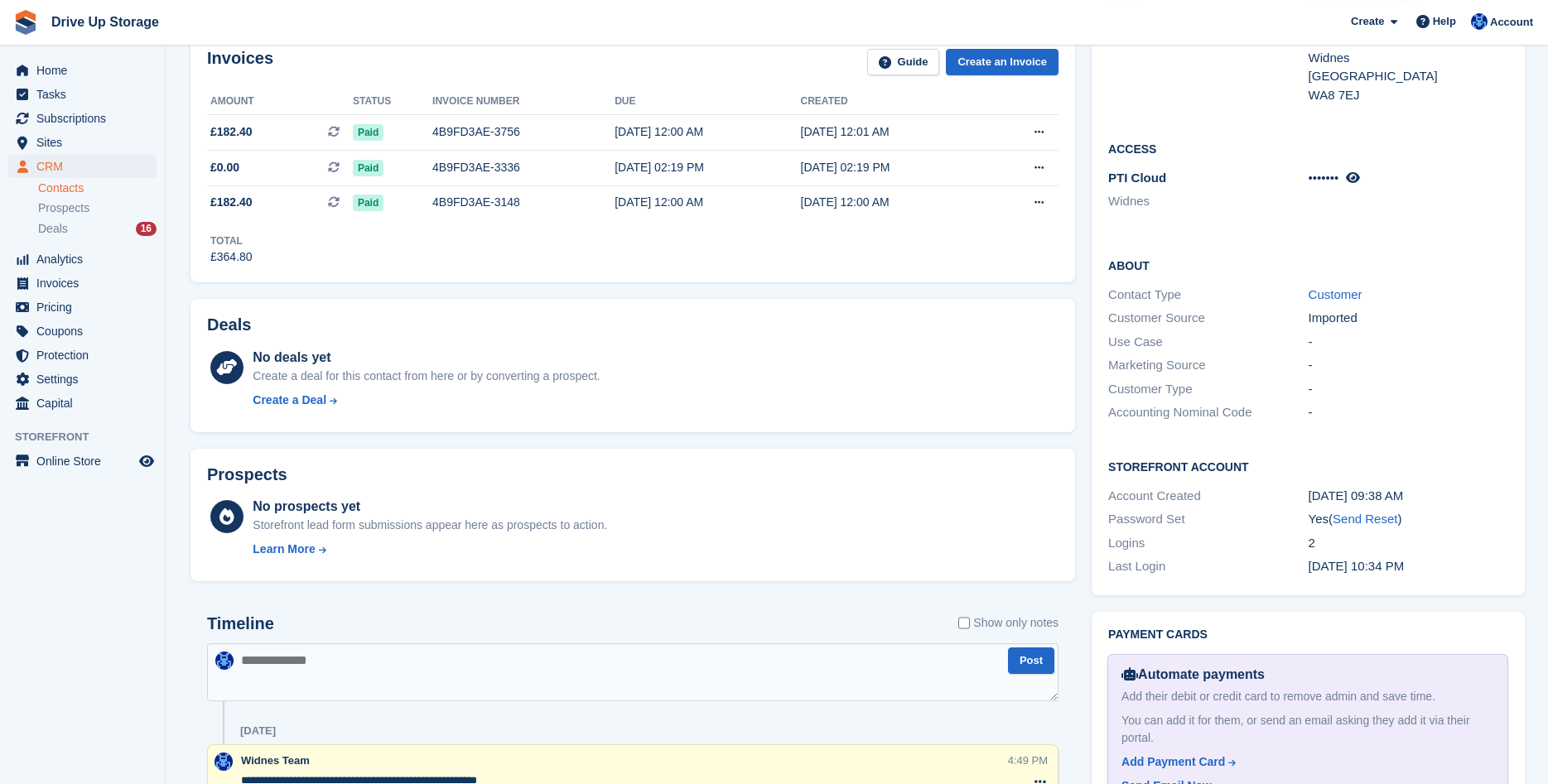
scroll to position [338, 0]
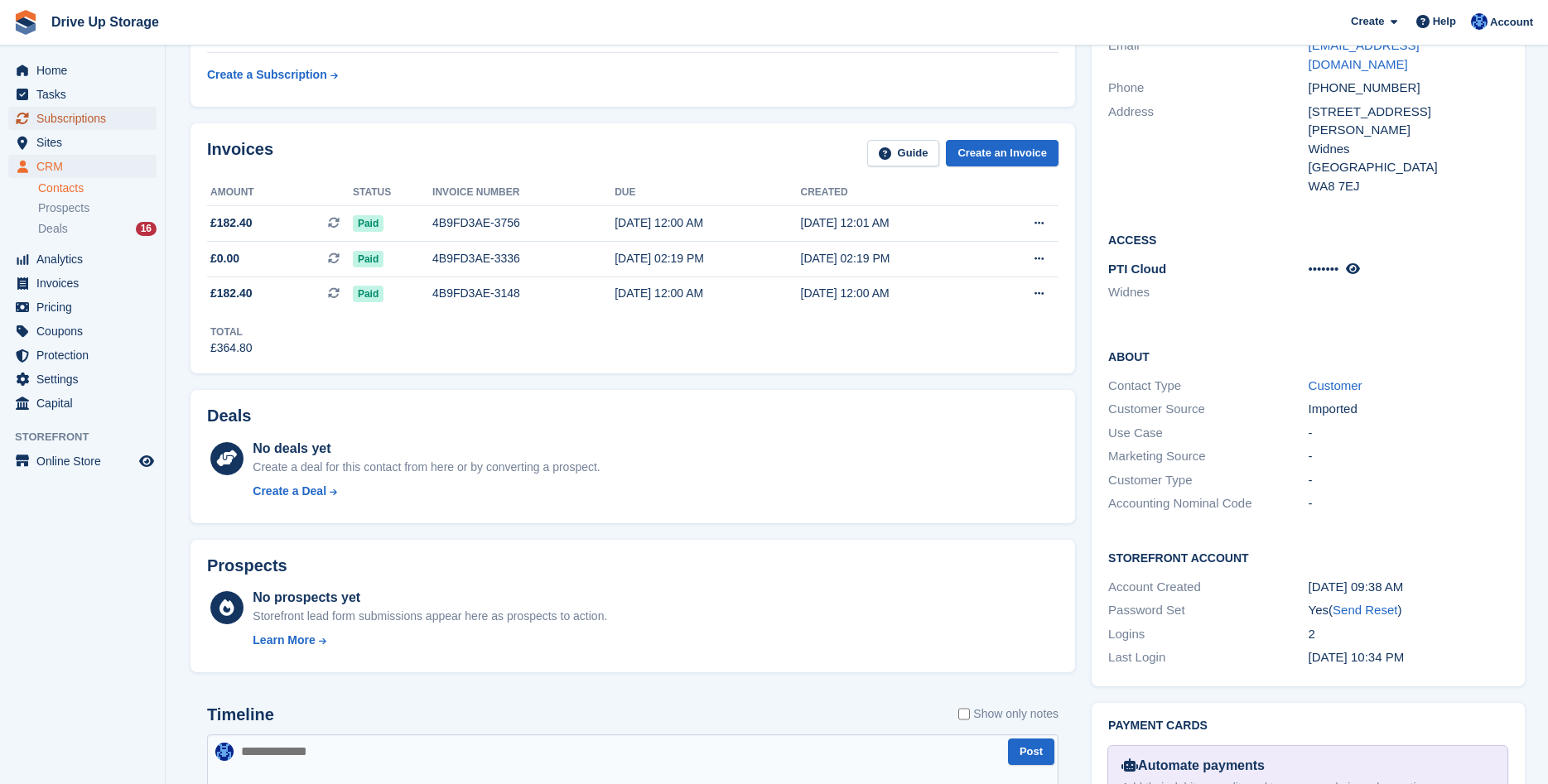
click at [93, 113] on span "Subscriptions" at bounding box center [86, 118] width 99 height 24
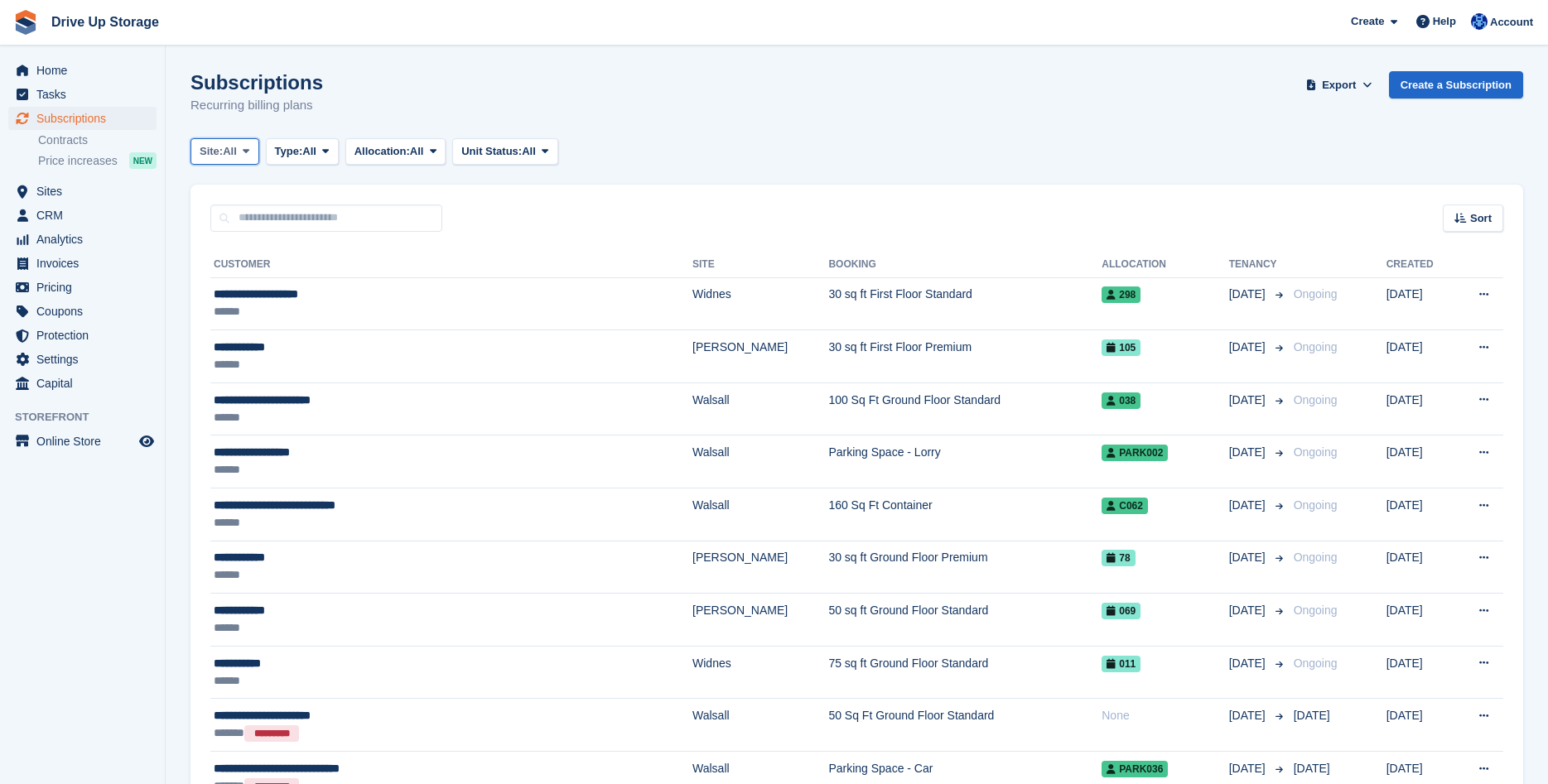
click at [249, 150] on icon at bounding box center [246, 150] width 7 height 10
click at [252, 276] on link "Widnes" at bounding box center [269, 280] width 145 height 30
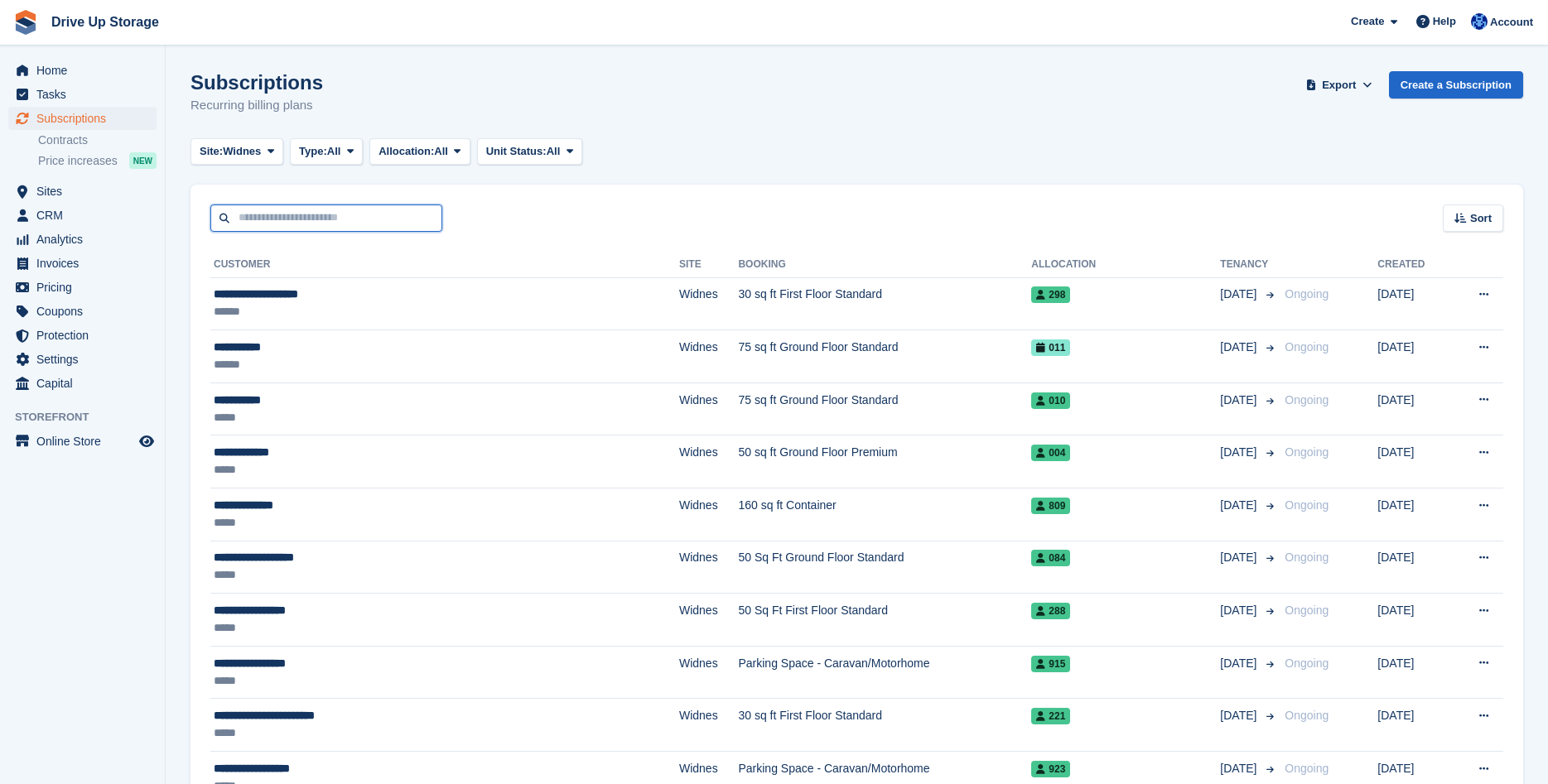
click at [243, 212] on input "text" at bounding box center [326, 217] width 232 height 27
type input "*********"
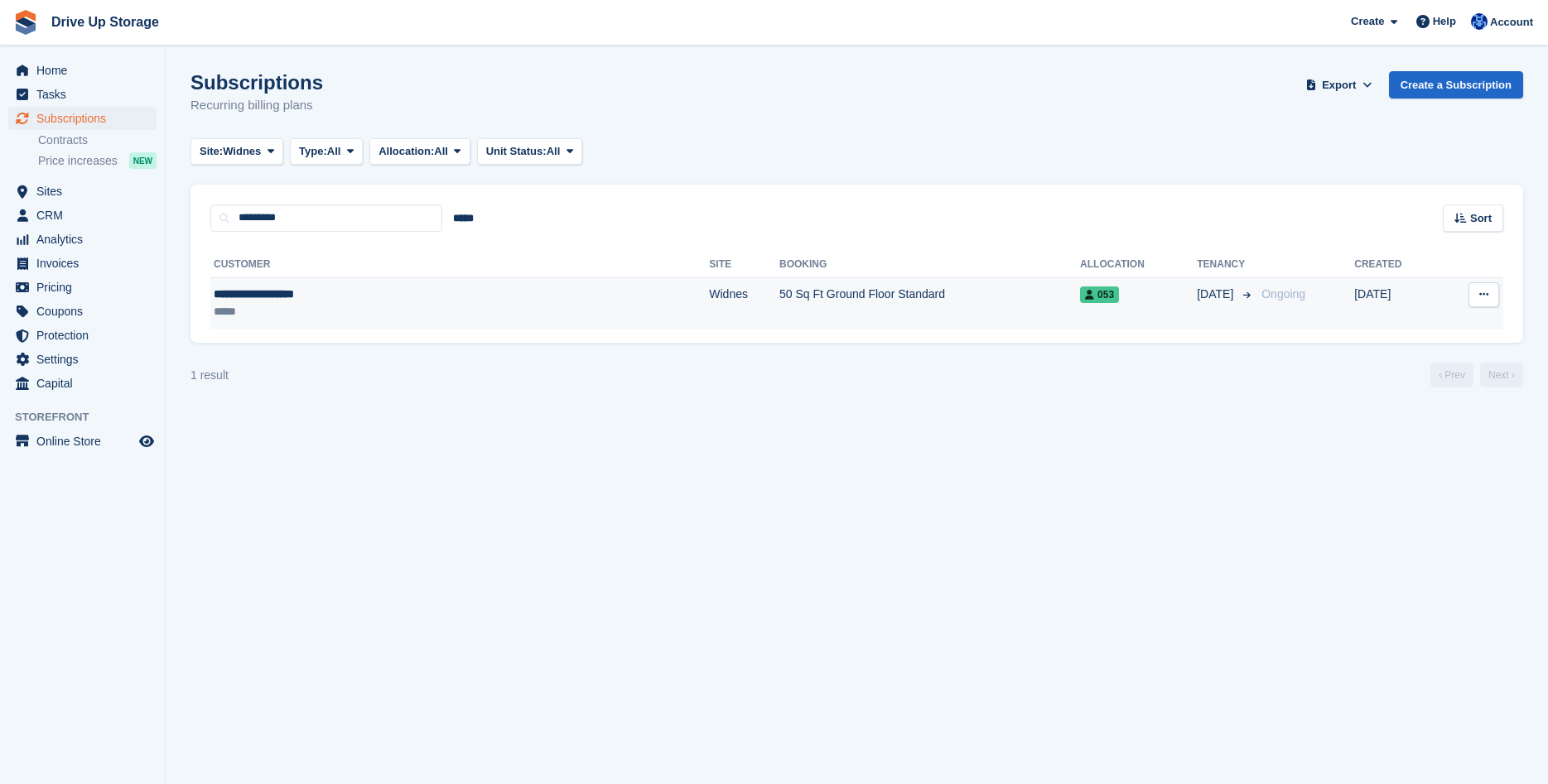
click at [251, 291] on div "**********" at bounding box center [349, 294] width 271 height 17
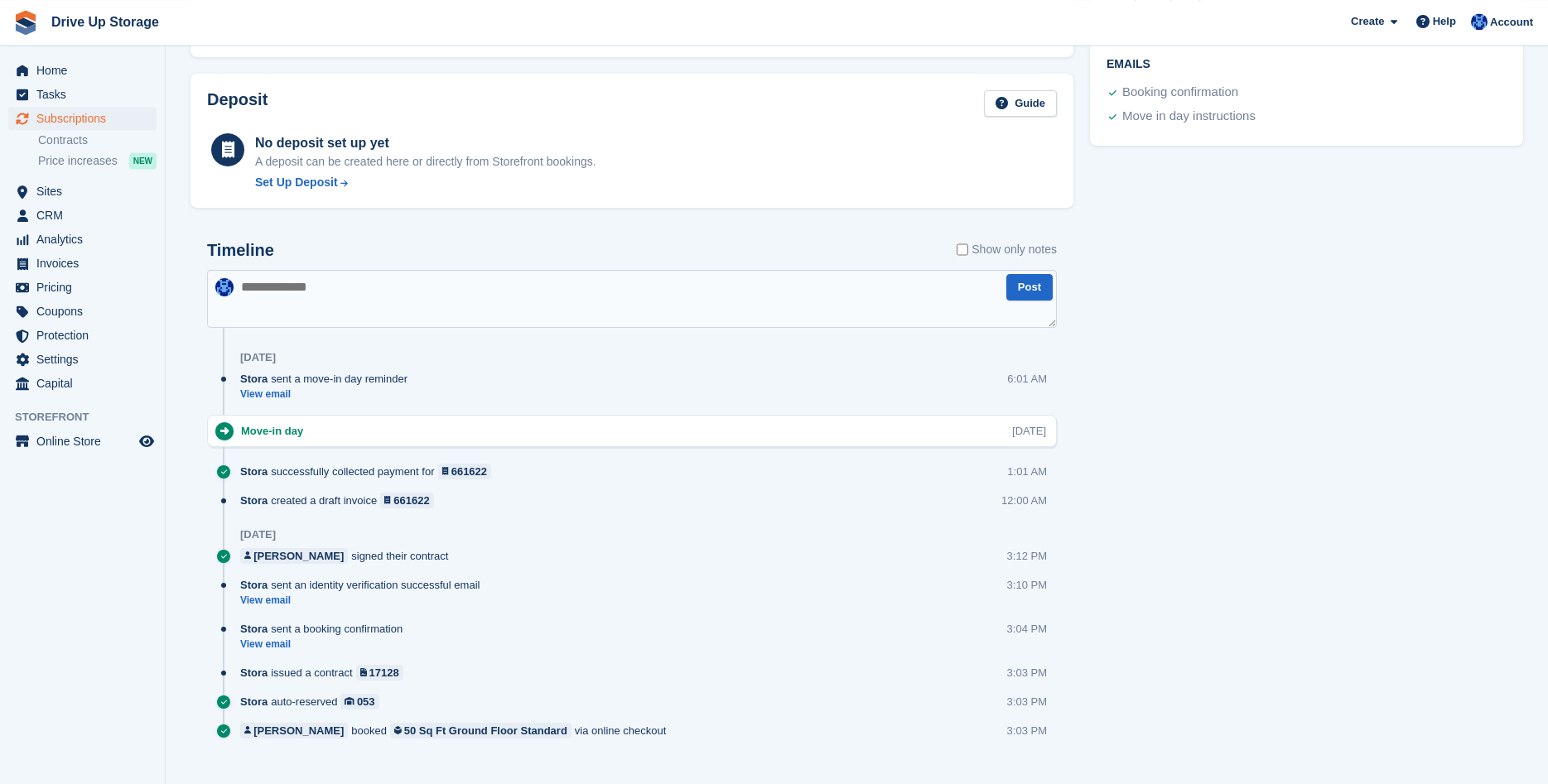
scroll to position [742, 0]
